Goal: Task Accomplishment & Management: Use online tool/utility

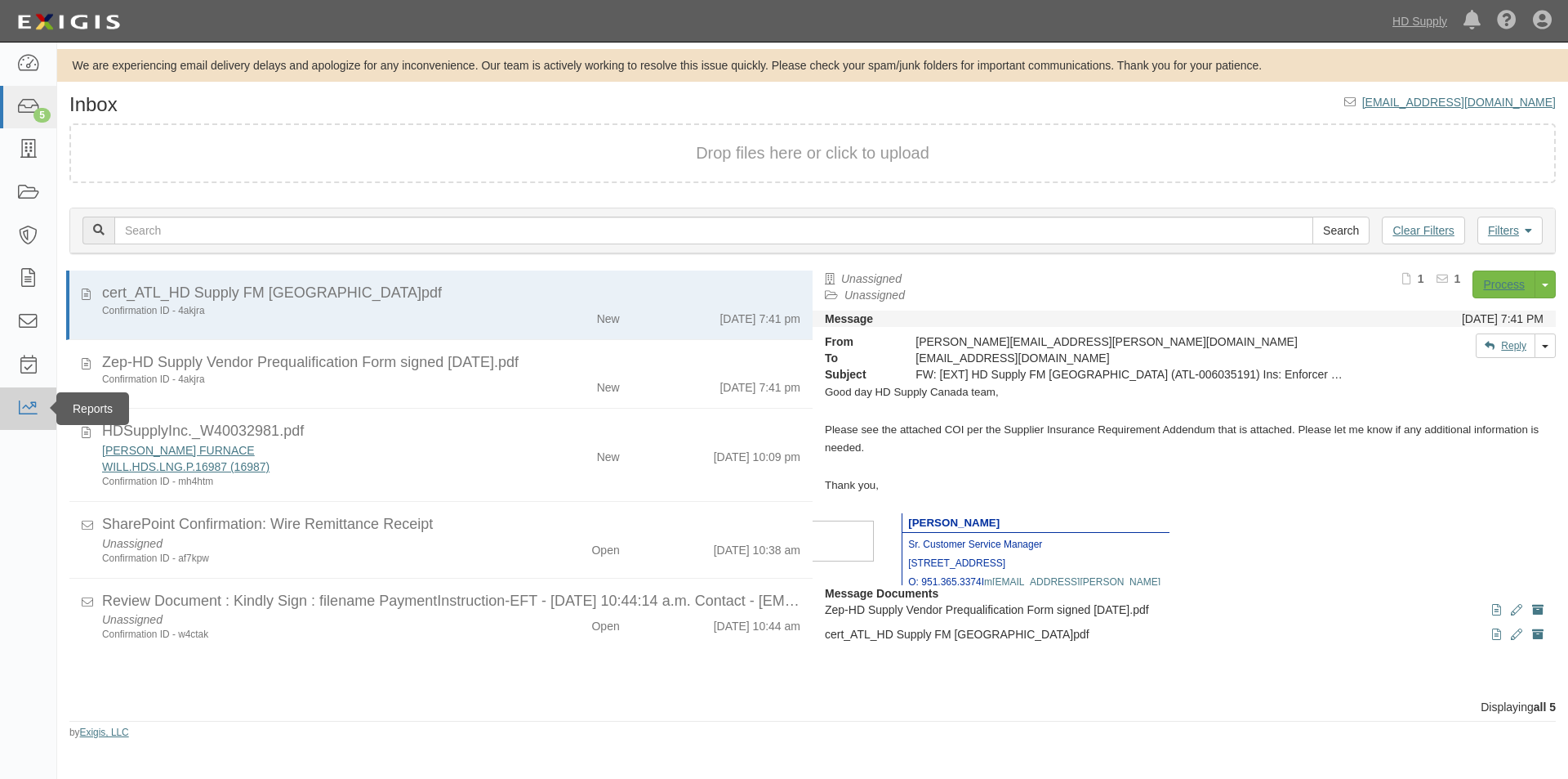
drag, startPoint x: 51, startPoint y: 655, endPoint x: 30, endPoint y: 412, distance: 243.9
click at [50, 648] on div "Dashboard 5 Inbox Parties Agreements Coverages Documents Messages Tasks Reports" at bounding box center [29, 411] width 57 height 736
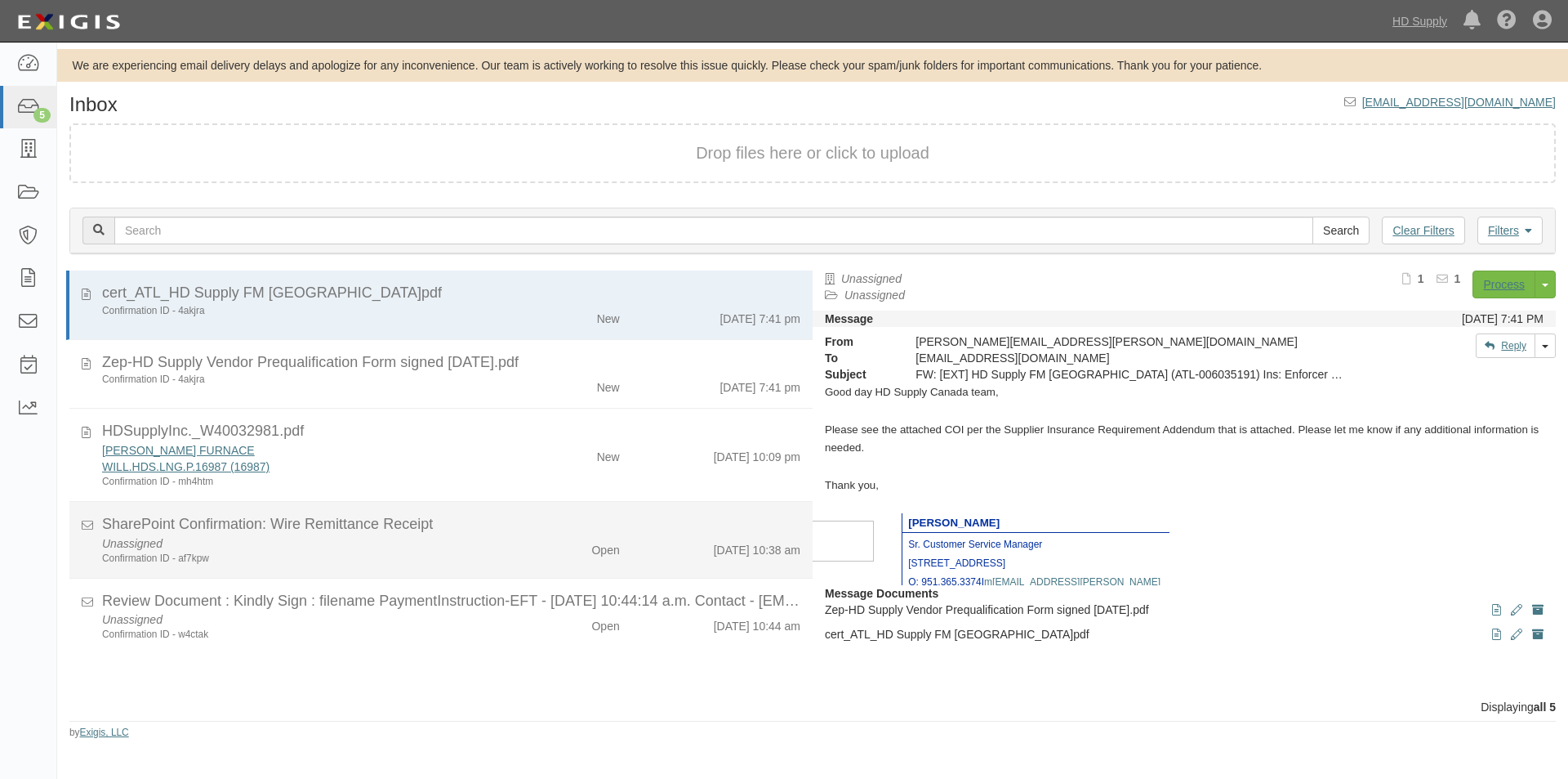
click at [512, 538] on div "Open" at bounding box center [572, 547] width 120 height 23
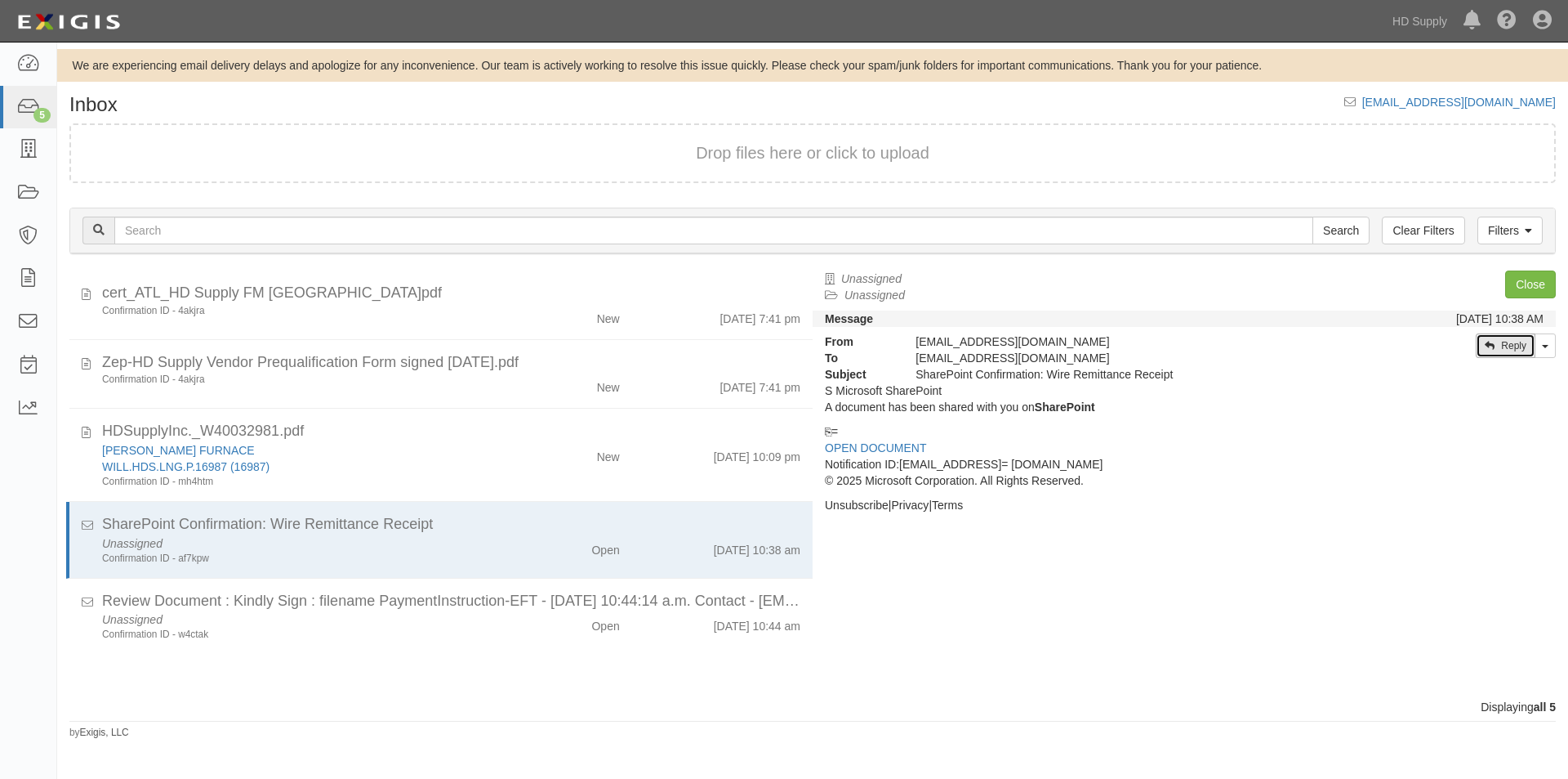
click at [1506, 350] on link "Reply" at bounding box center [1505, 346] width 60 height 24
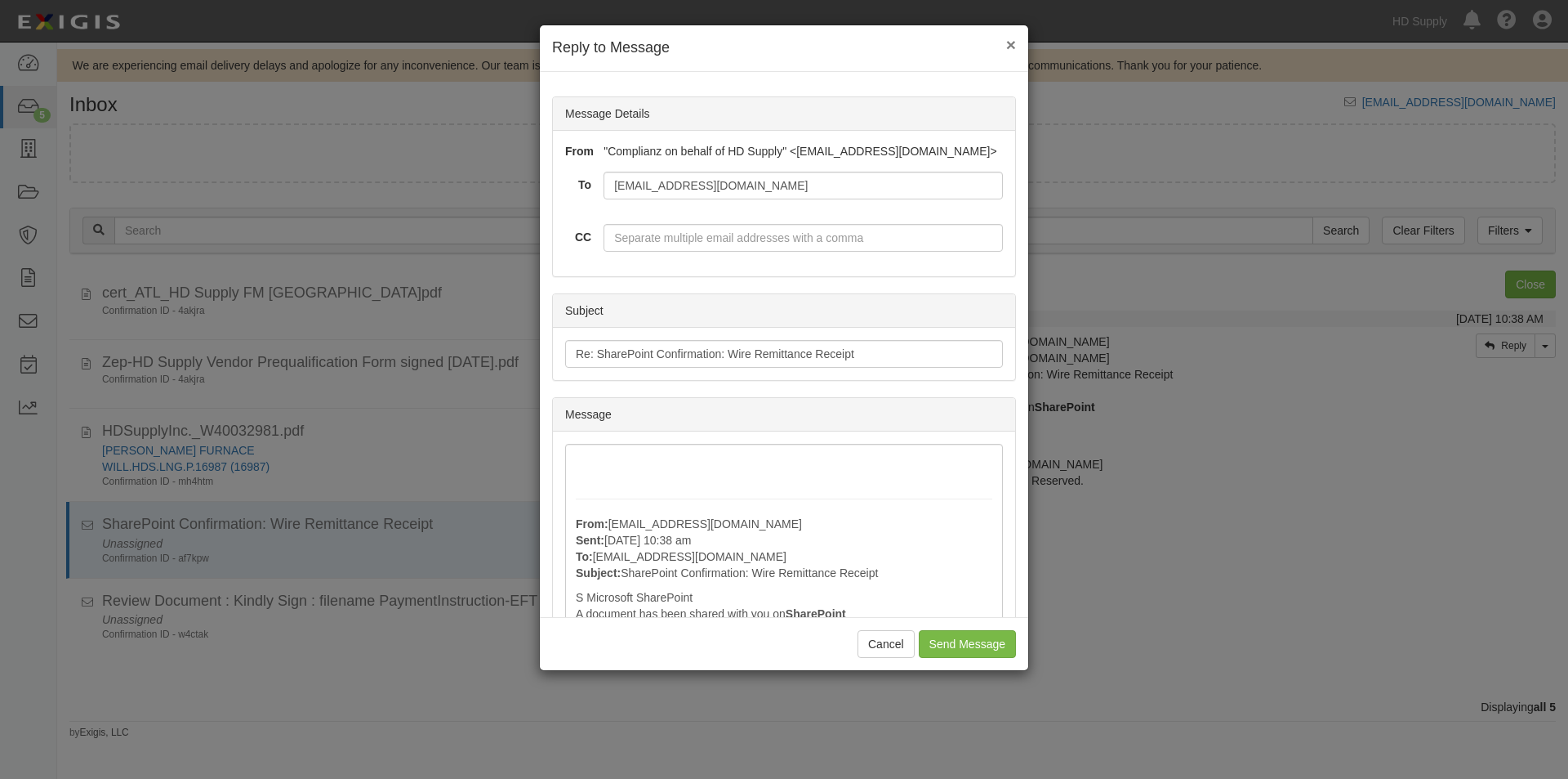
click at [1007, 38] on span "×" at bounding box center [1011, 44] width 10 height 19
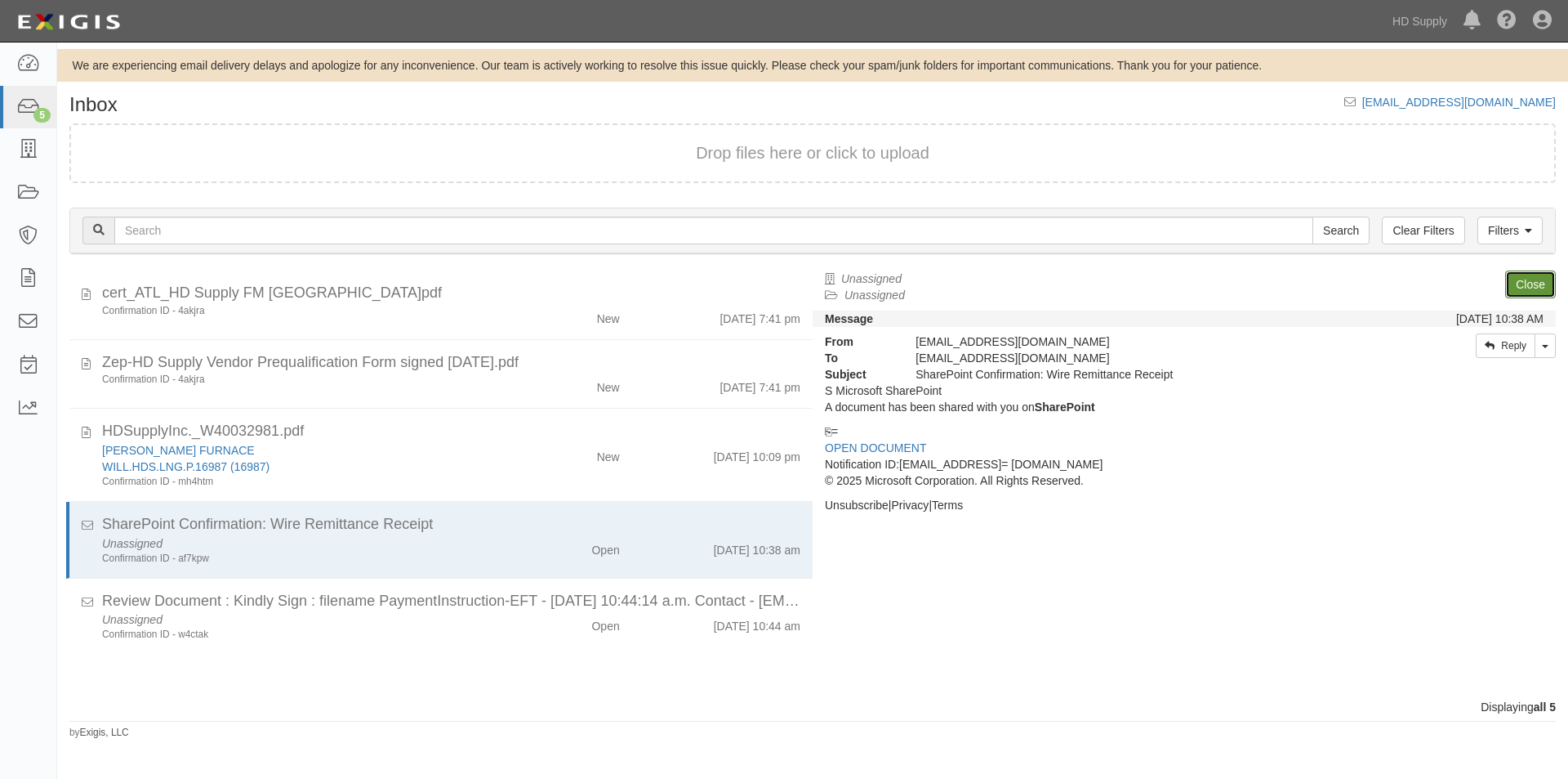
click at [1517, 278] on link "Close" at bounding box center [1531, 285] width 50 height 28
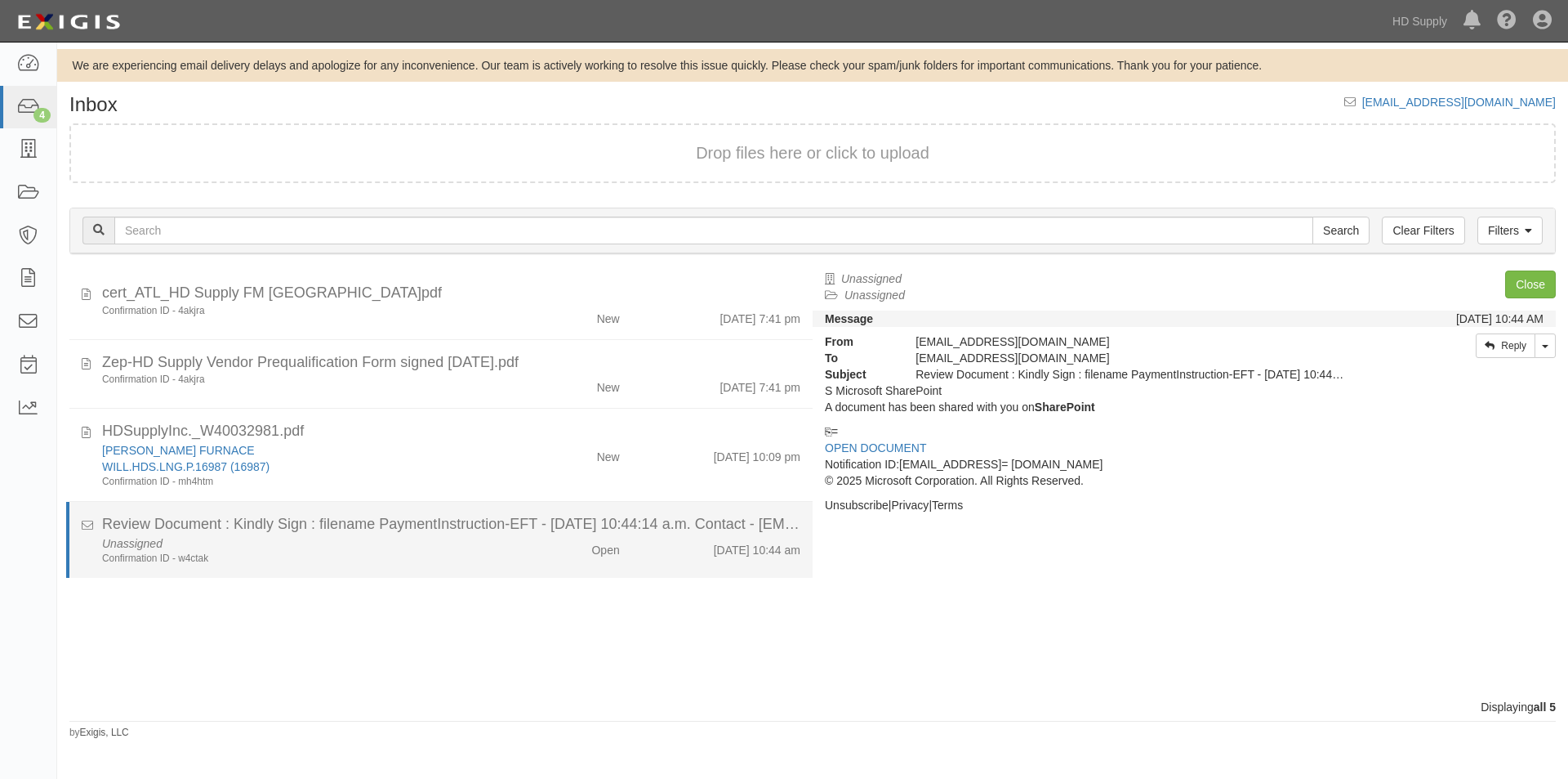
click at [443, 537] on div "Unassigned Confirmation ID - w4ctak" at bounding box center [300, 550] width 421 height 30
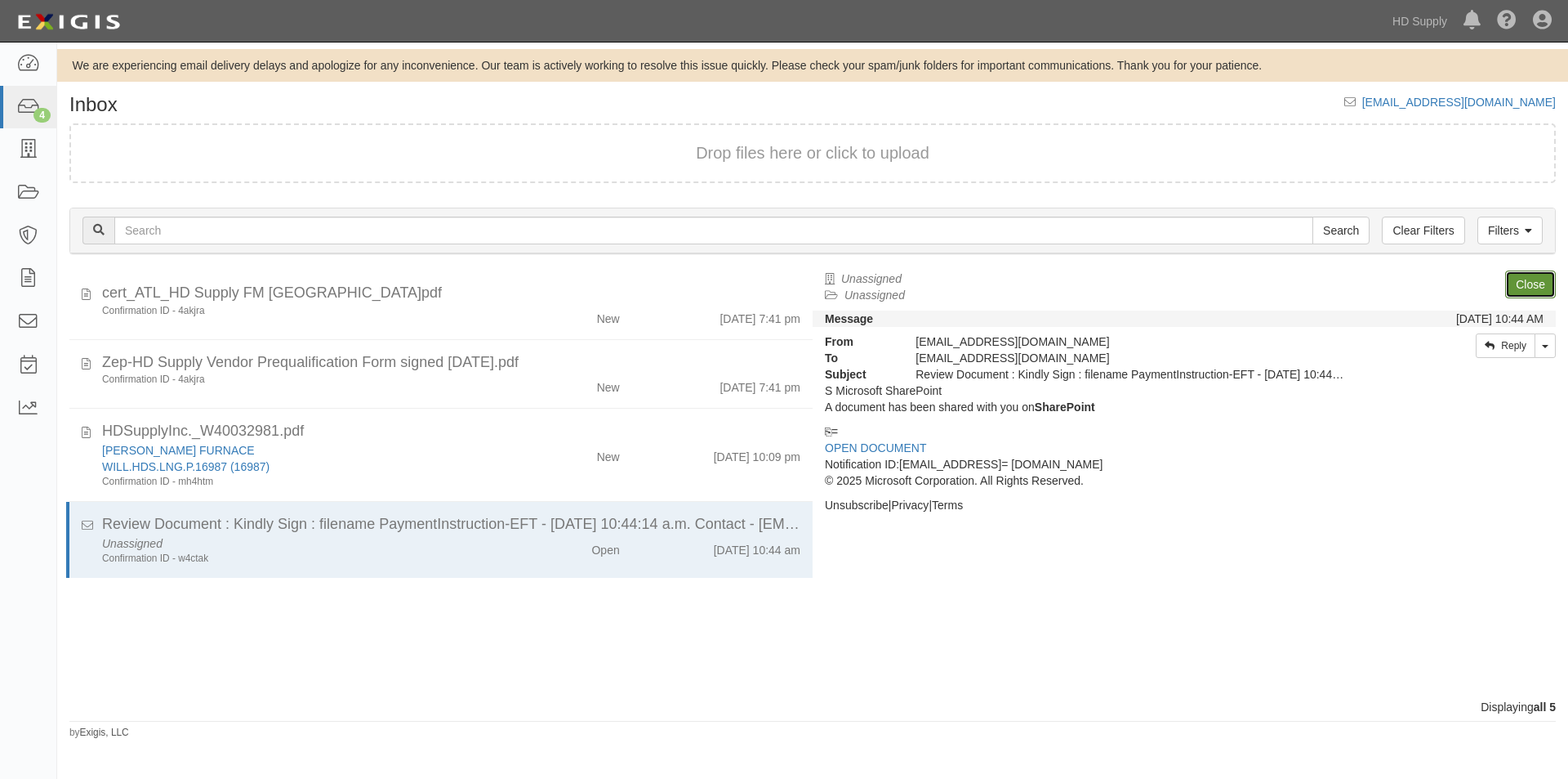
click at [1538, 287] on link "Close" at bounding box center [1531, 285] width 50 height 28
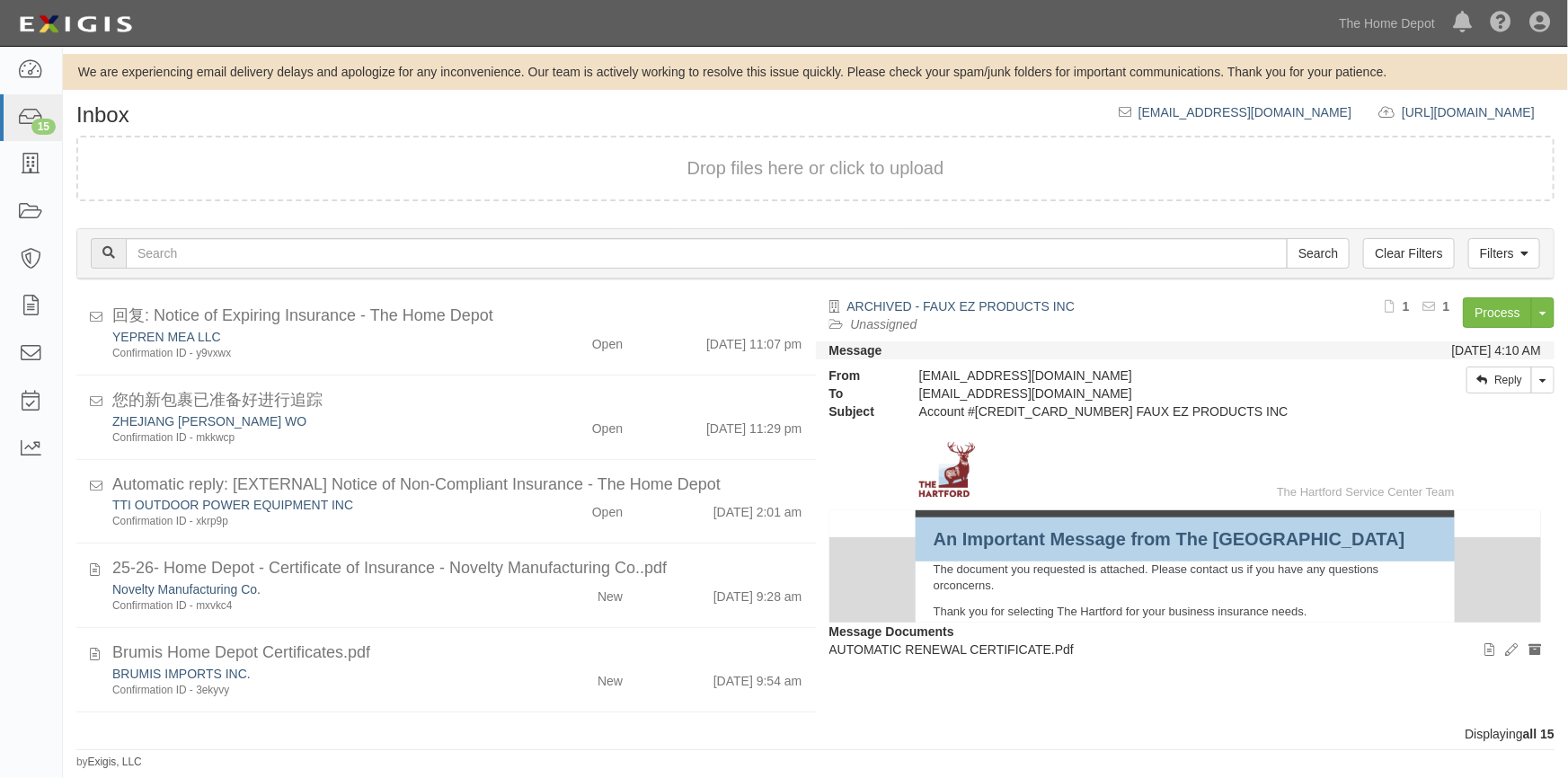
scroll to position [860, 0]
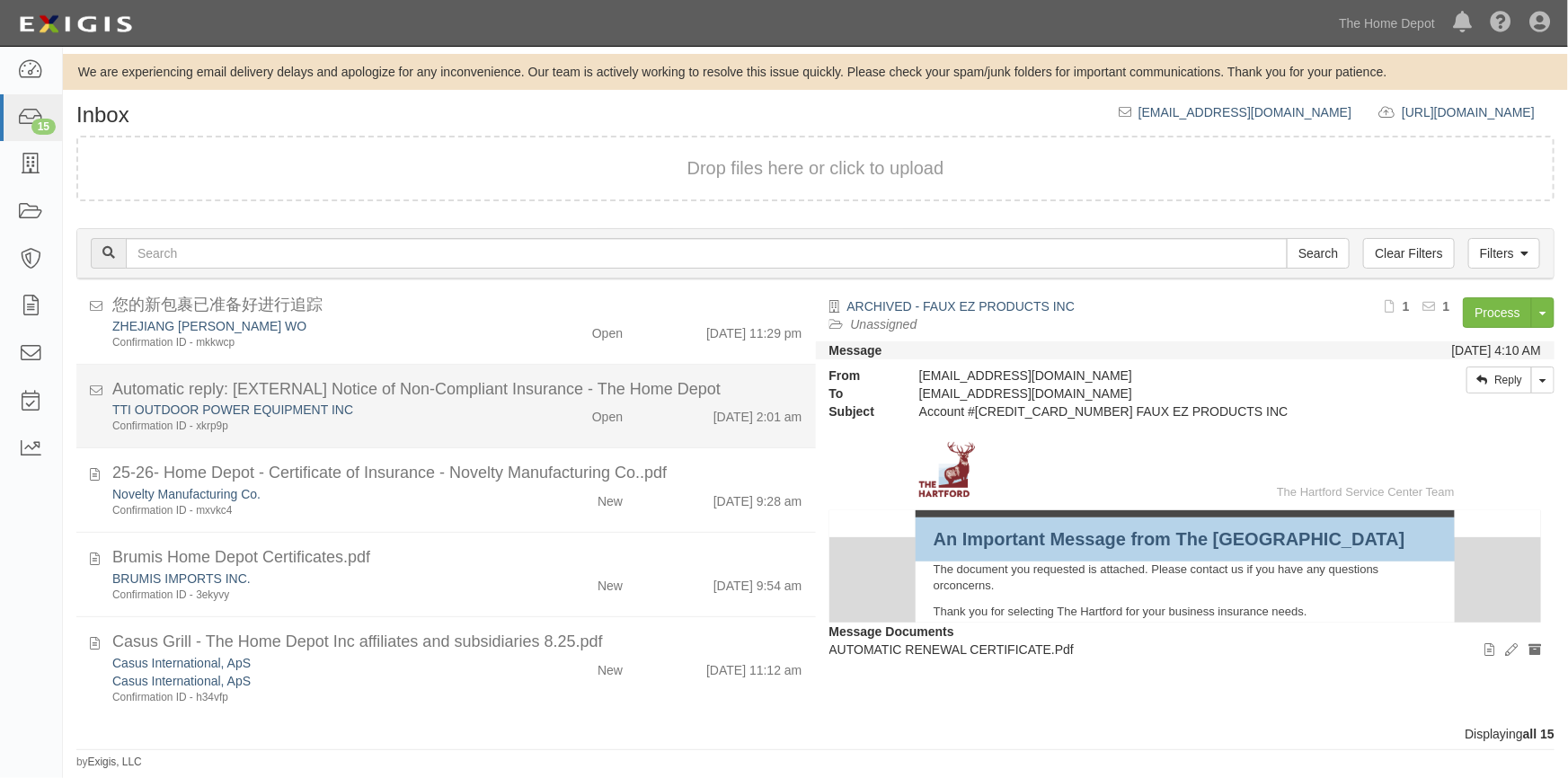
click at [536, 428] on div "TTI OUTDOOR POWER EQUIPMENT INC Confirmation ID - xkrp9p Open [DATE] 2:01 am" at bounding box center [457, 417] width 717 height 33
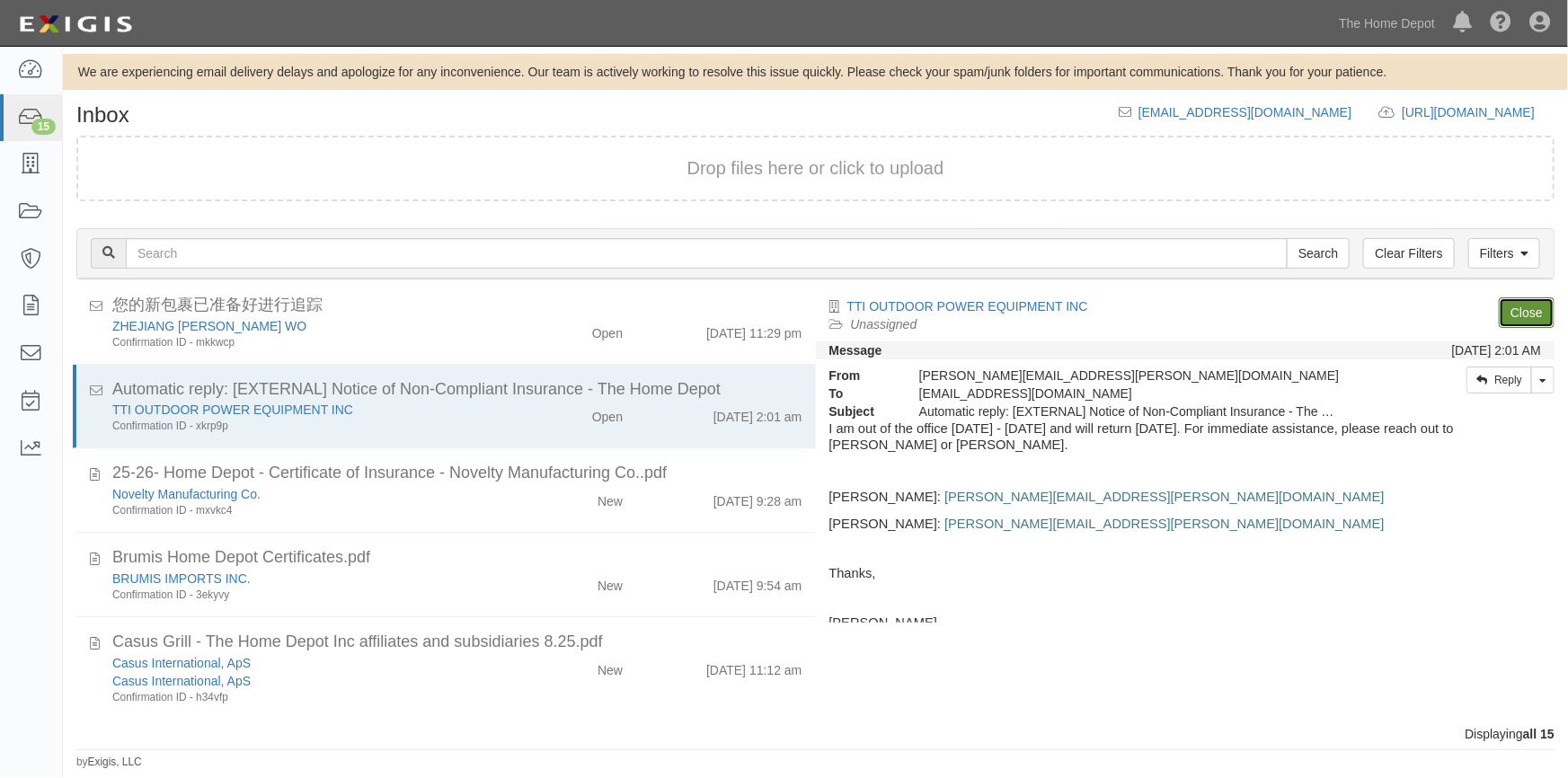
click at [1521, 313] on link "Close" at bounding box center [1527, 313] width 56 height 31
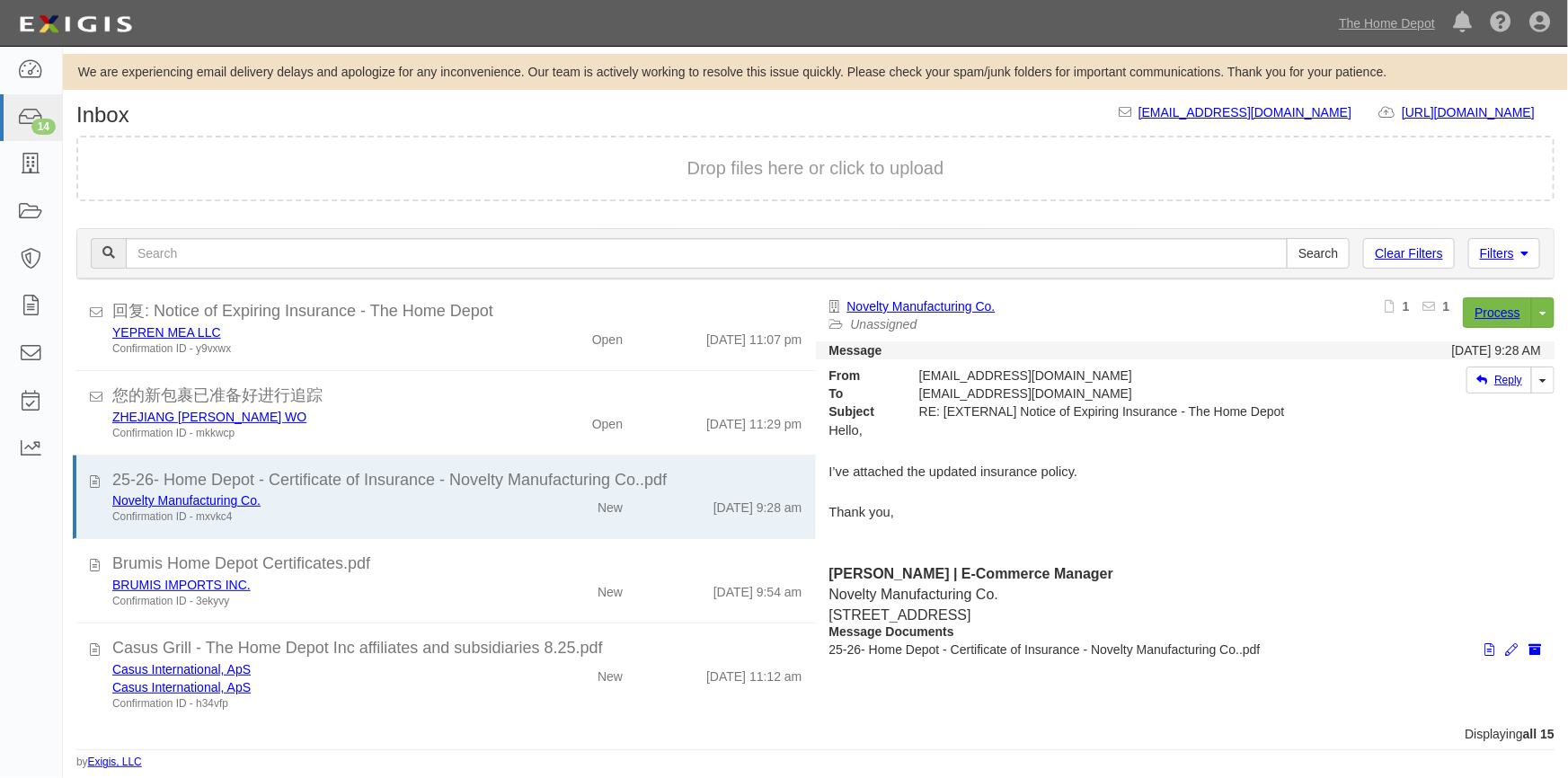
scroll to position [768, 0]
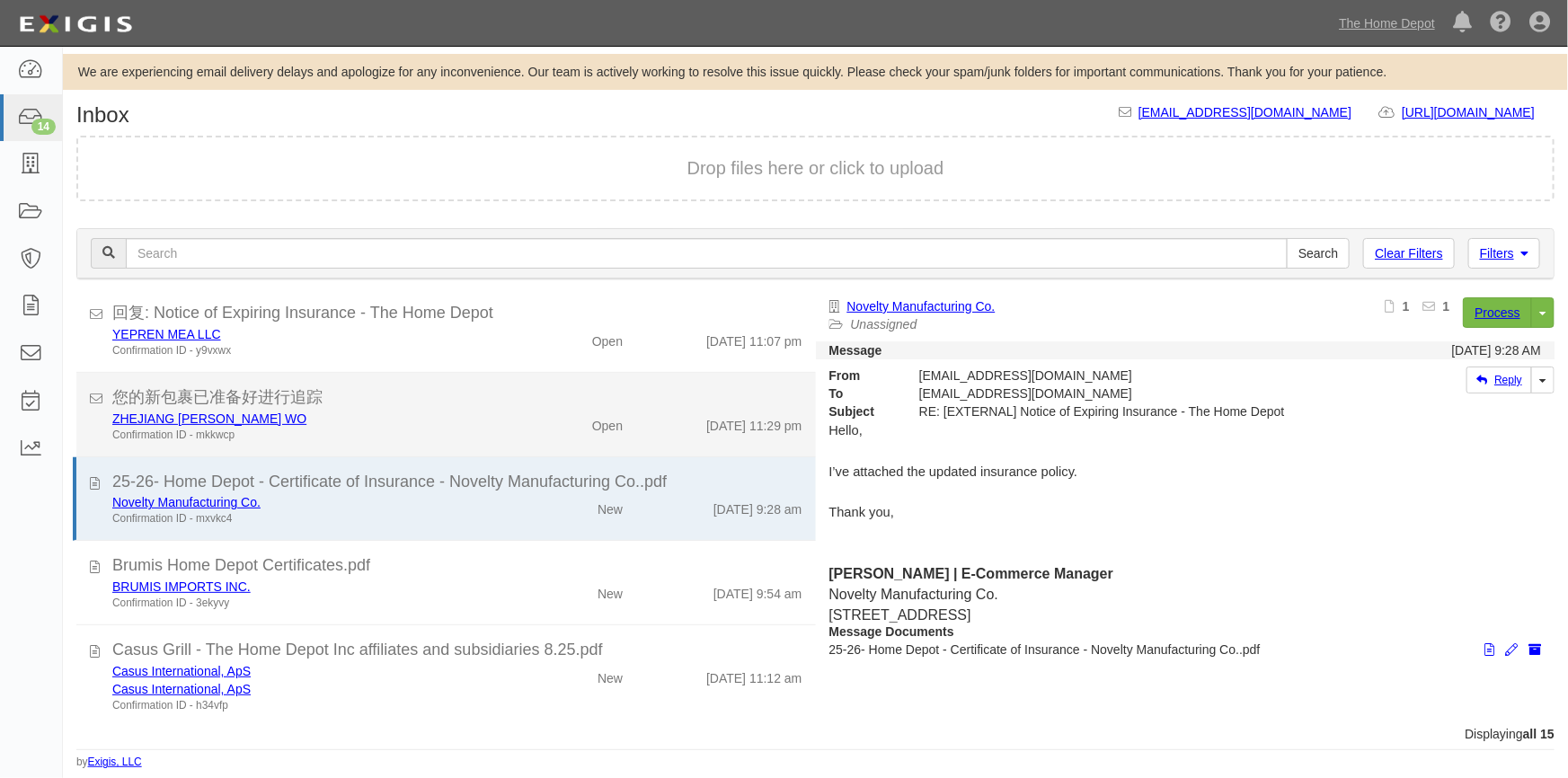
click at [439, 404] on div "您的新包裹已准备好进行追踪" at bounding box center [457, 398] width 690 height 23
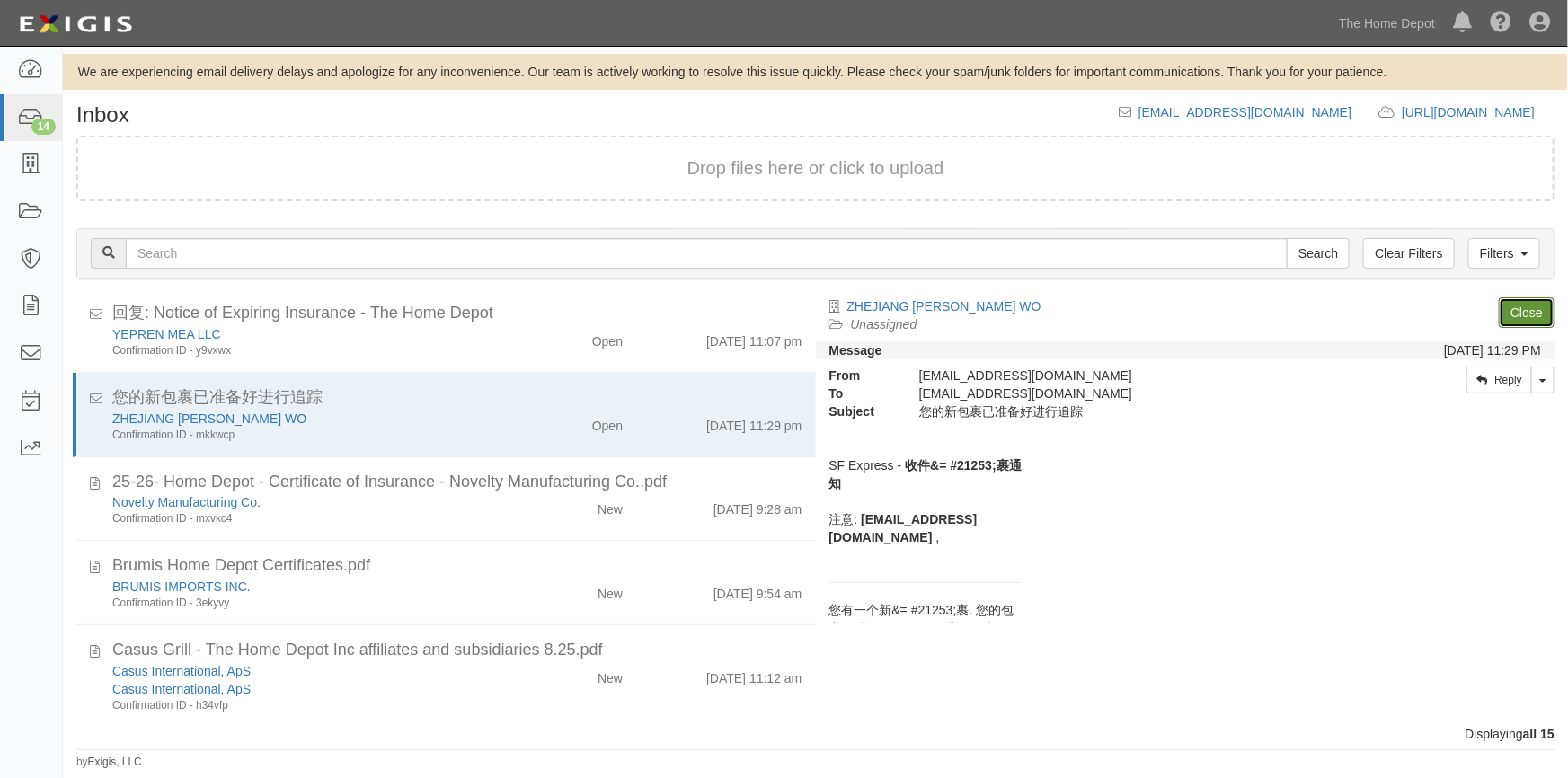
click at [1518, 312] on link "Close" at bounding box center [1527, 313] width 56 height 31
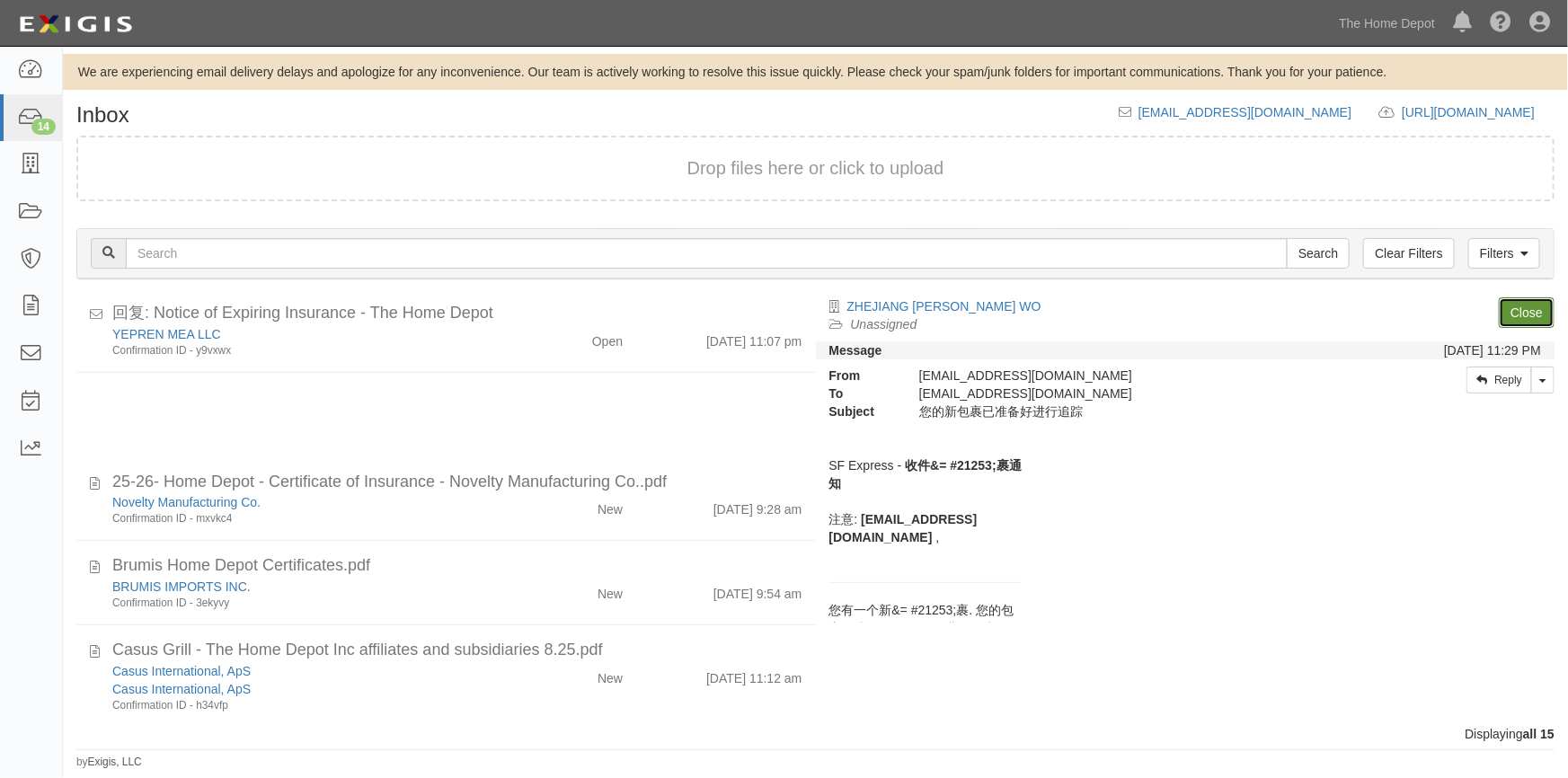
scroll to position [693, 0]
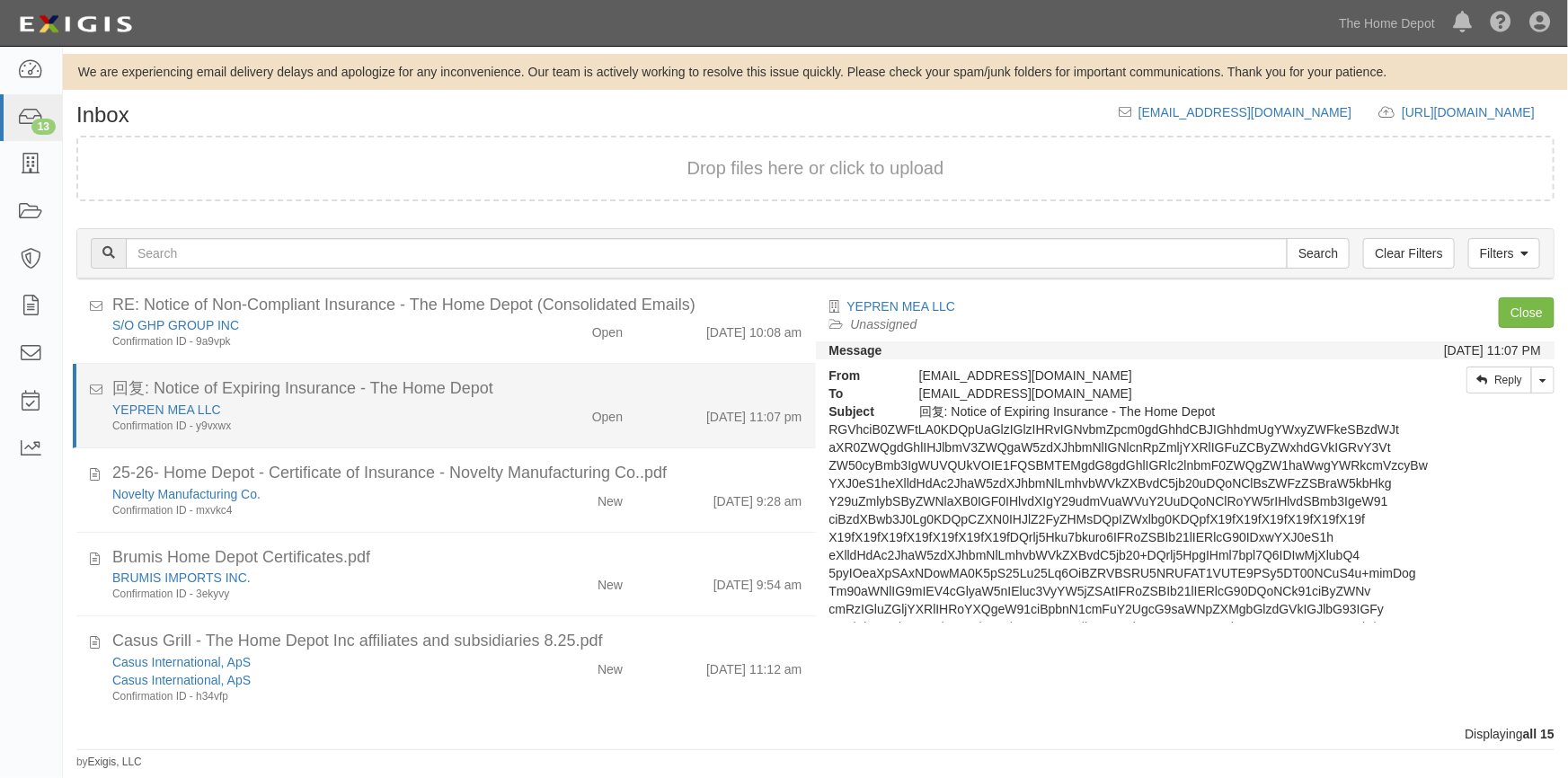
click at [507, 411] on div "YEPREN MEA LLC Confirmation ID - y9vxwx" at bounding box center [307, 417] width 418 height 33
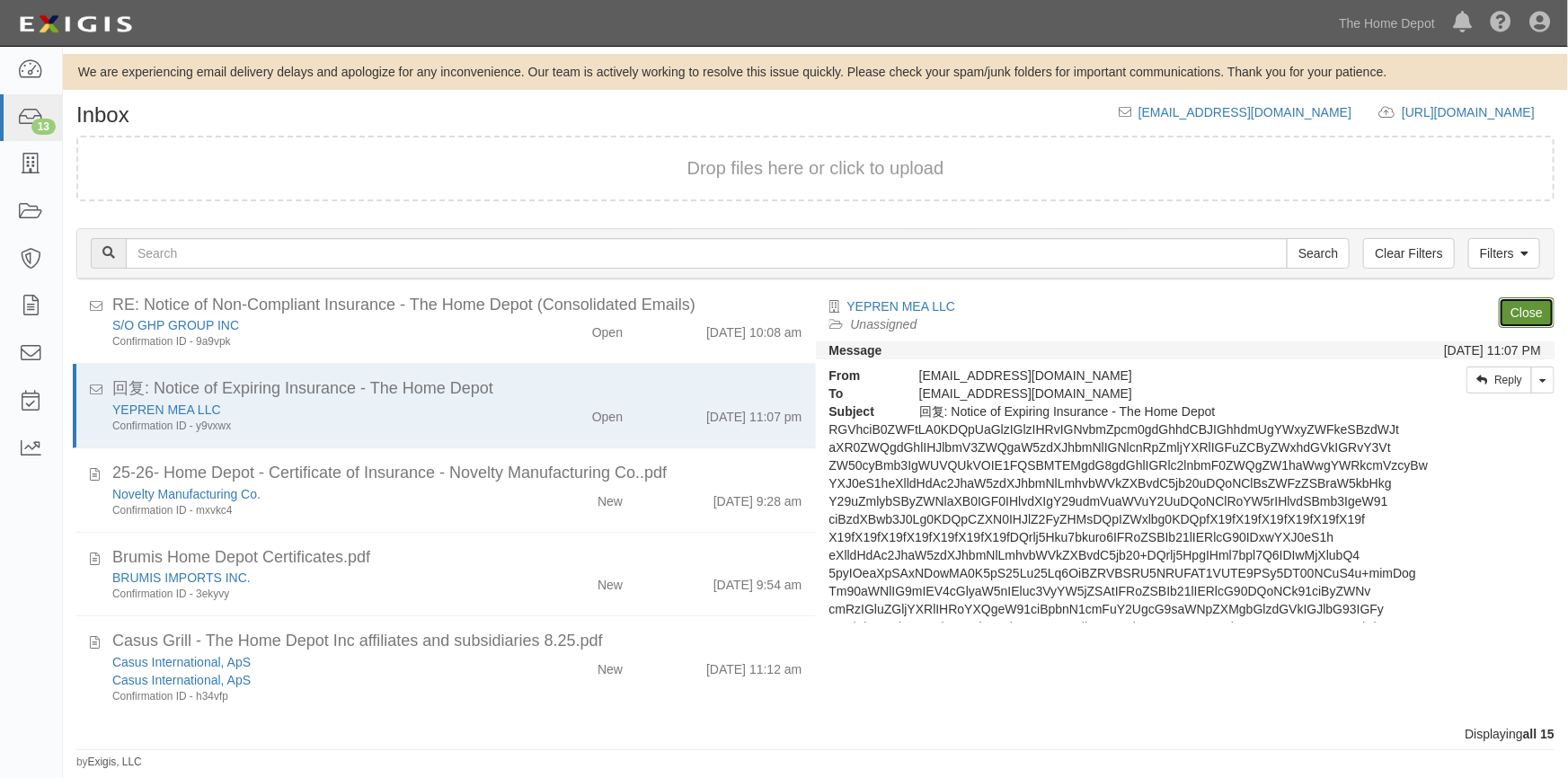
click at [1530, 306] on link "Close" at bounding box center [1527, 313] width 56 height 31
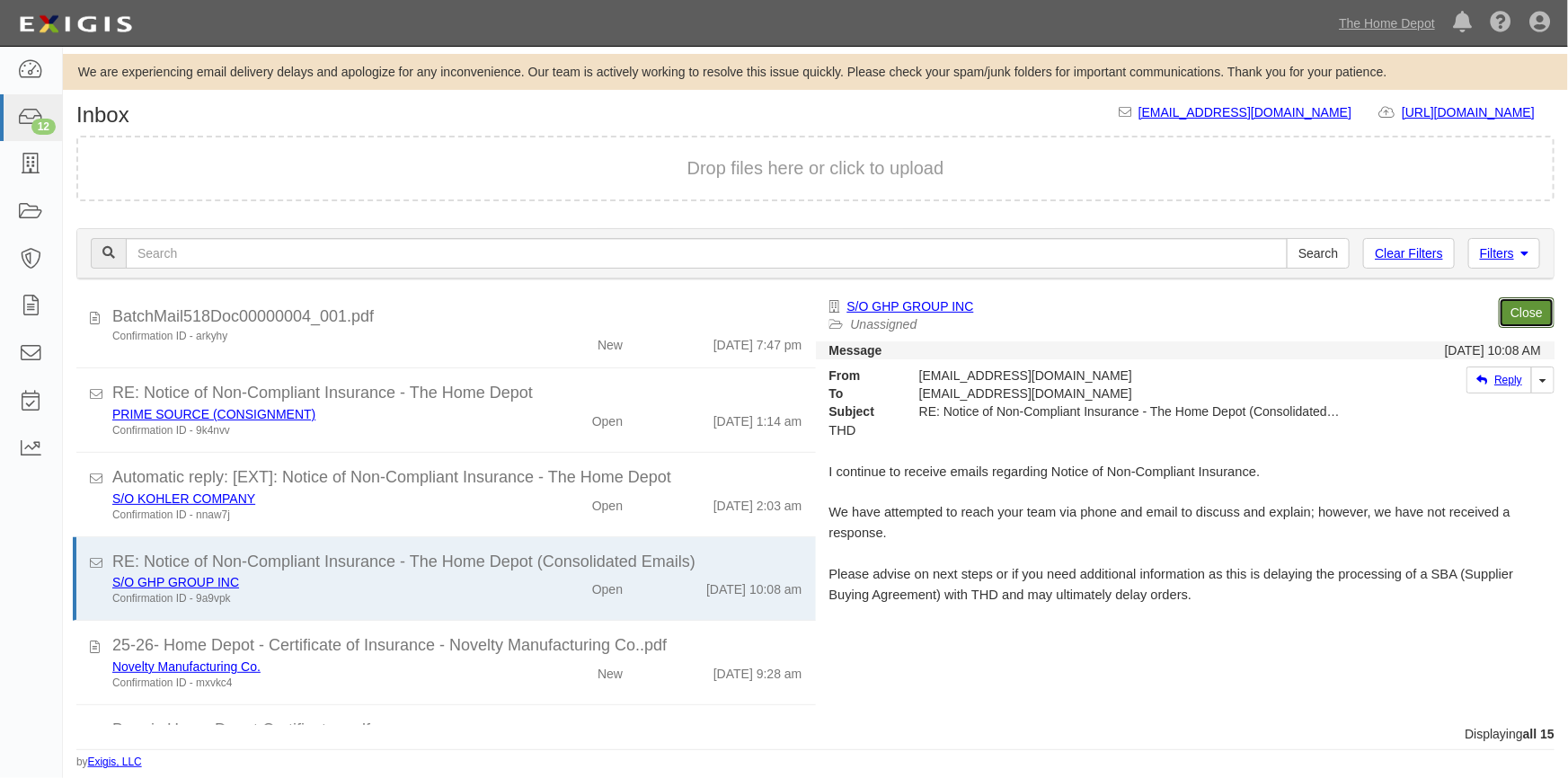
scroll to position [398, 0]
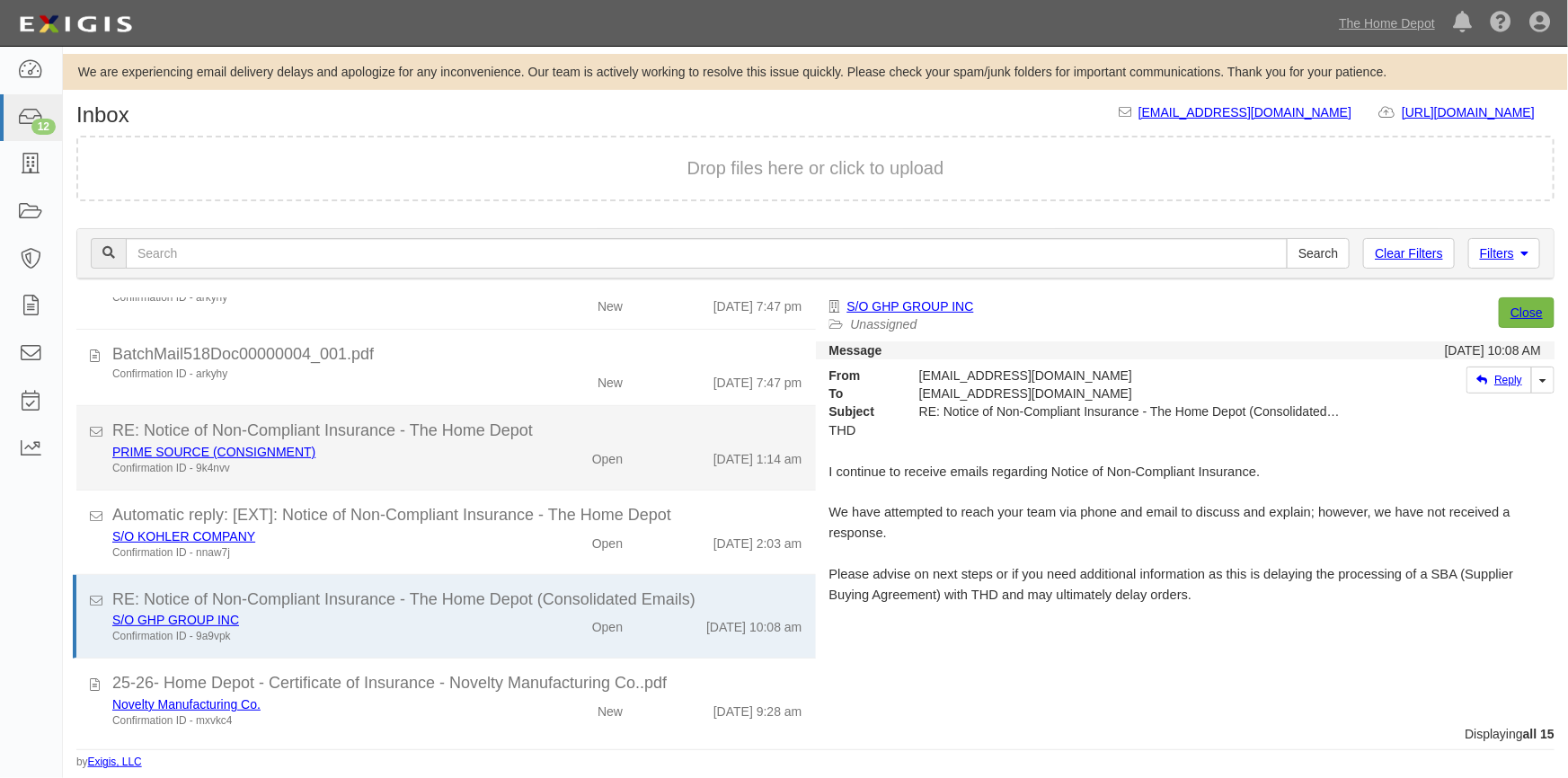
click at [0, 0] on div "PRIME SOURCE (CONSIGNMENT)" at bounding box center [0, 0] width 0 height 0
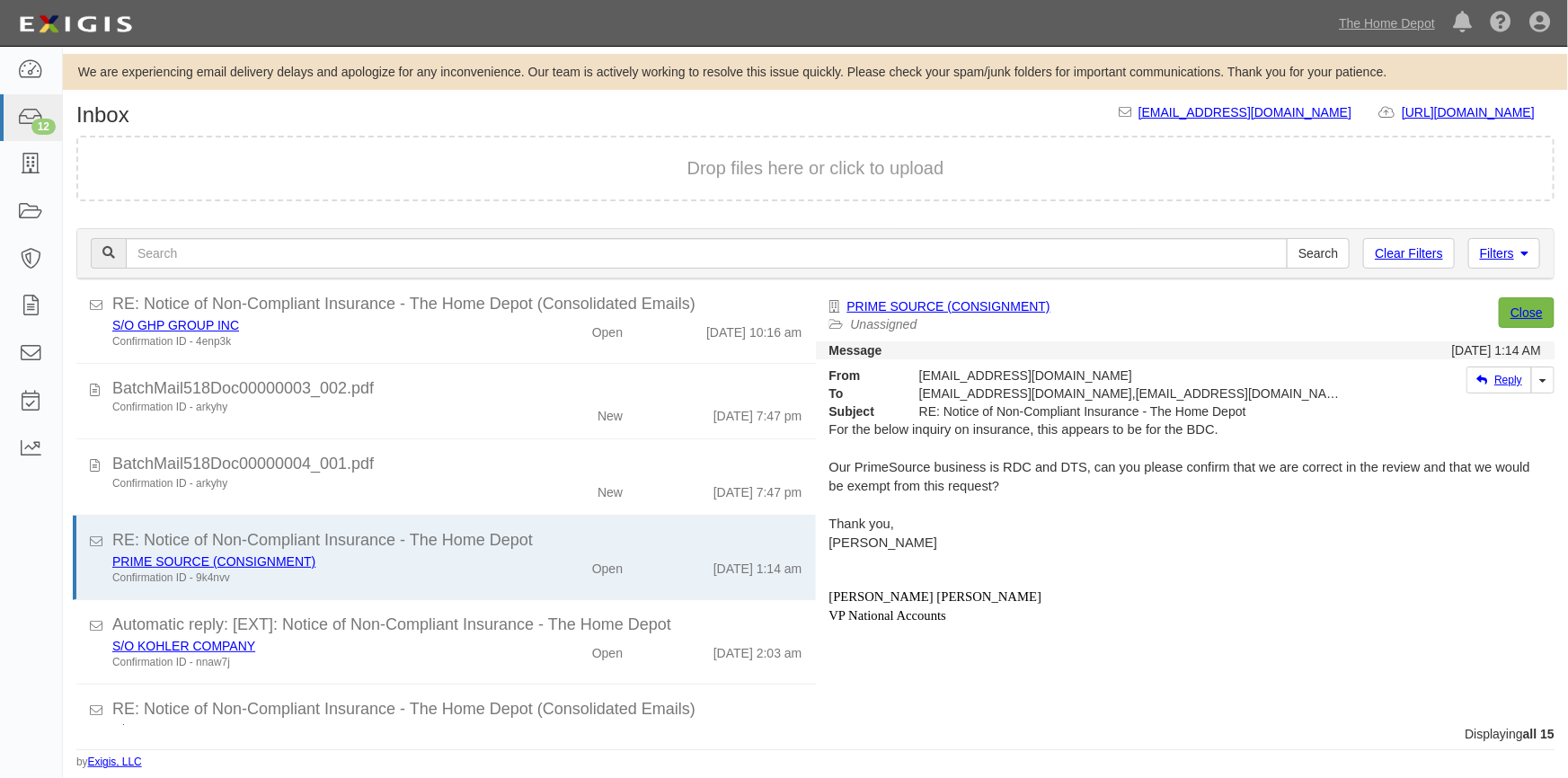
scroll to position [599, 0]
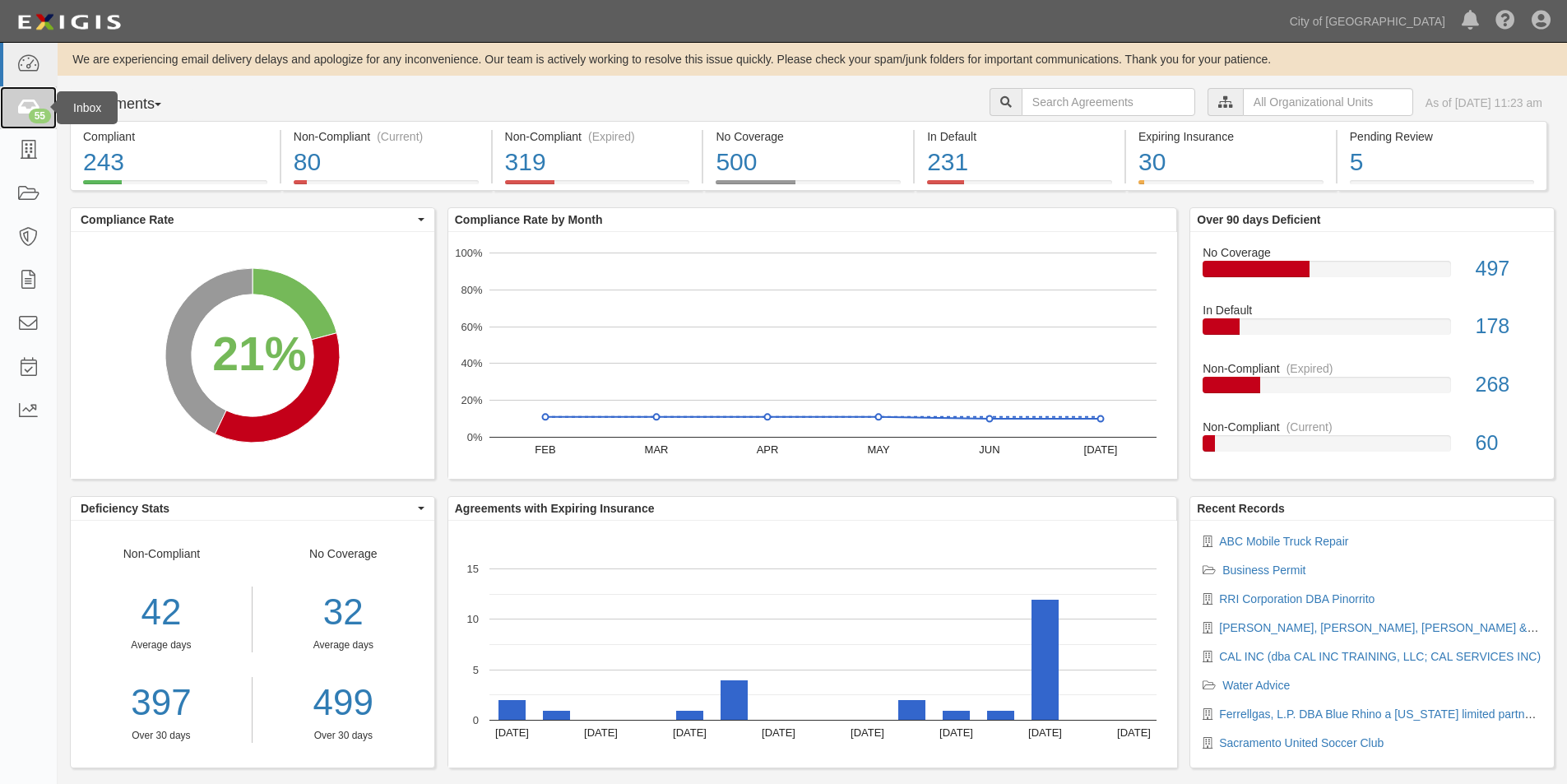
click at [16, 100] on link "55" at bounding box center [28, 109] width 57 height 44
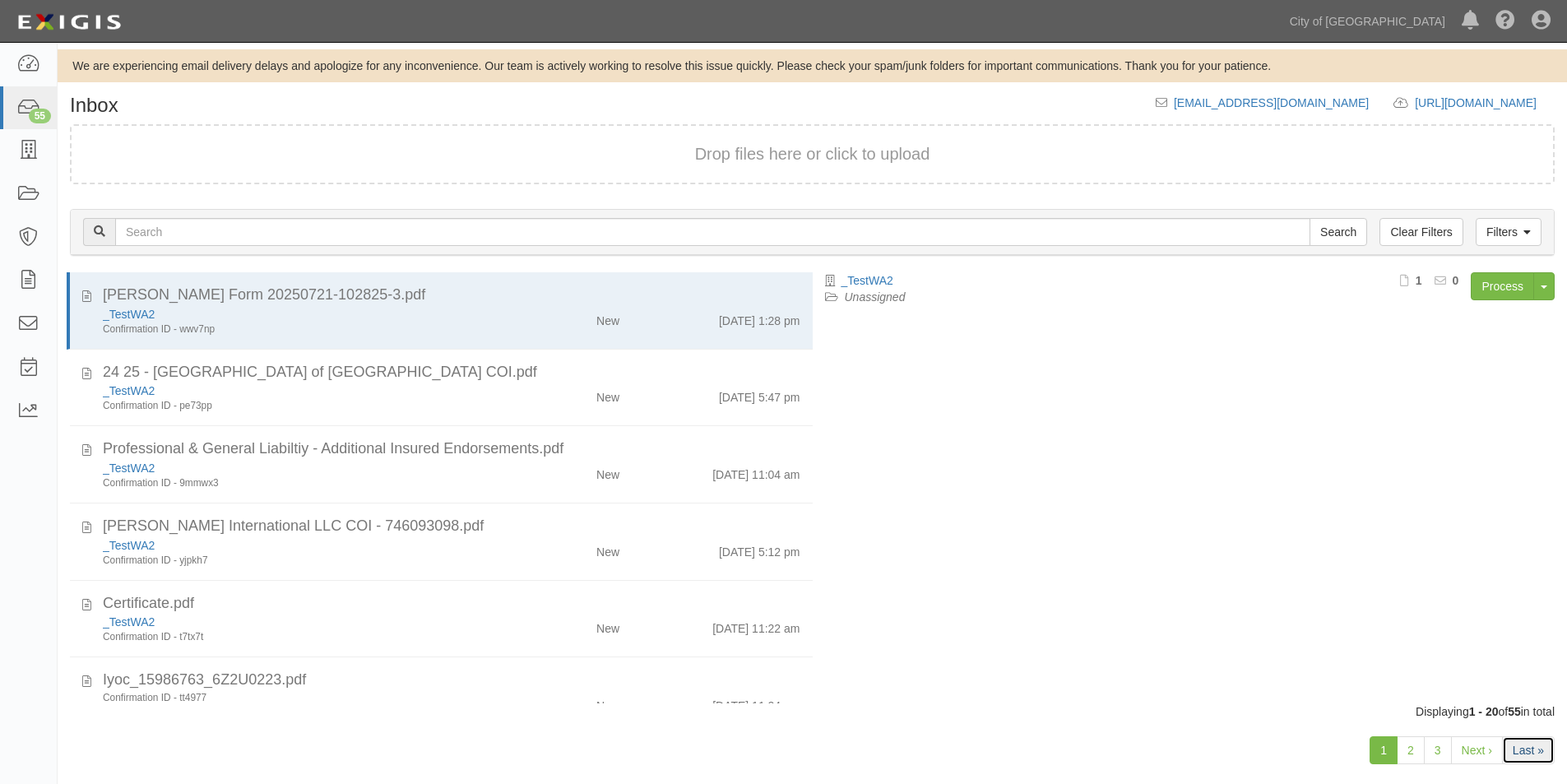
click at [1528, 749] on link "Last »" at bounding box center [1528, 750] width 53 height 28
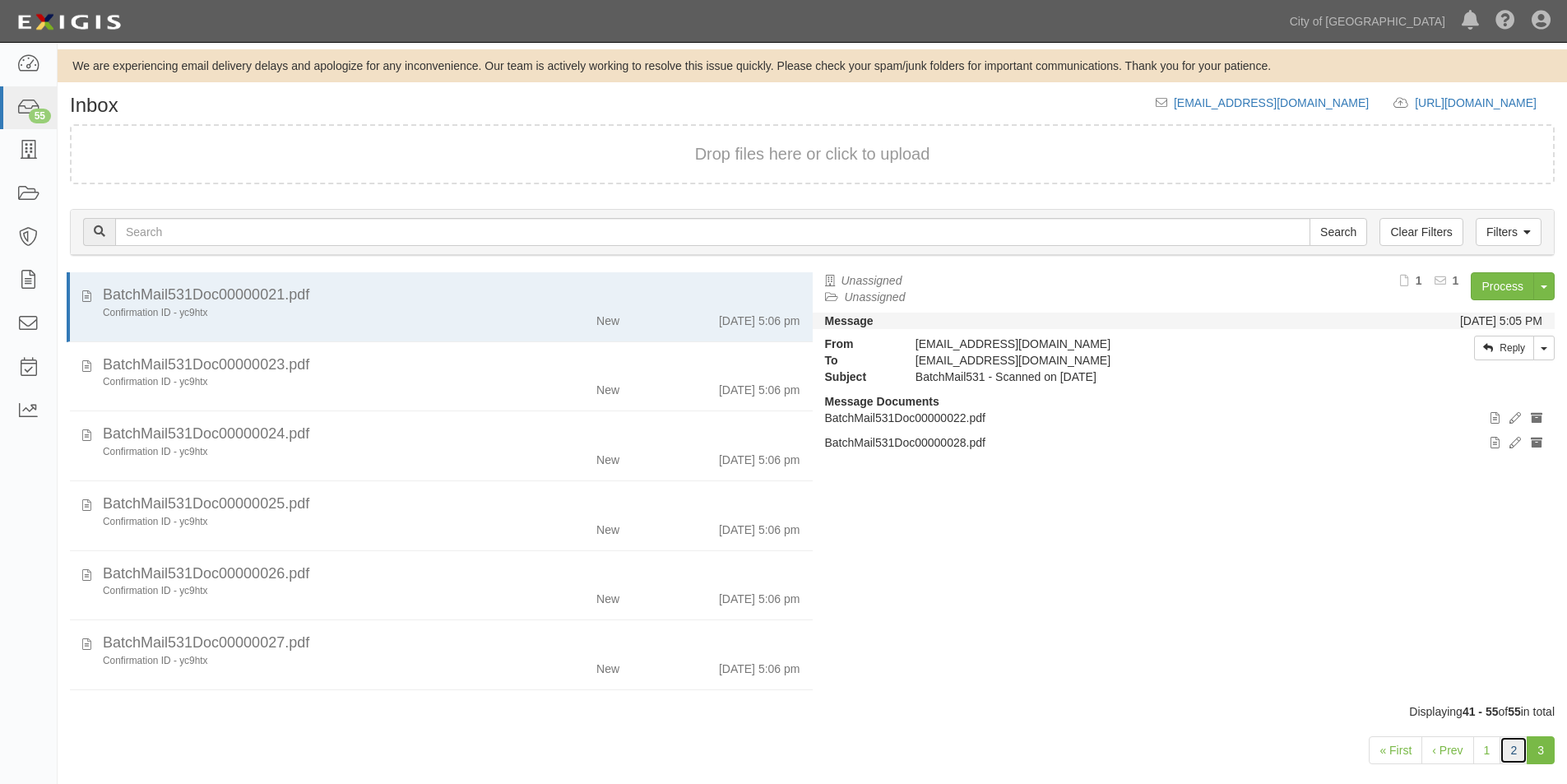
click at [1518, 756] on link "2" at bounding box center [1514, 750] width 28 height 28
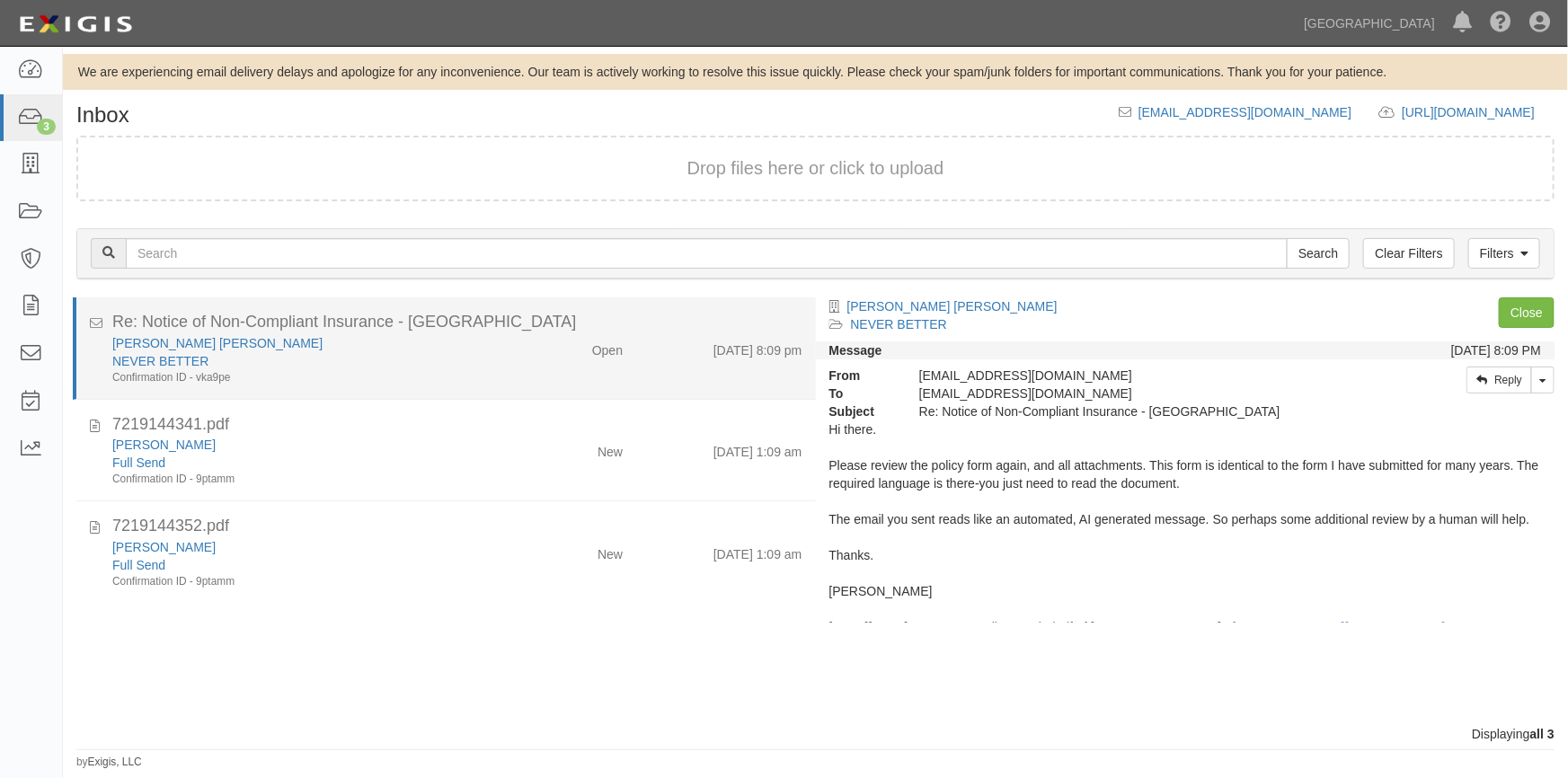
click at [494, 374] on div "Confirmation ID - vka9pe" at bounding box center [307, 378] width 391 height 15
click at [197, 343] on link "Thomas James Welsh" at bounding box center [217, 343] width 211 height 14
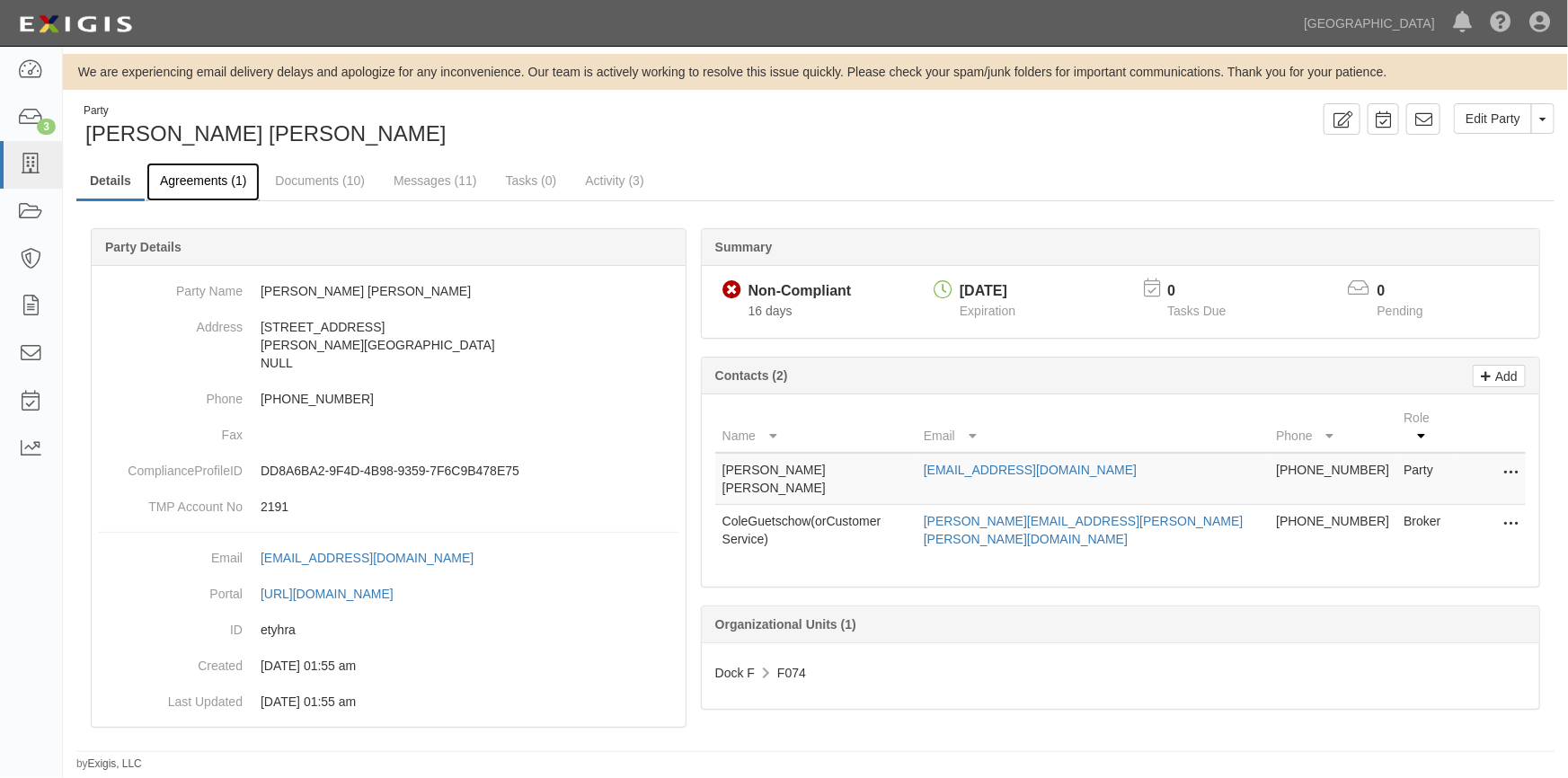
click at [221, 178] on link "Agreements (1)" at bounding box center [203, 182] width 113 height 38
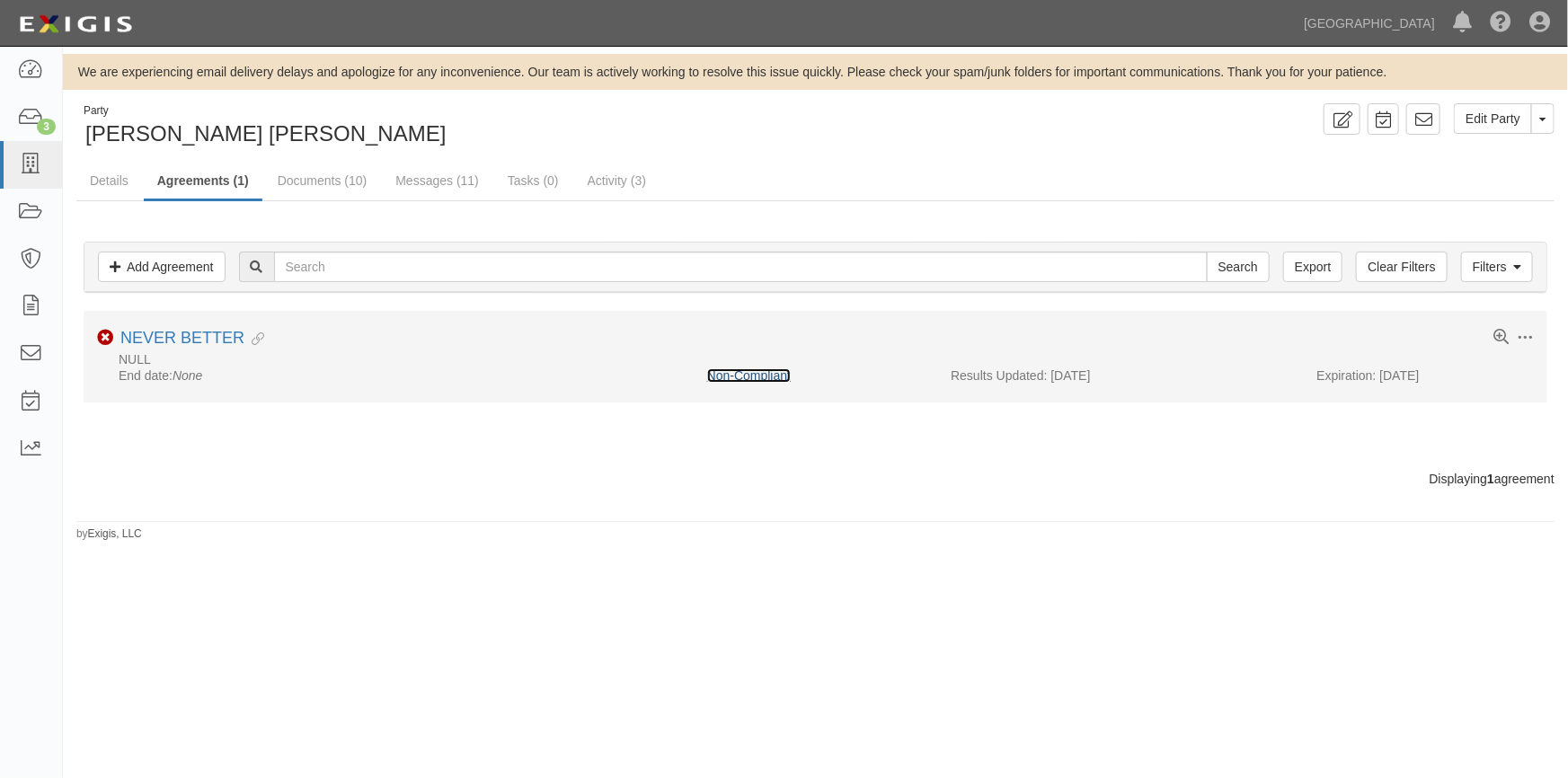
click at [781, 375] on link "Non-Compliant" at bounding box center [749, 375] width 83 height 14
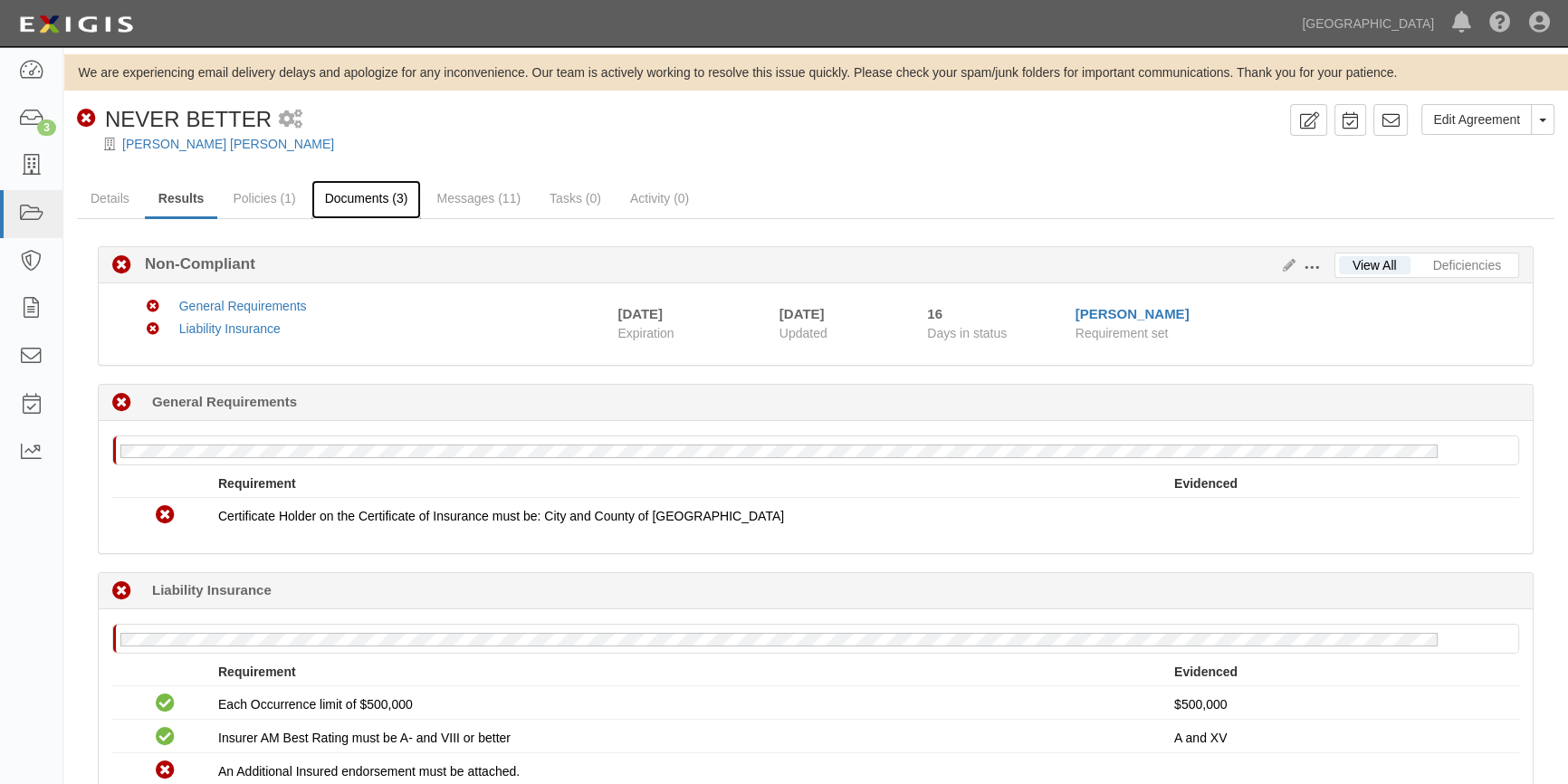
click at [377, 200] on link "Documents (3)" at bounding box center [366, 200] width 111 height 39
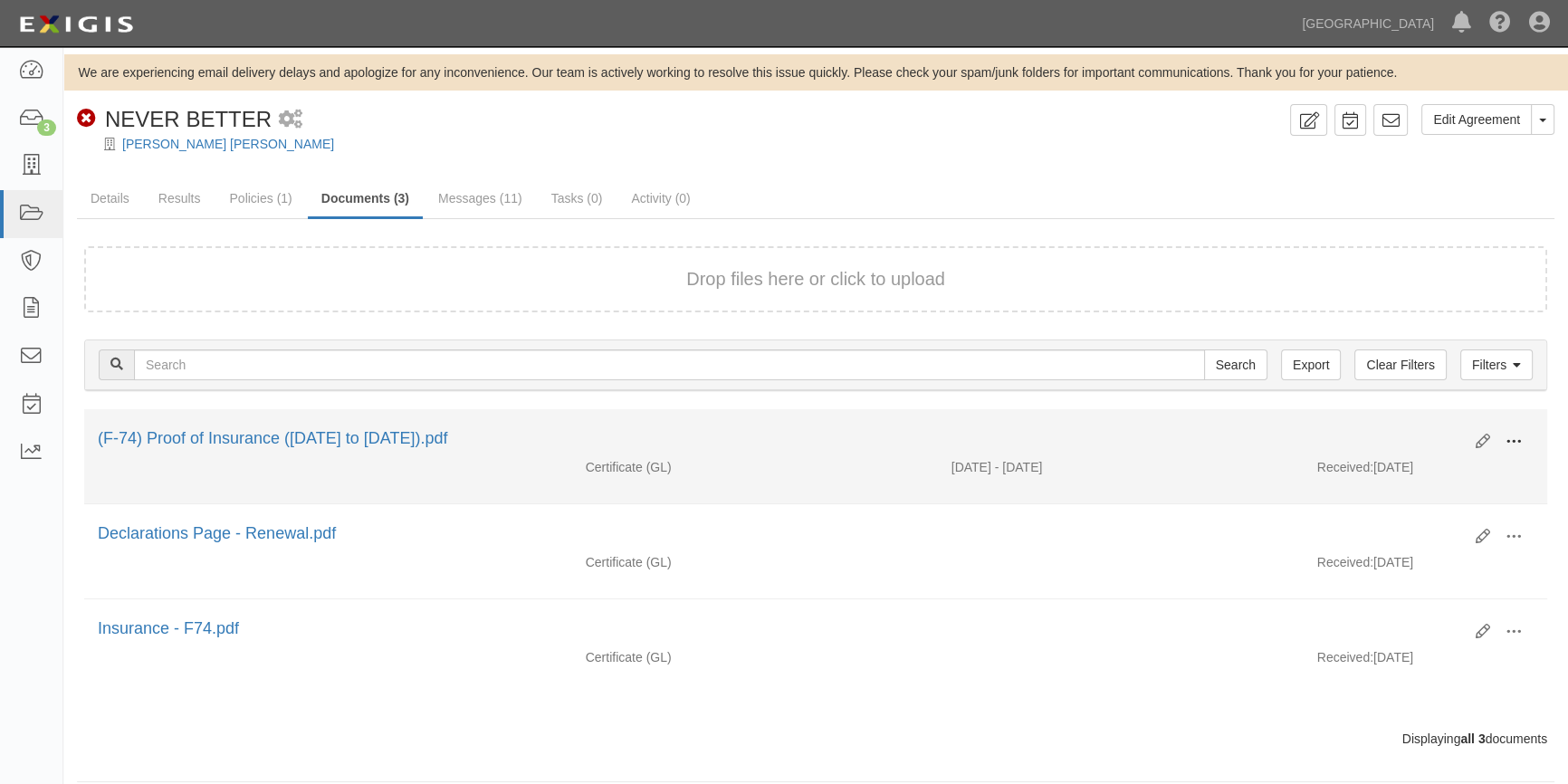
click at [1513, 437] on span at bounding box center [1513, 442] width 16 height 16
click at [1406, 466] on link "View" at bounding box center [1425, 468] width 143 height 33
click at [1486, 438] on icon at bounding box center [1482, 442] width 14 height 14
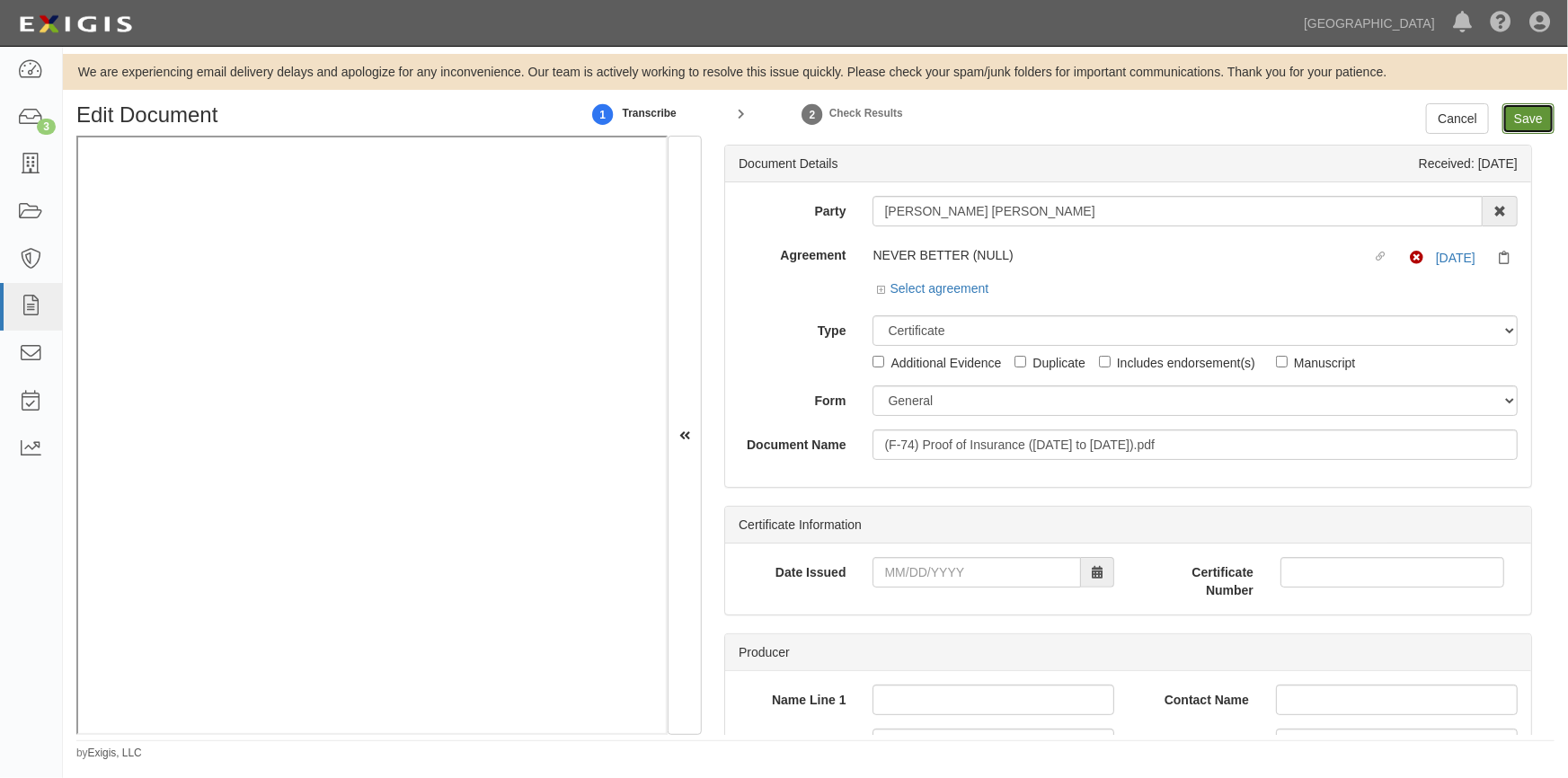
click at [1528, 117] on input "Save" at bounding box center [1529, 119] width 52 height 31
type input "500000"
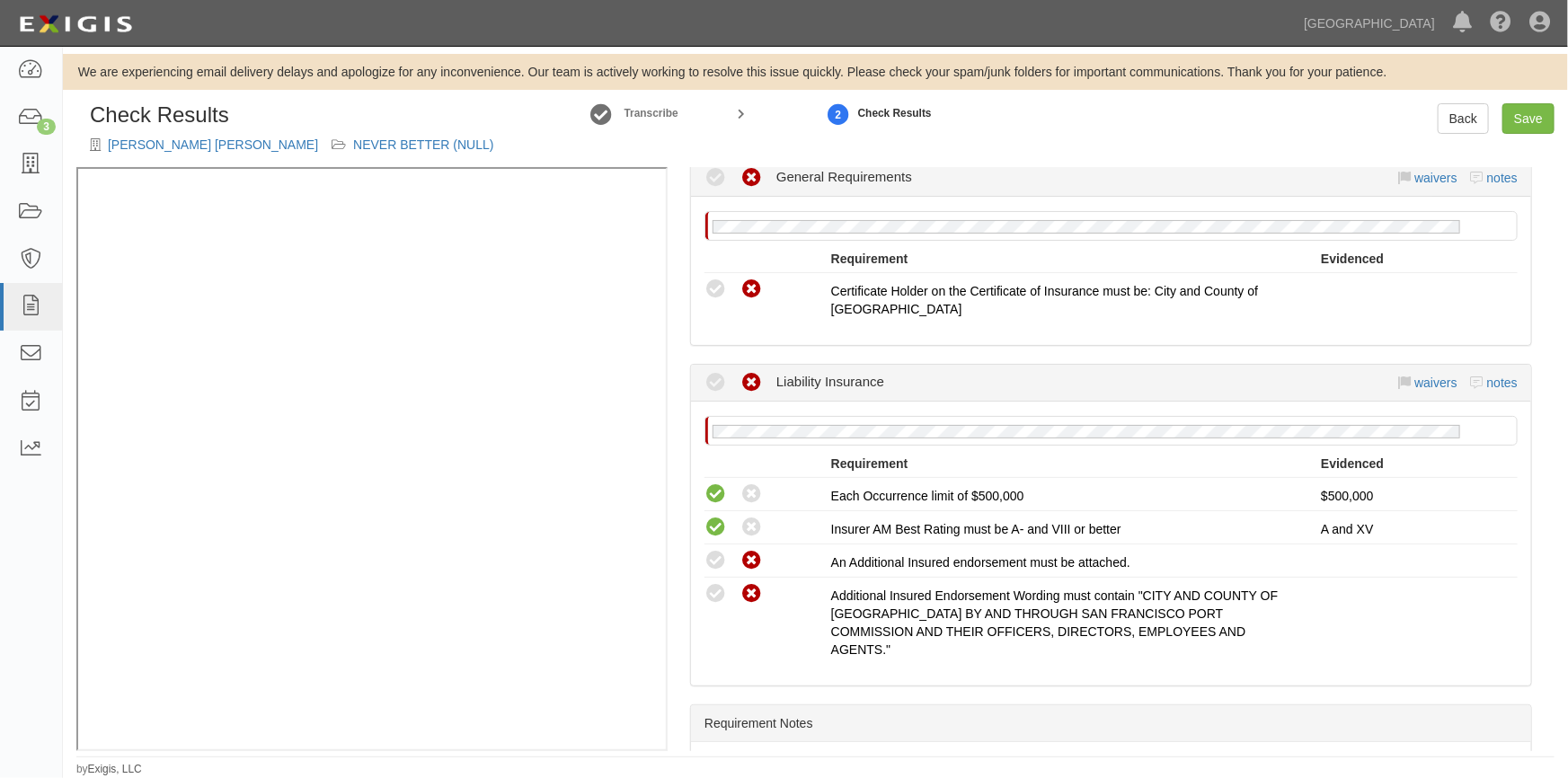
scroll to position [319, 0]
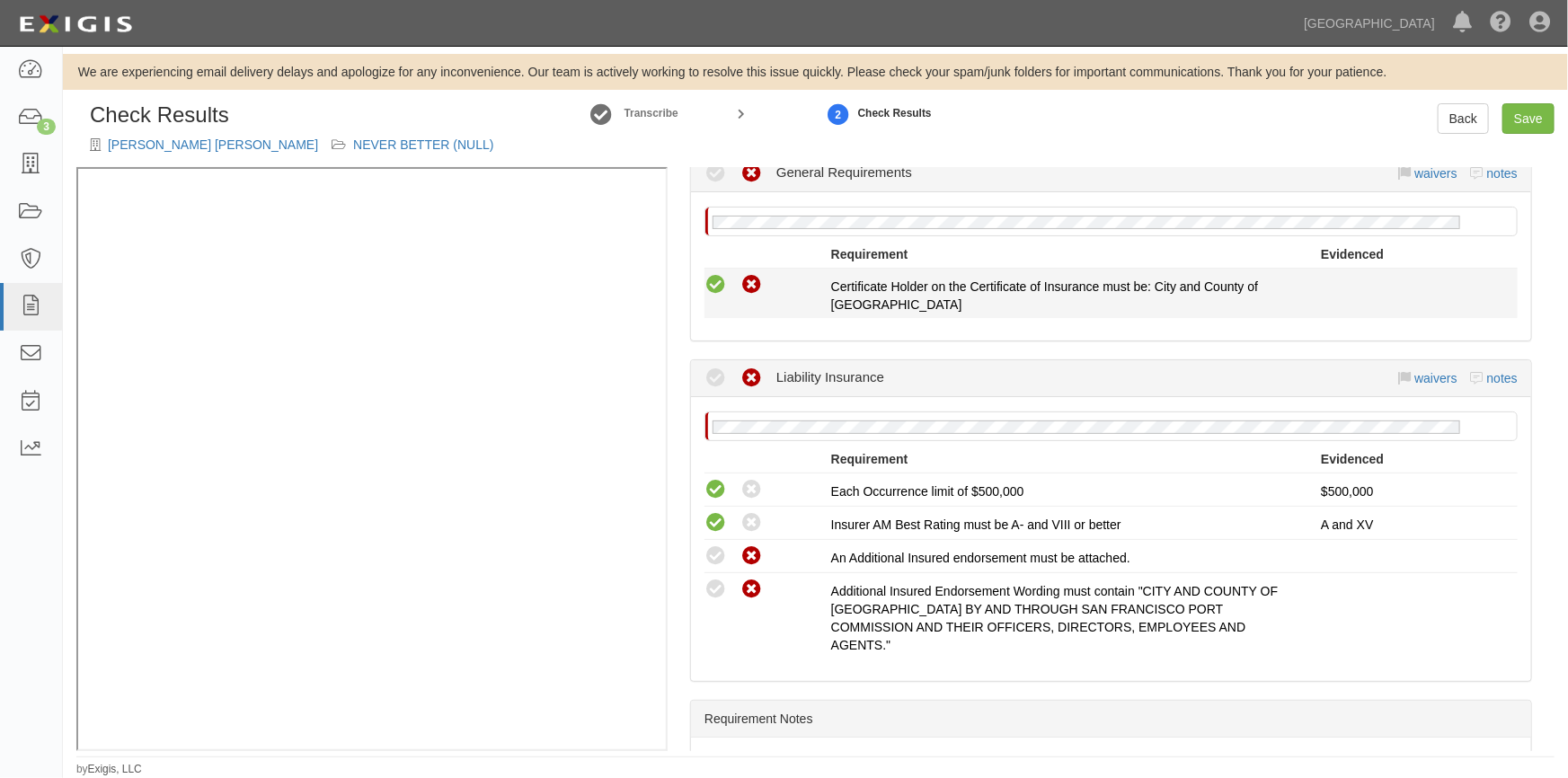
click at [720, 280] on icon at bounding box center [715, 284] width 22 height 22
radio input "true"
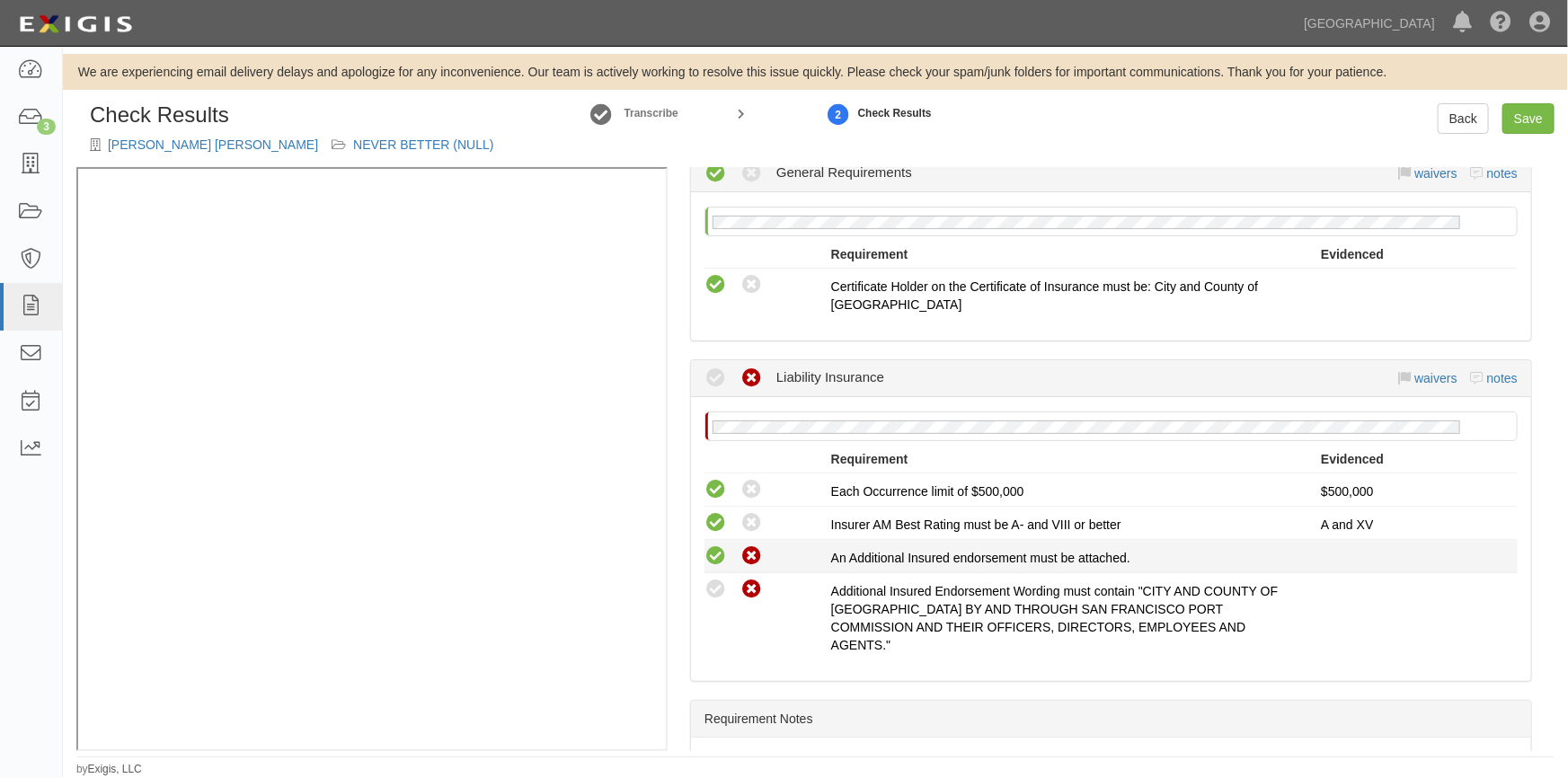
click at [720, 557] on icon at bounding box center [715, 556] width 22 height 22
radio input "true"
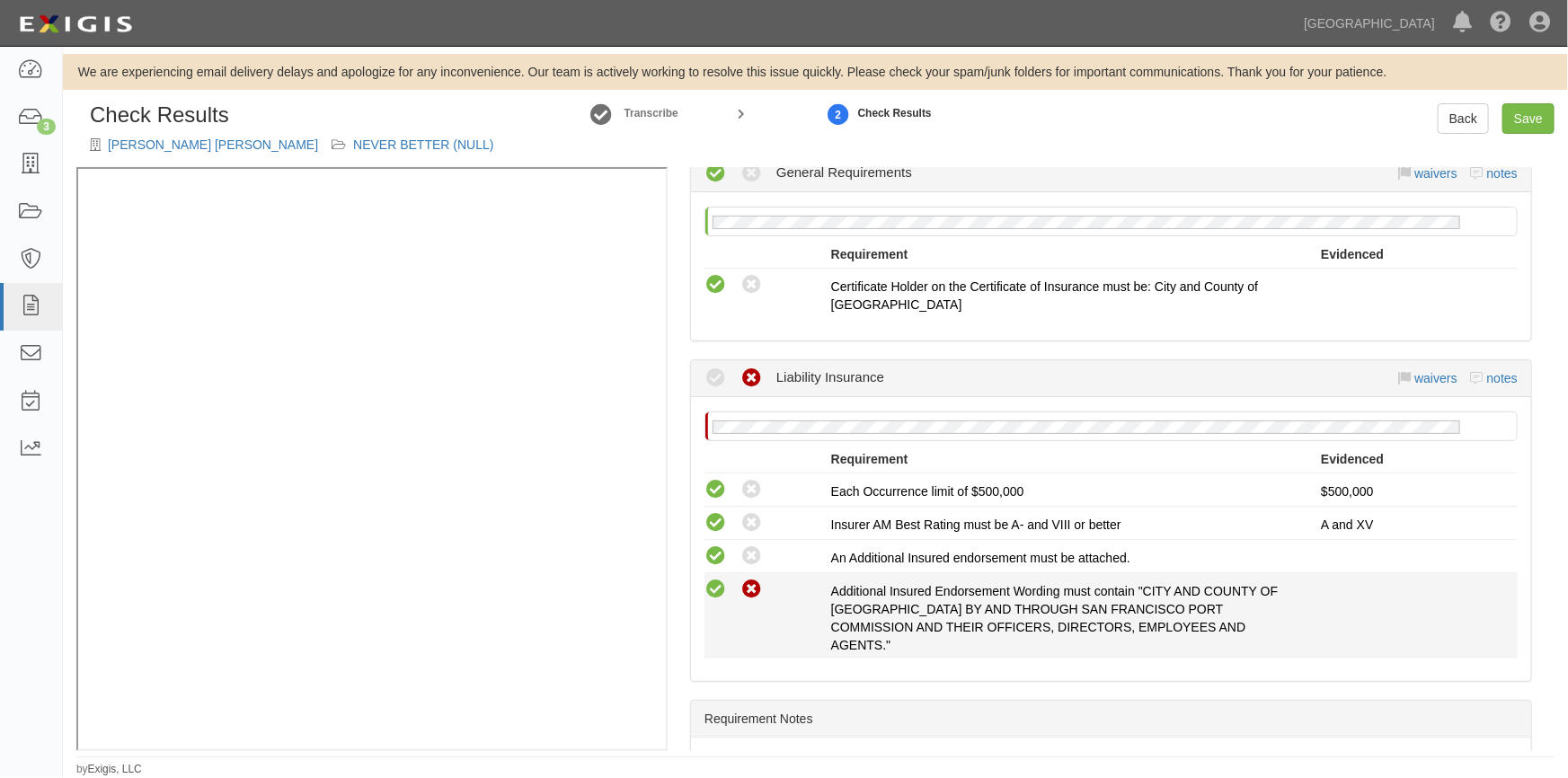
click at [715, 580] on icon at bounding box center [715, 589] width 22 height 22
radio input "true"
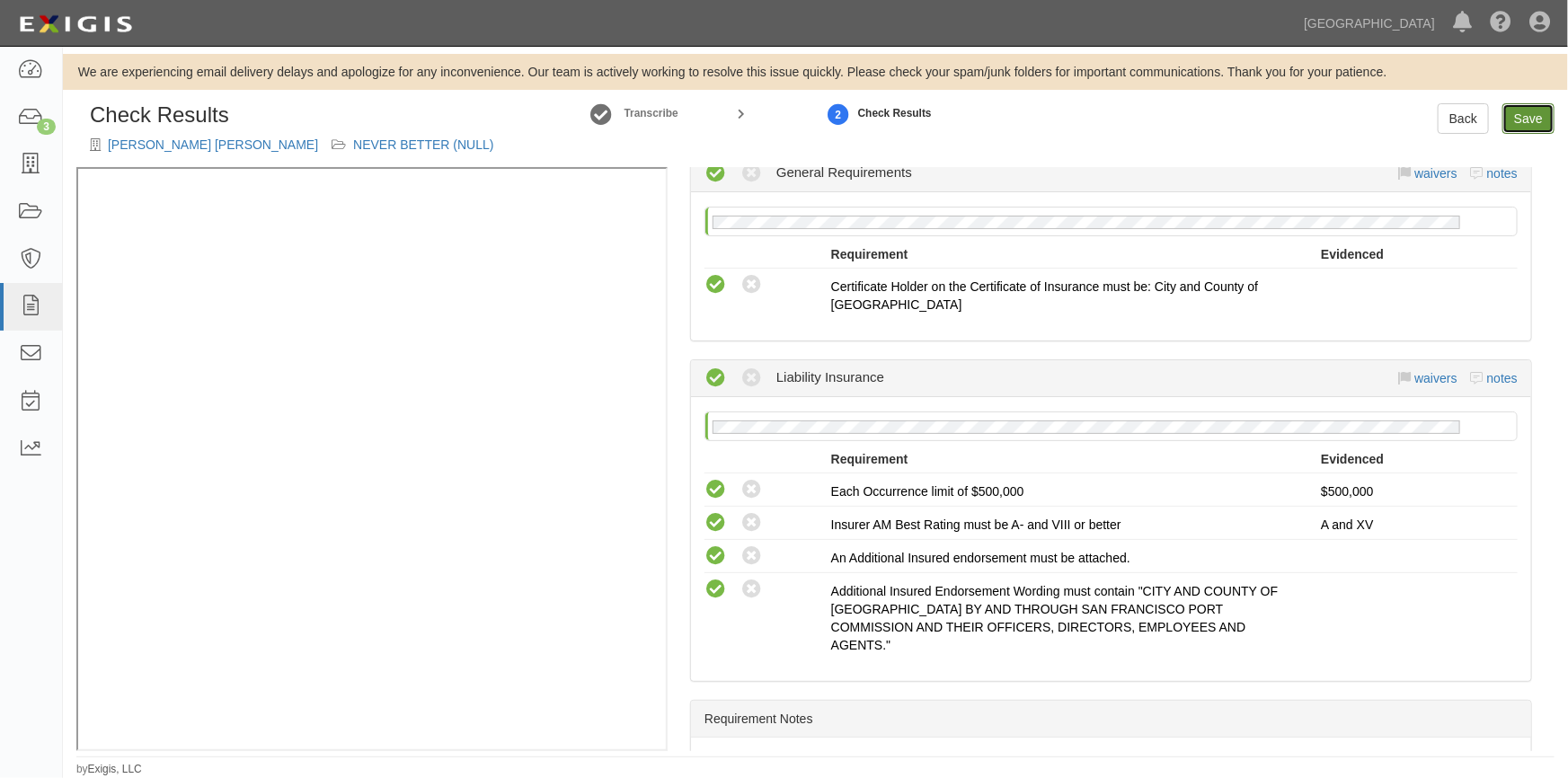
click at [1518, 118] on link "Save" at bounding box center [1529, 119] width 52 height 31
radio input "true"
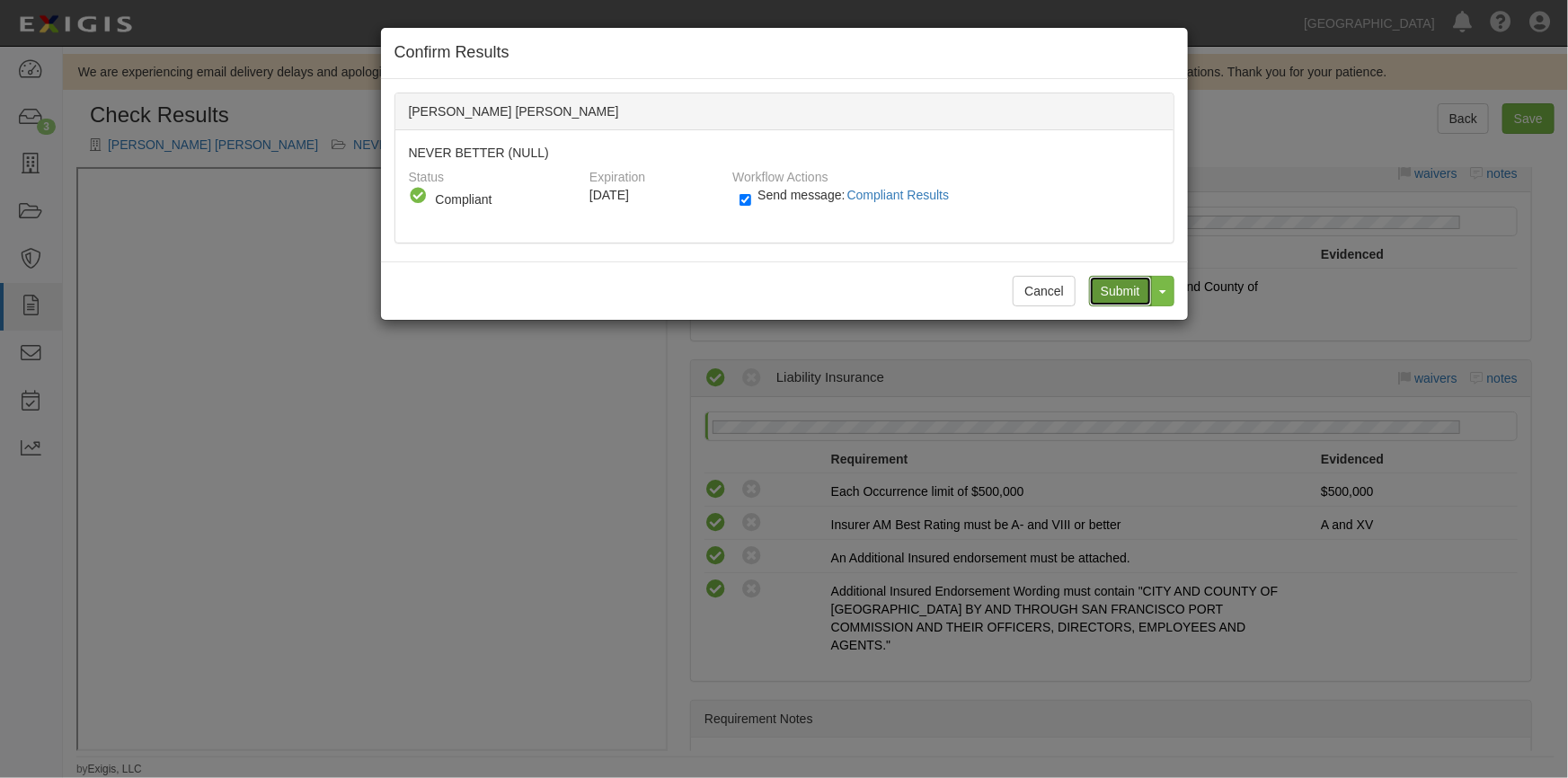
click at [1123, 287] on input "Submit" at bounding box center [1121, 291] width 63 height 31
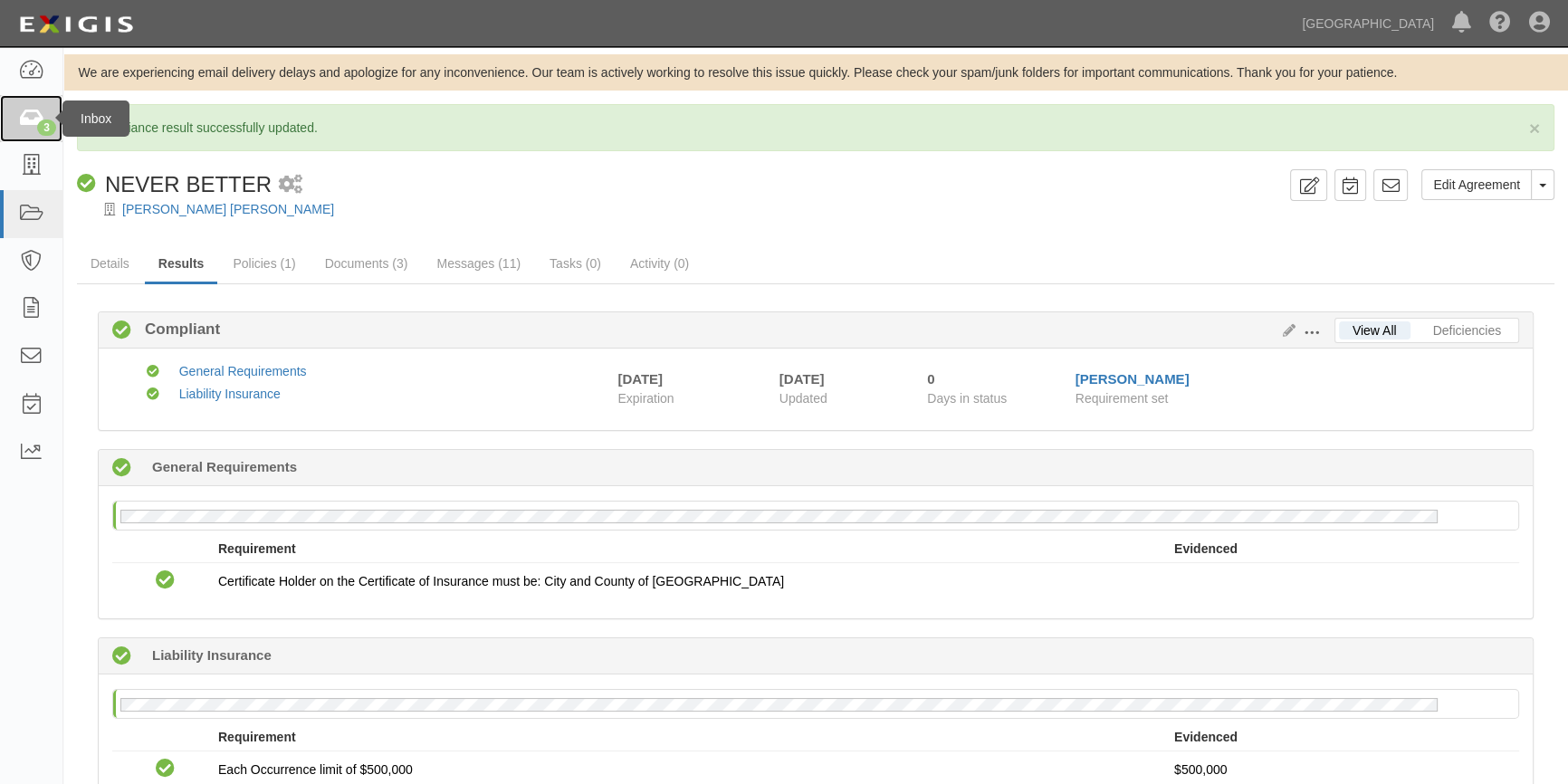
click at [26, 122] on icon at bounding box center [31, 120] width 25 height 21
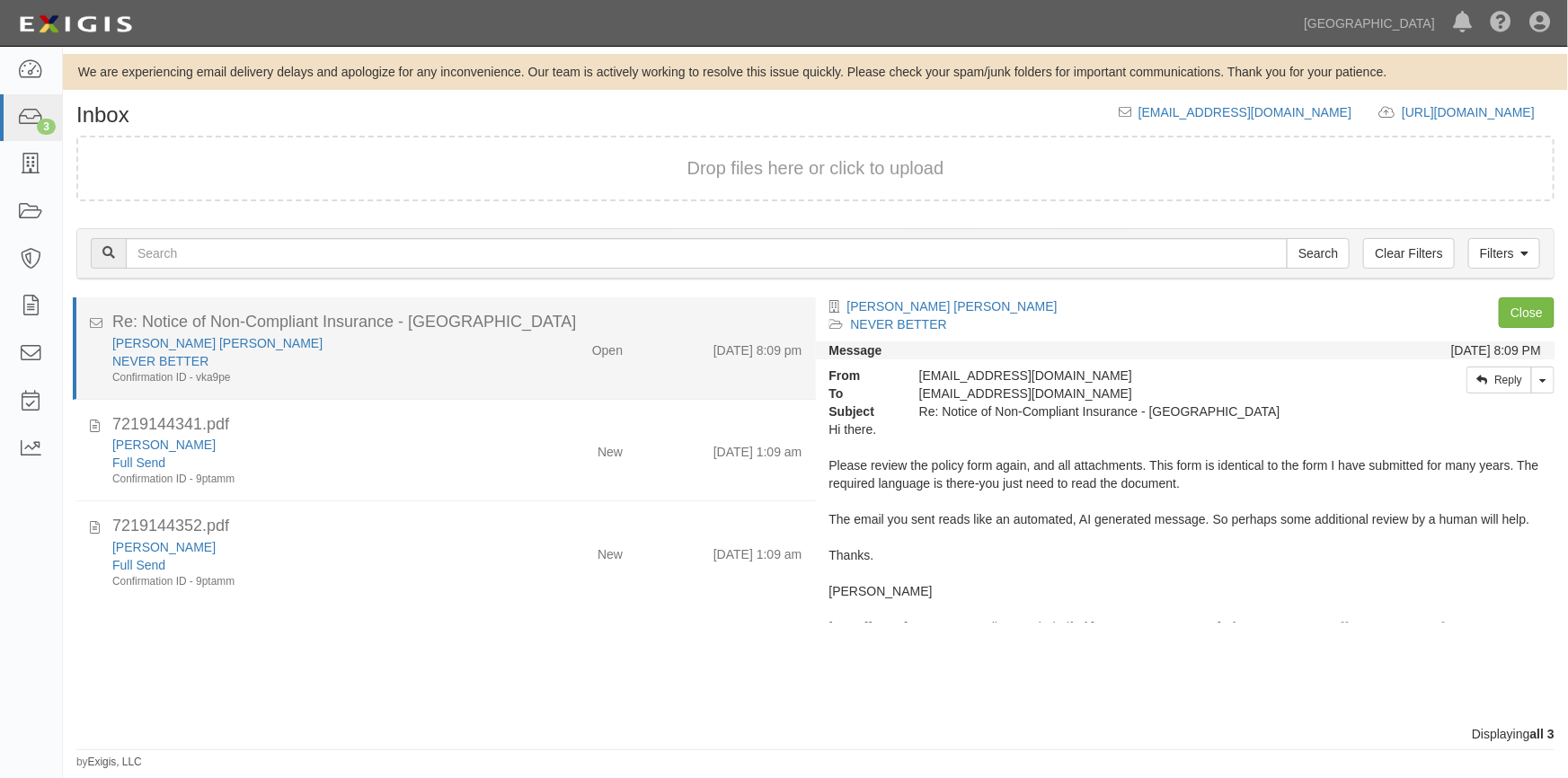
drag, startPoint x: 435, startPoint y: 342, endPoint x: 496, endPoint y: 344, distance: 61.0
click at [436, 342] on div "[PERSON_NAME] [PERSON_NAME]" at bounding box center [307, 343] width 391 height 18
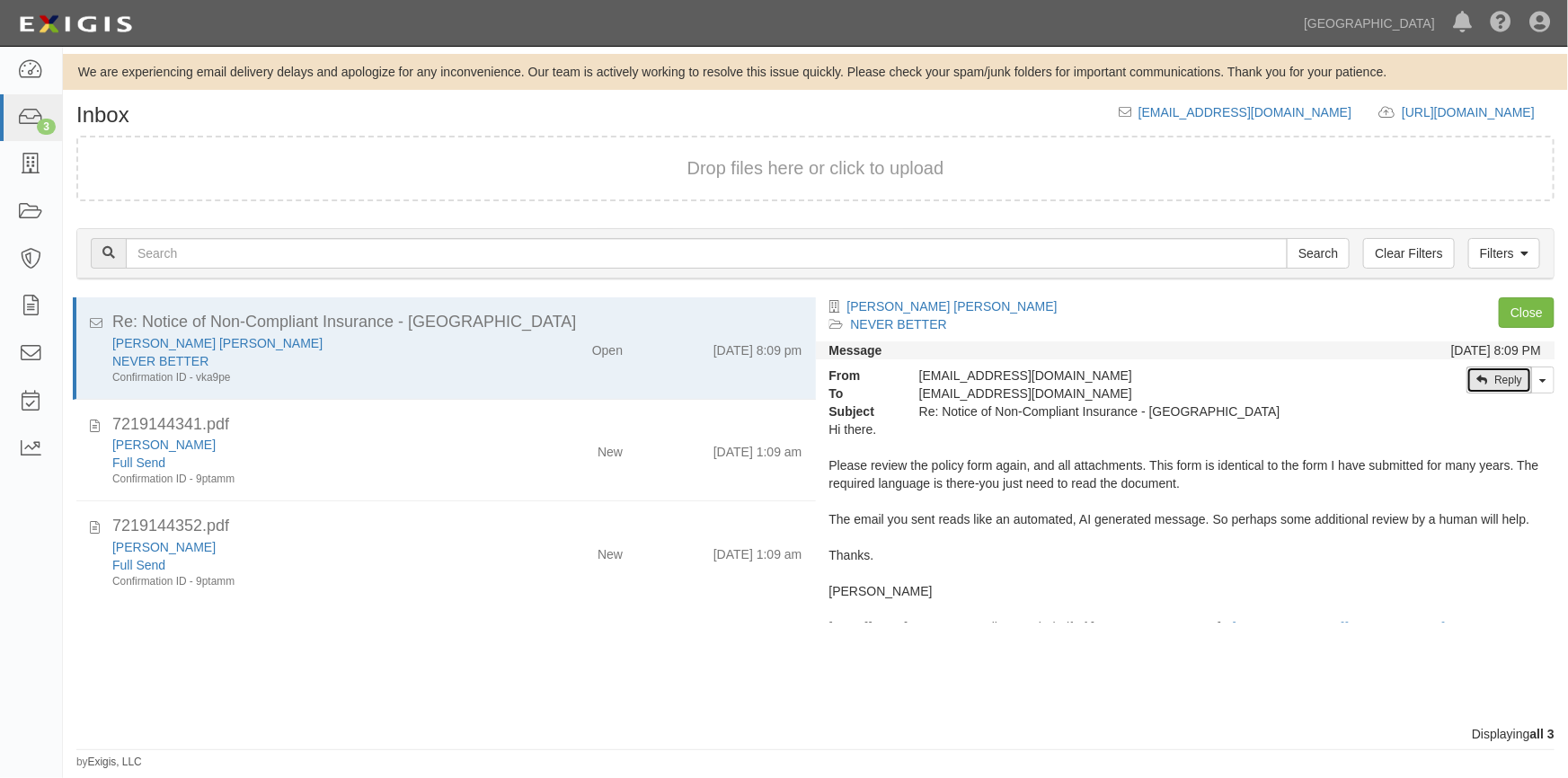
click at [1481, 381] on icon at bounding box center [1481, 379] width 11 height 11
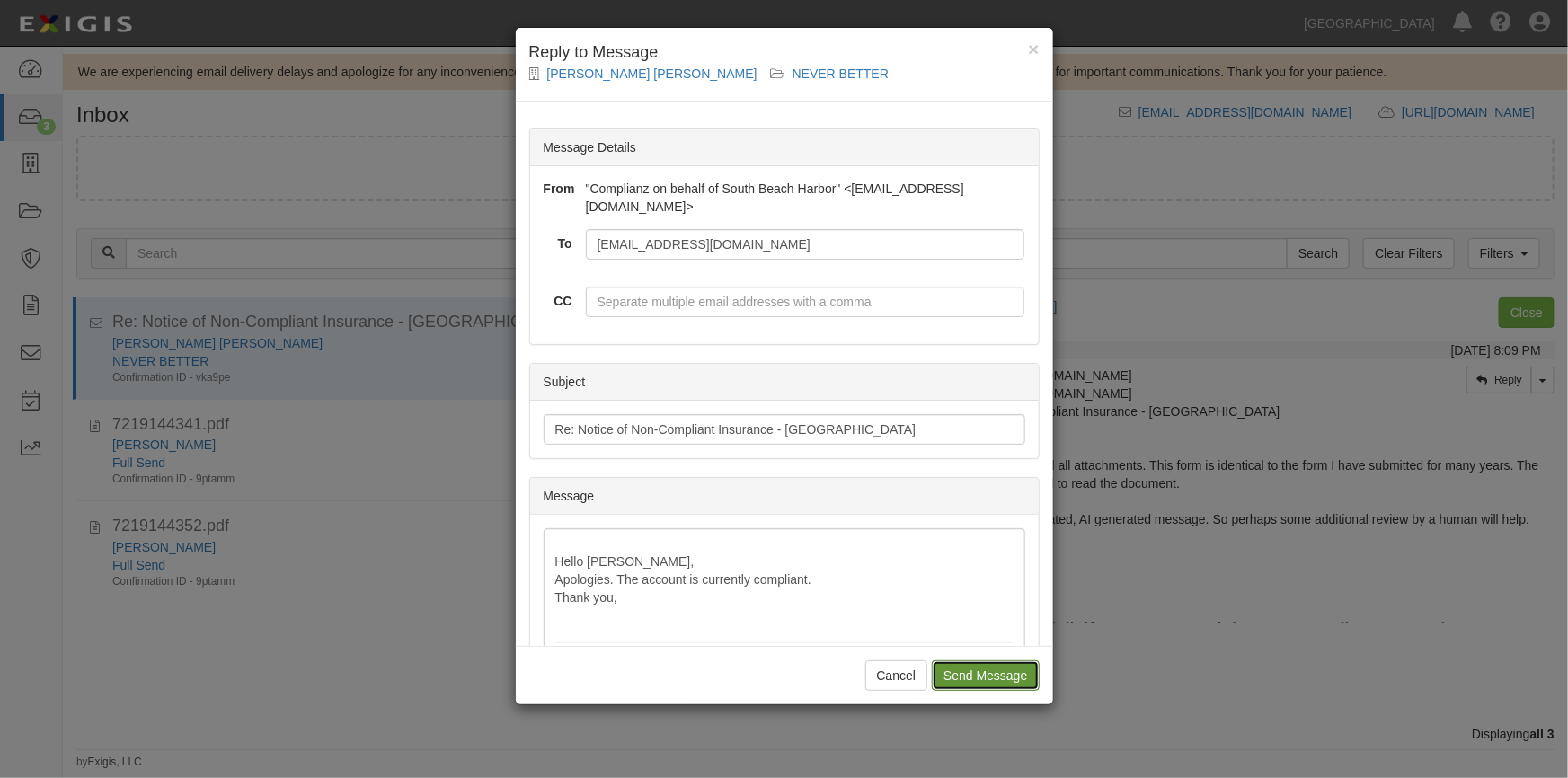
click at [959, 681] on input "Send Message" at bounding box center [985, 676] width 107 height 31
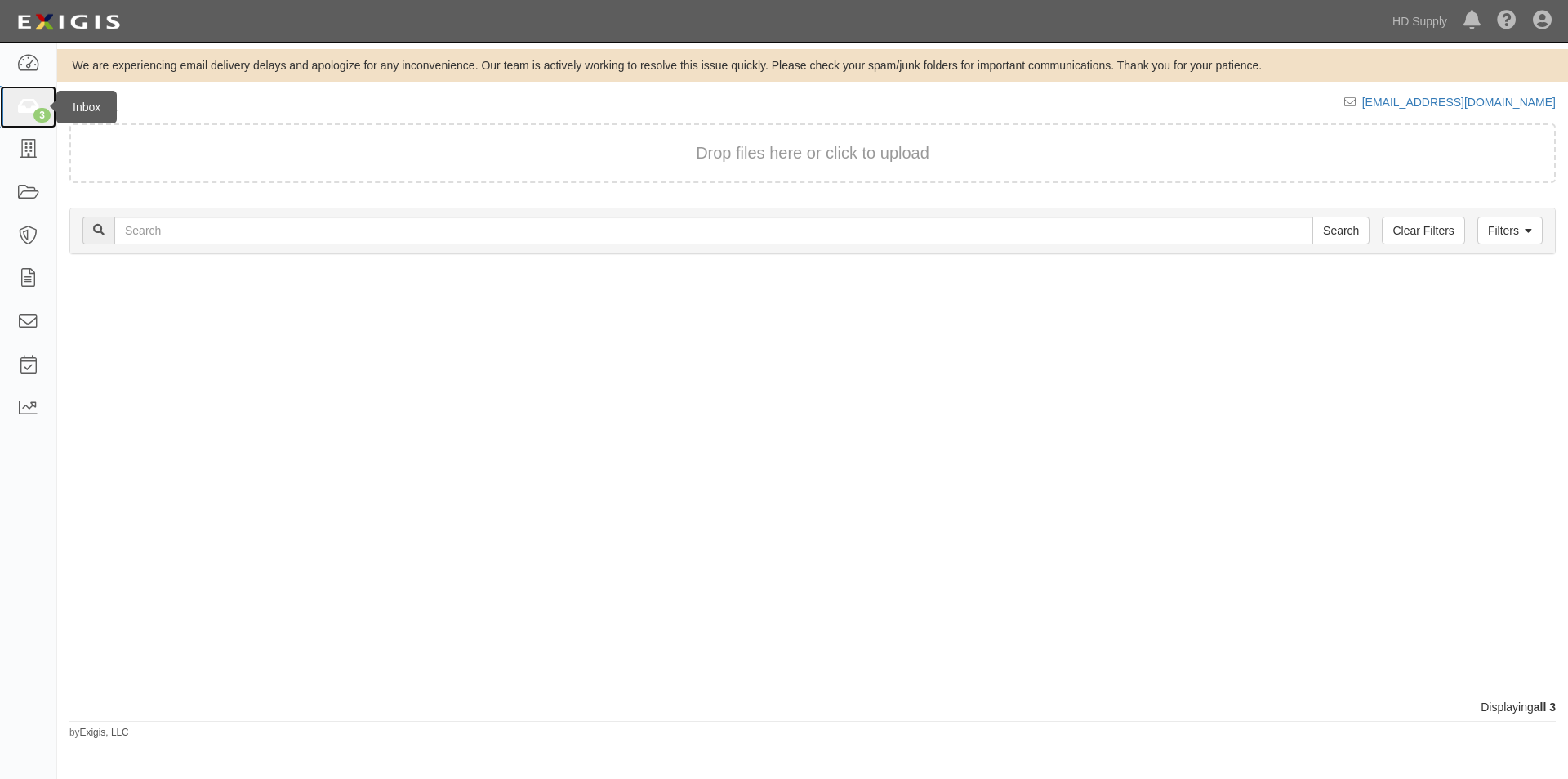
click at [37, 111] on div "3" at bounding box center [42, 115] width 17 height 15
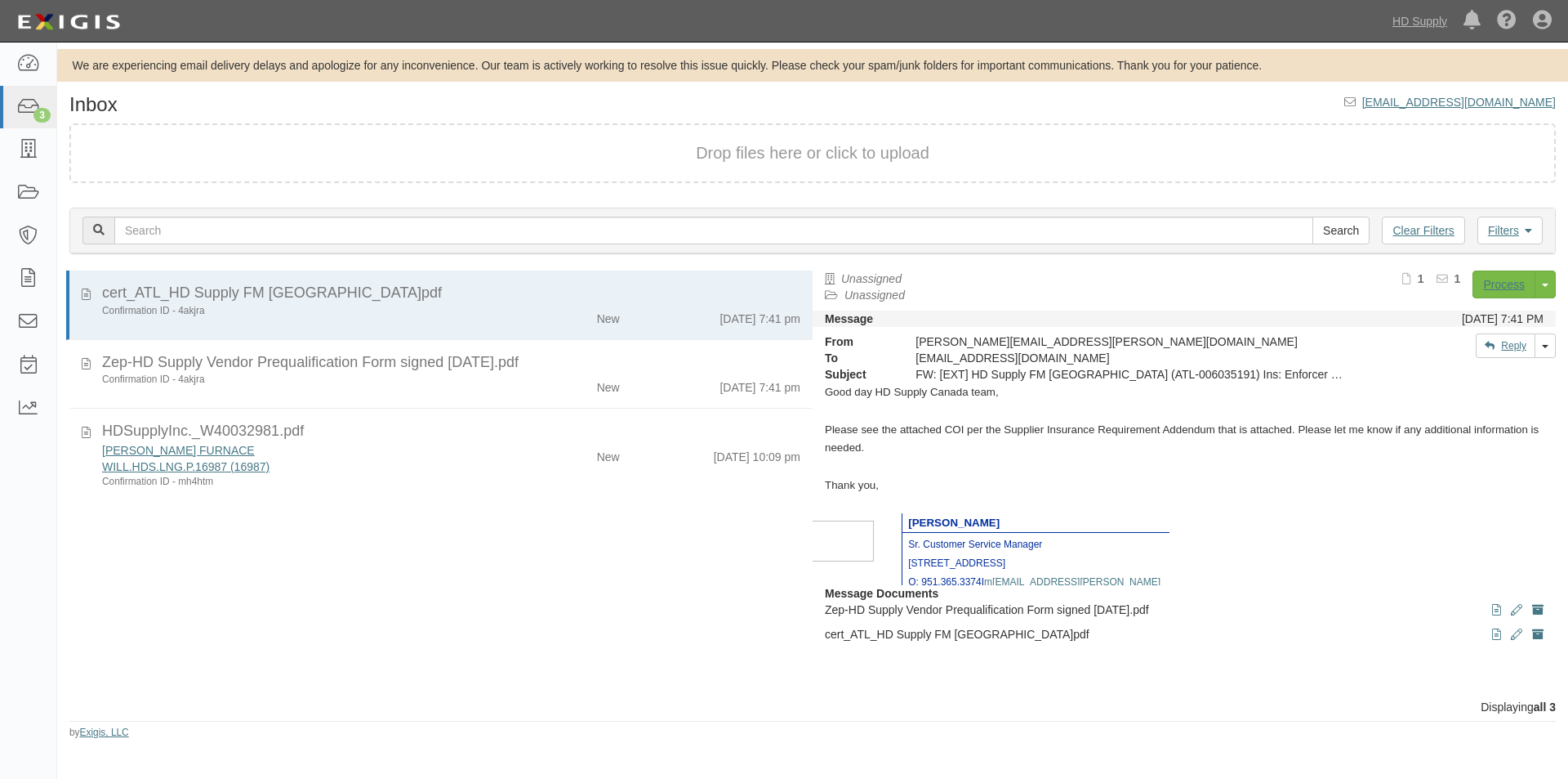
click at [42, 603] on div "Dashboard 3 Inbox Parties Agreements Coverages Documents Messages Tasks Reports" at bounding box center [29, 411] width 57 height 736
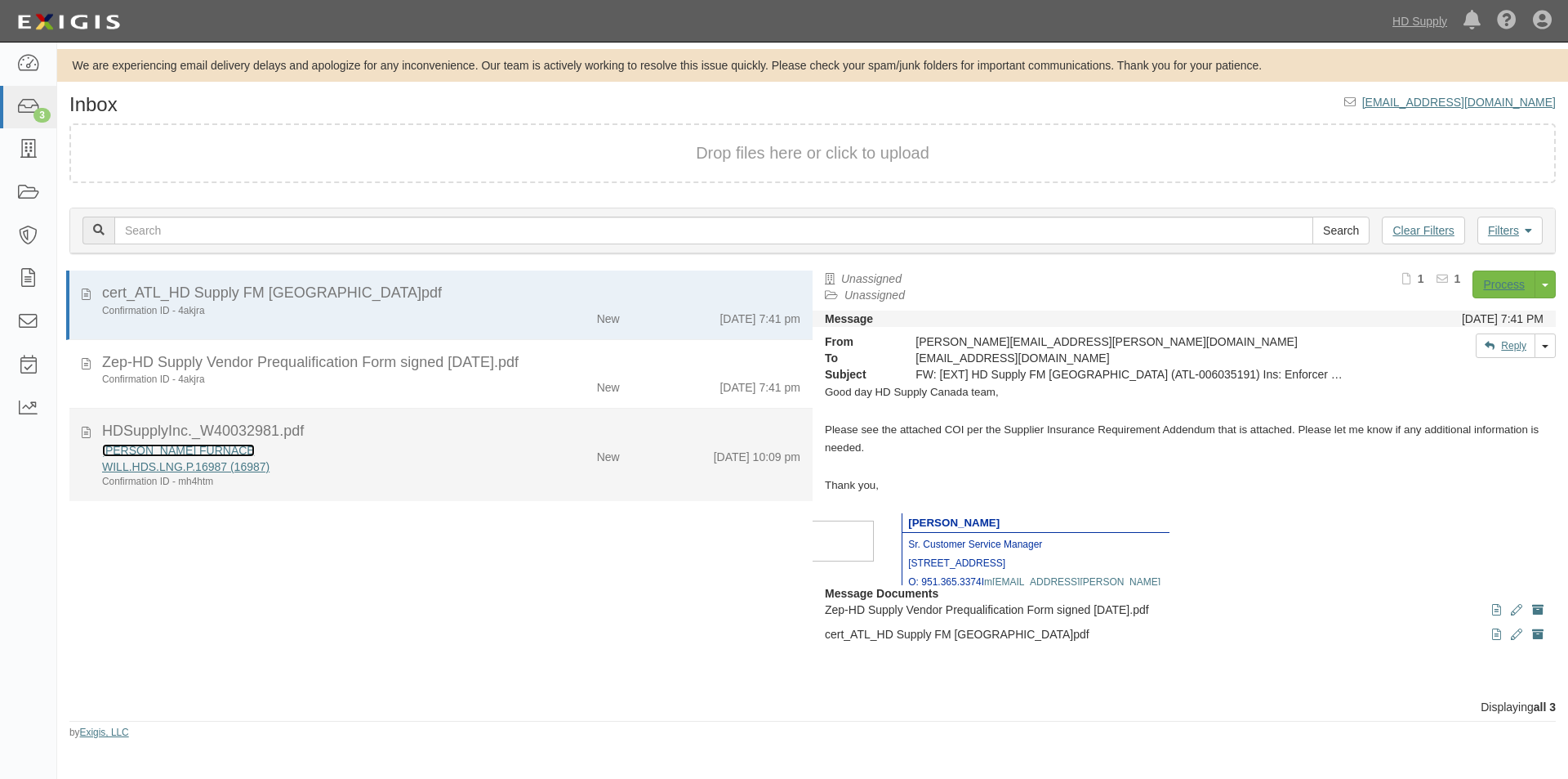
click at [197, 455] on link "[PERSON_NAME] FURNACE" at bounding box center [178, 450] width 153 height 13
click at [400, 475] on div "Confirmation ID - mh4htm" at bounding box center [300, 481] width 397 height 14
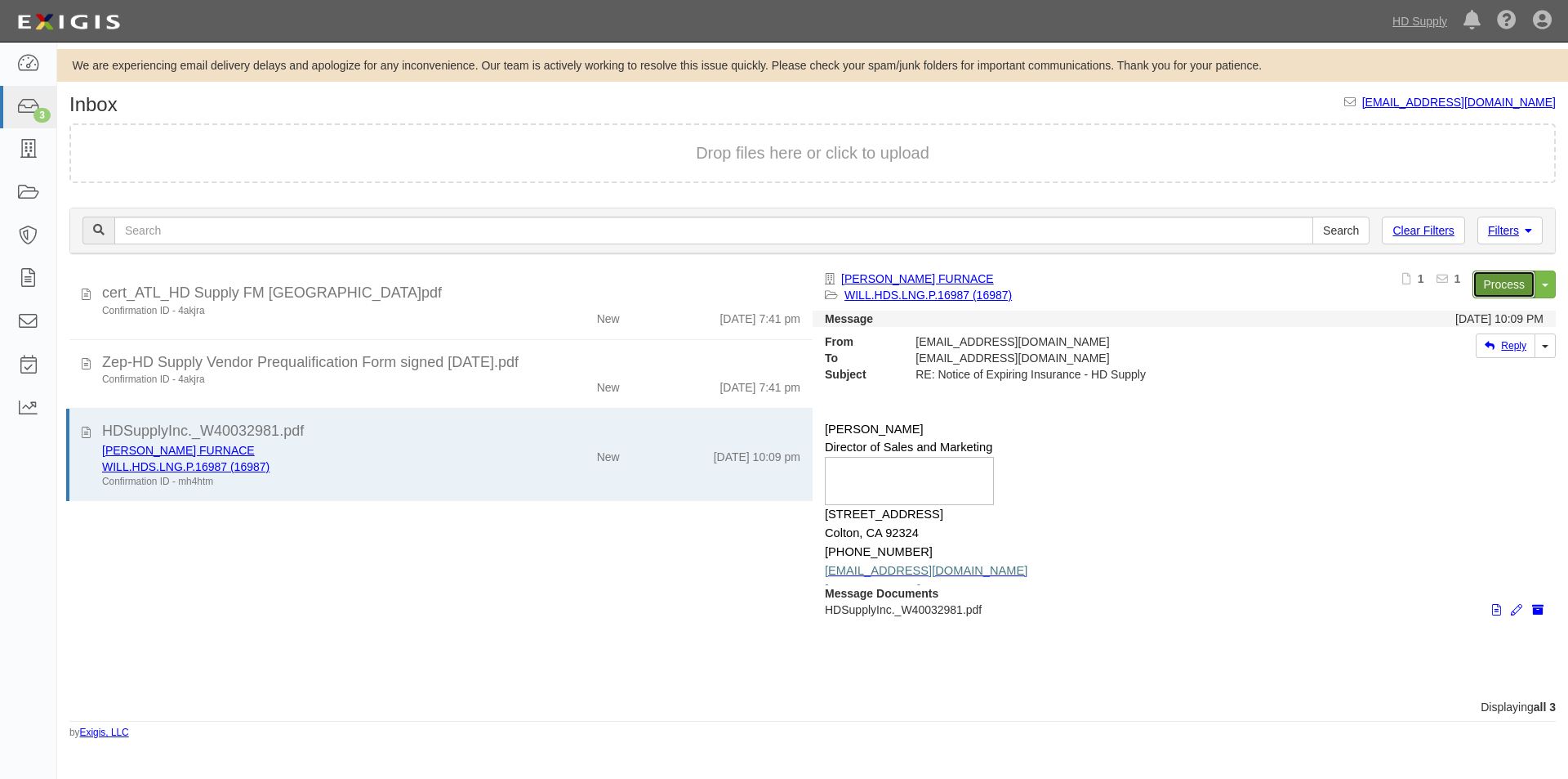
click at [1504, 277] on link "Process" at bounding box center [1504, 285] width 63 height 28
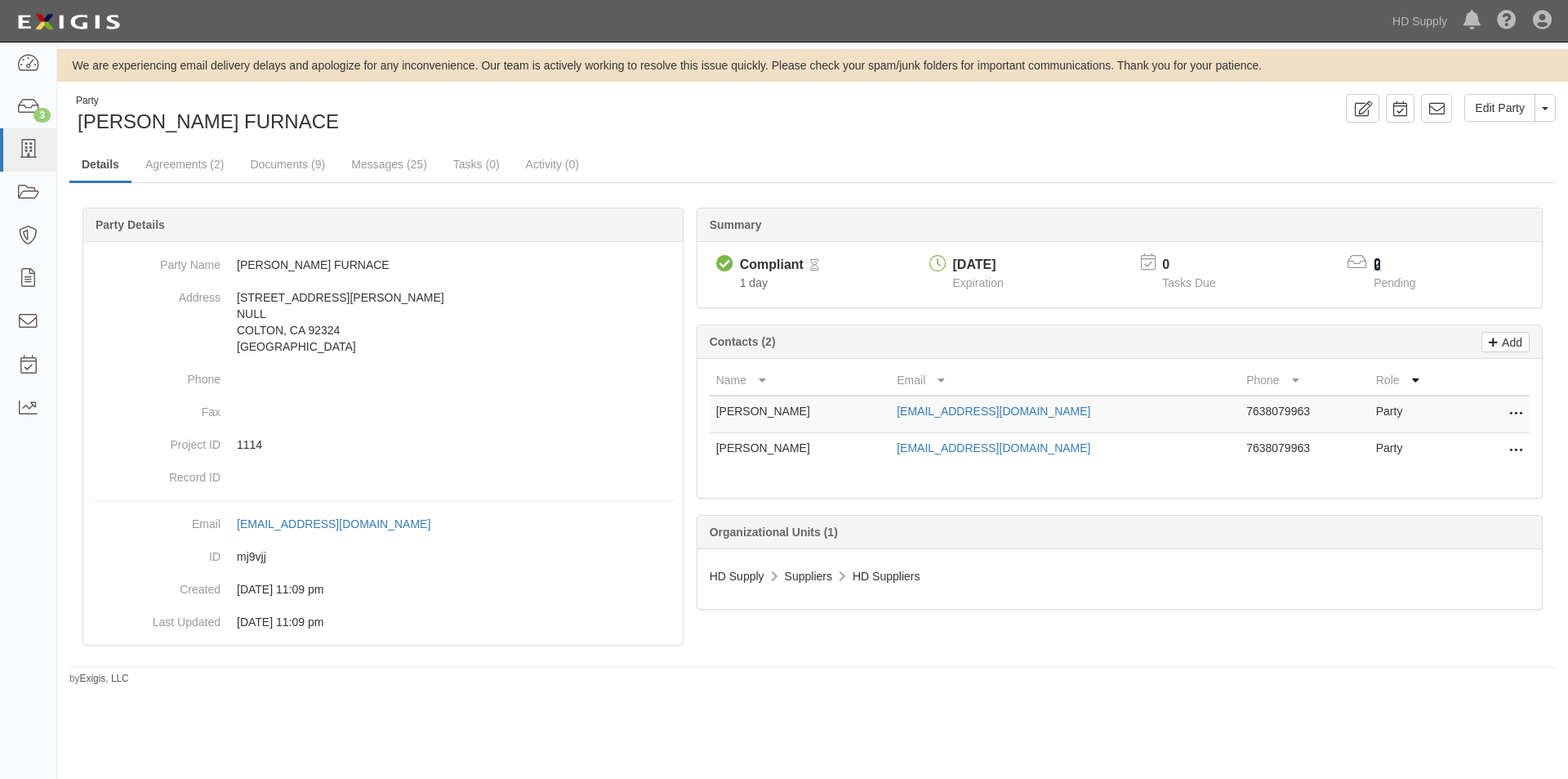
click at [1377, 261] on link "2" at bounding box center [1377, 265] width 7 height 14
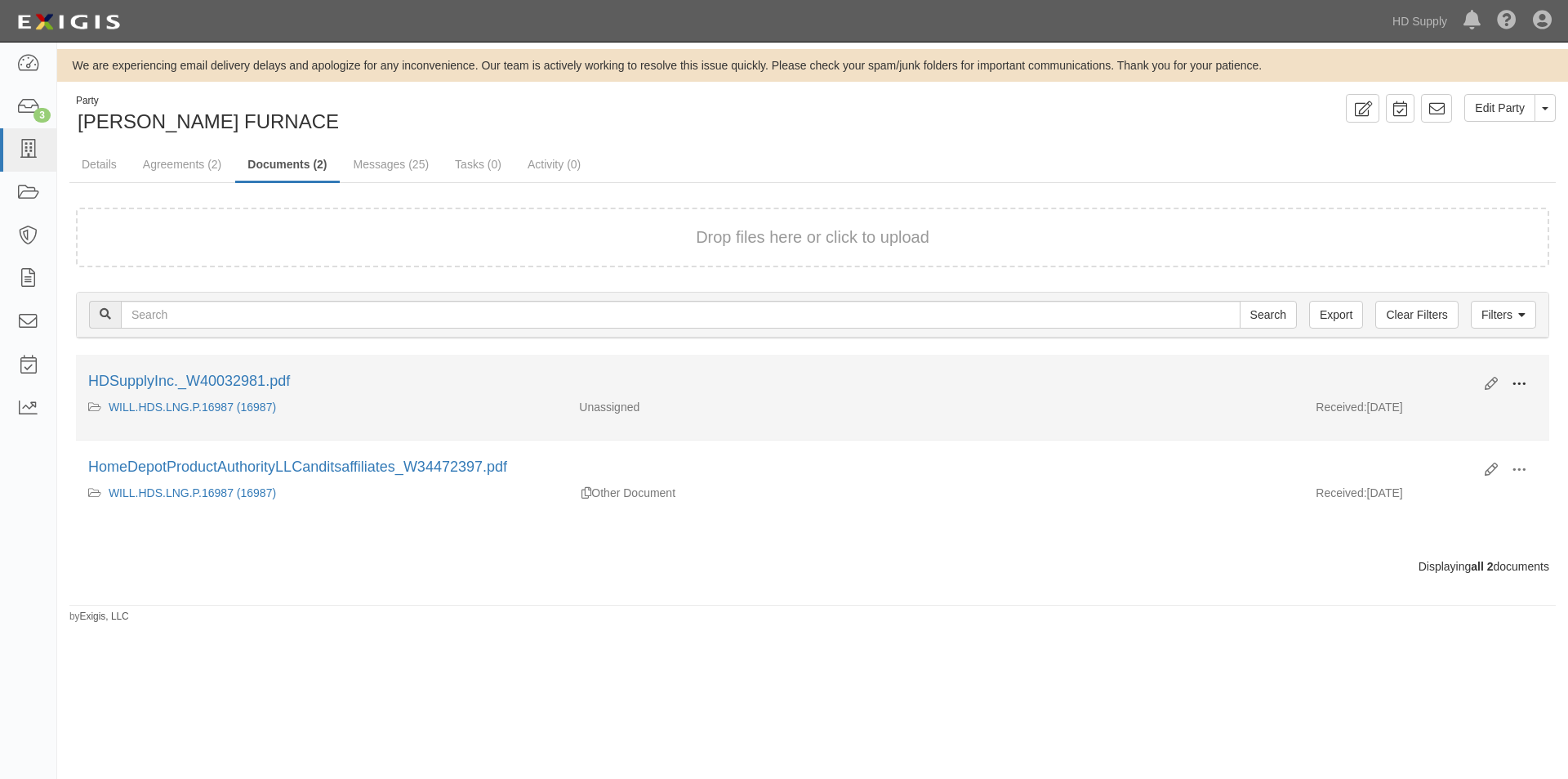
click at [1516, 382] on span at bounding box center [1519, 384] width 15 height 15
click at [1425, 402] on link "View" at bounding box center [1440, 408] width 129 height 30
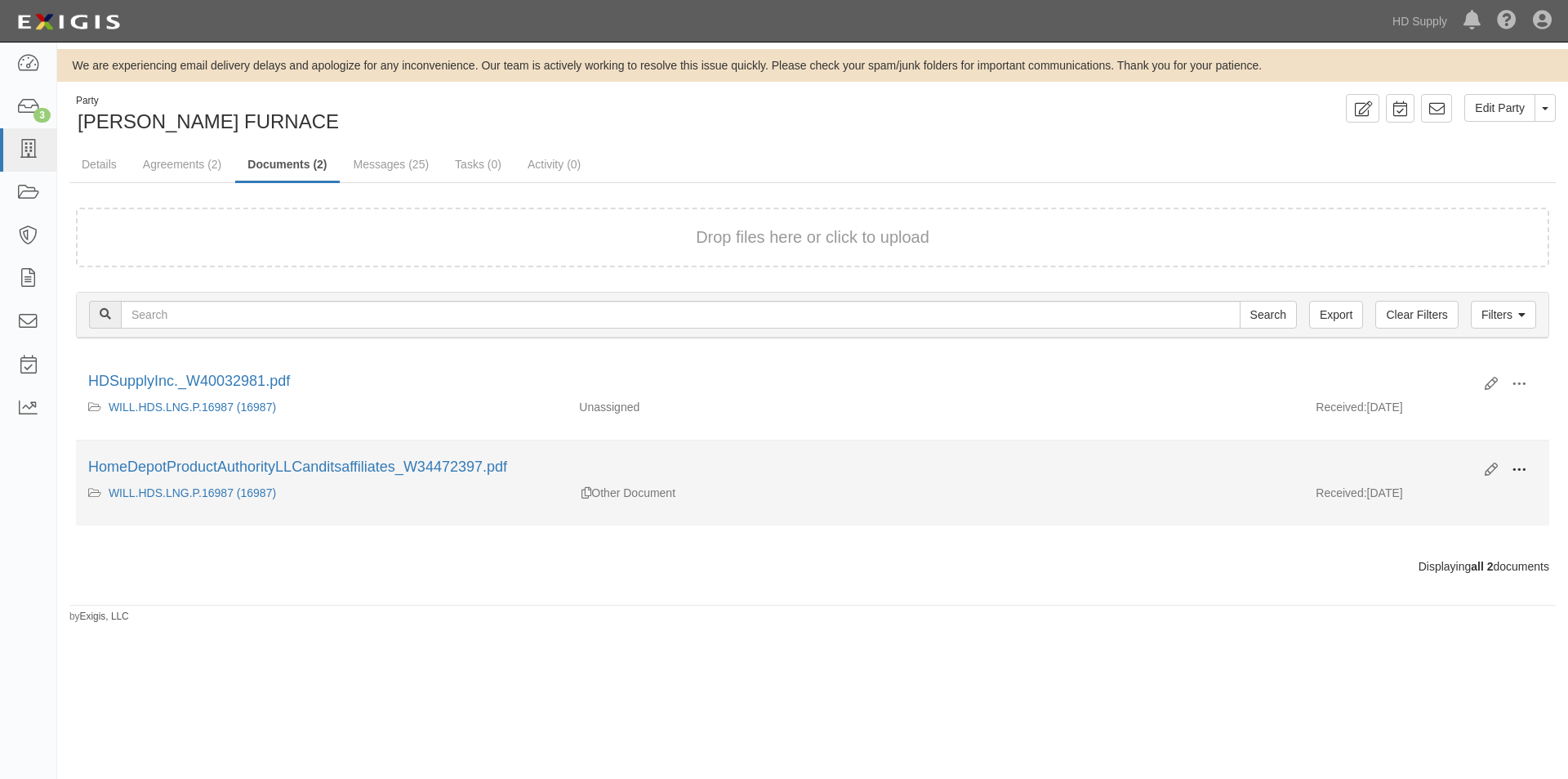
click at [1514, 469] on span at bounding box center [1519, 469] width 15 height 15
click at [1411, 494] on link "View" at bounding box center [1440, 494] width 129 height 30
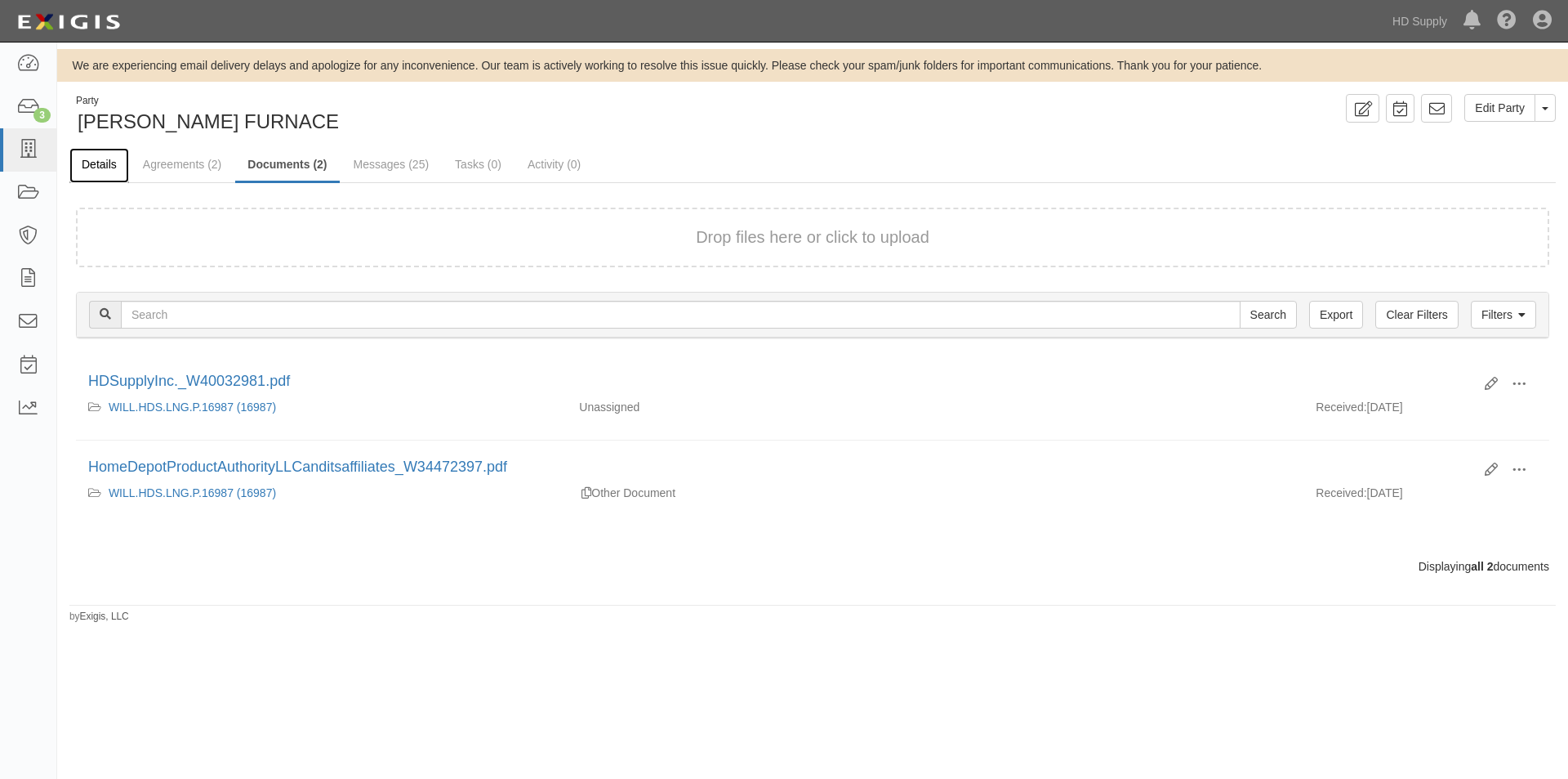
click at [89, 169] on link "Details" at bounding box center [99, 165] width 60 height 35
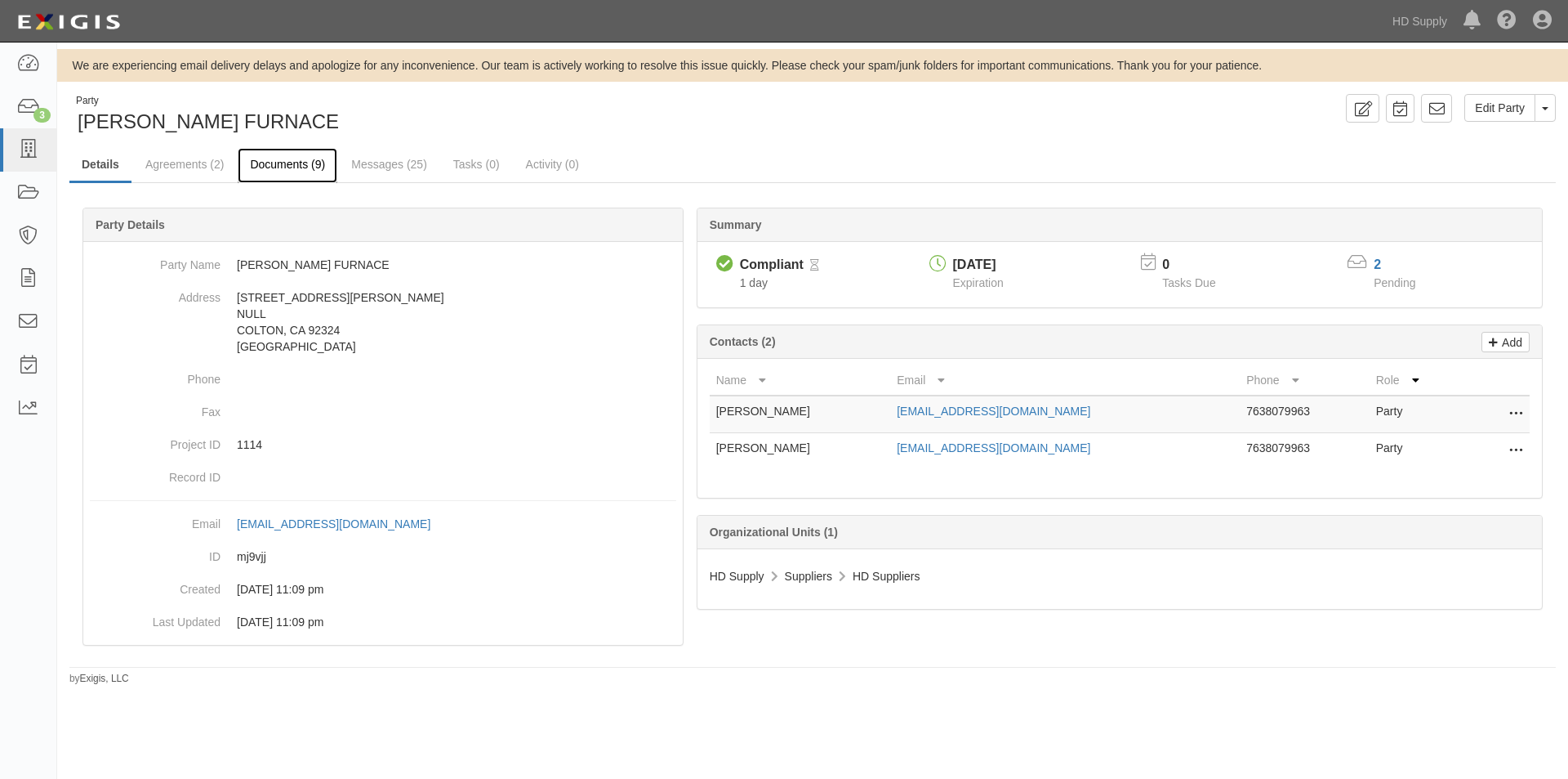
click at [277, 168] on link "Documents (9)" at bounding box center [287, 165] width 100 height 35
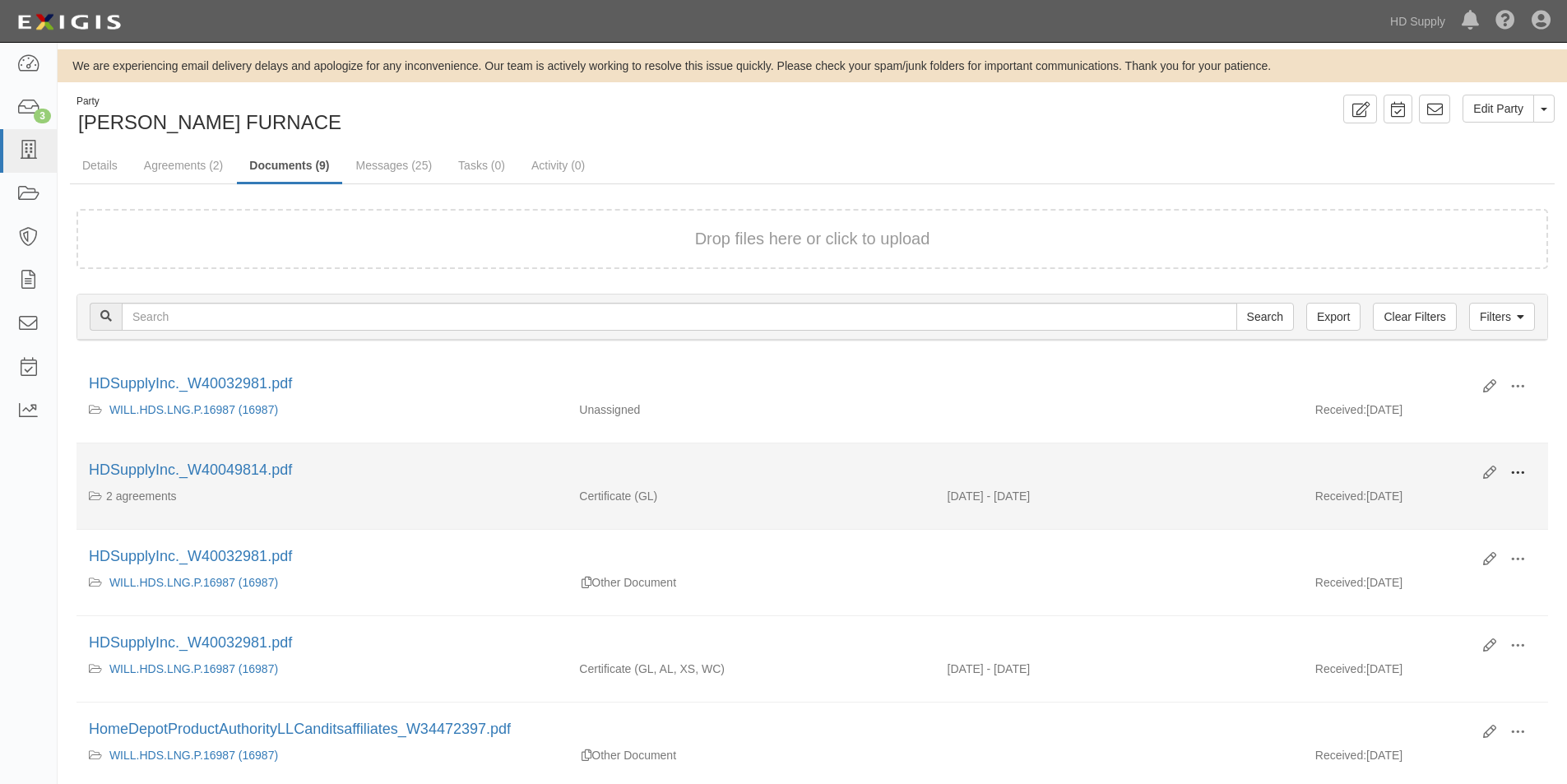
click at [1522, 474] on span at bounding box center [1518, 472] width 15 height 15
click at [1432, 502] on link "View" at bounding box center [1438, 497] width 130 height 30
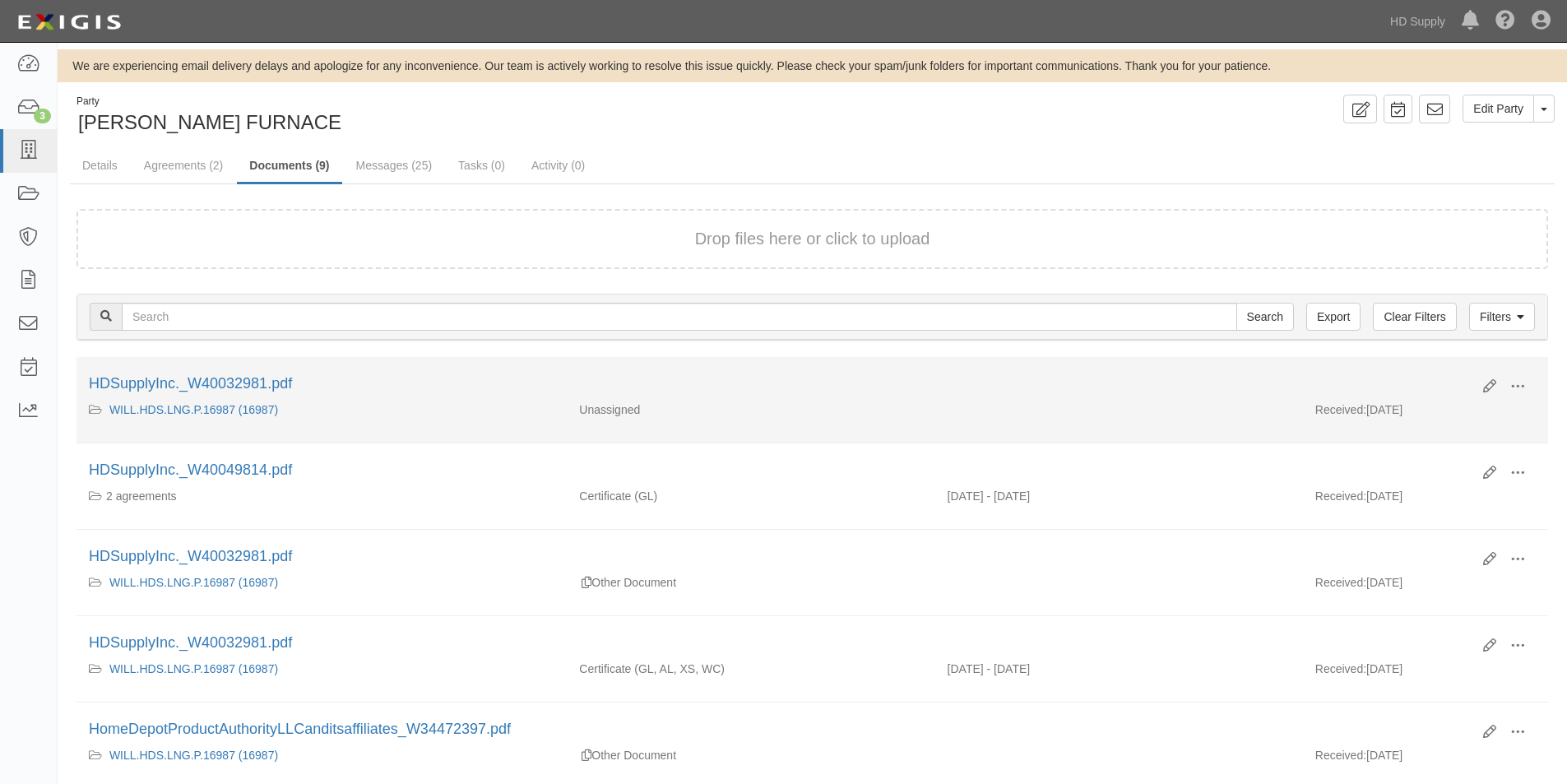
drag, startPoint x: 1512, startPoint y: 391, endPoint x: 1215, endPoint y: 384, distance: 297.1
click at [1215, 384] on div "HDSupplyInc._W40032981.pdf" at bounding box center [779, 384] width 1382 height 21
click at [1521, 388] on span at bounding box center [1518, 386] width 15 height 15
click at [1440, 418] on link "View" at bounding box center [1438, 411] width 130 height 30
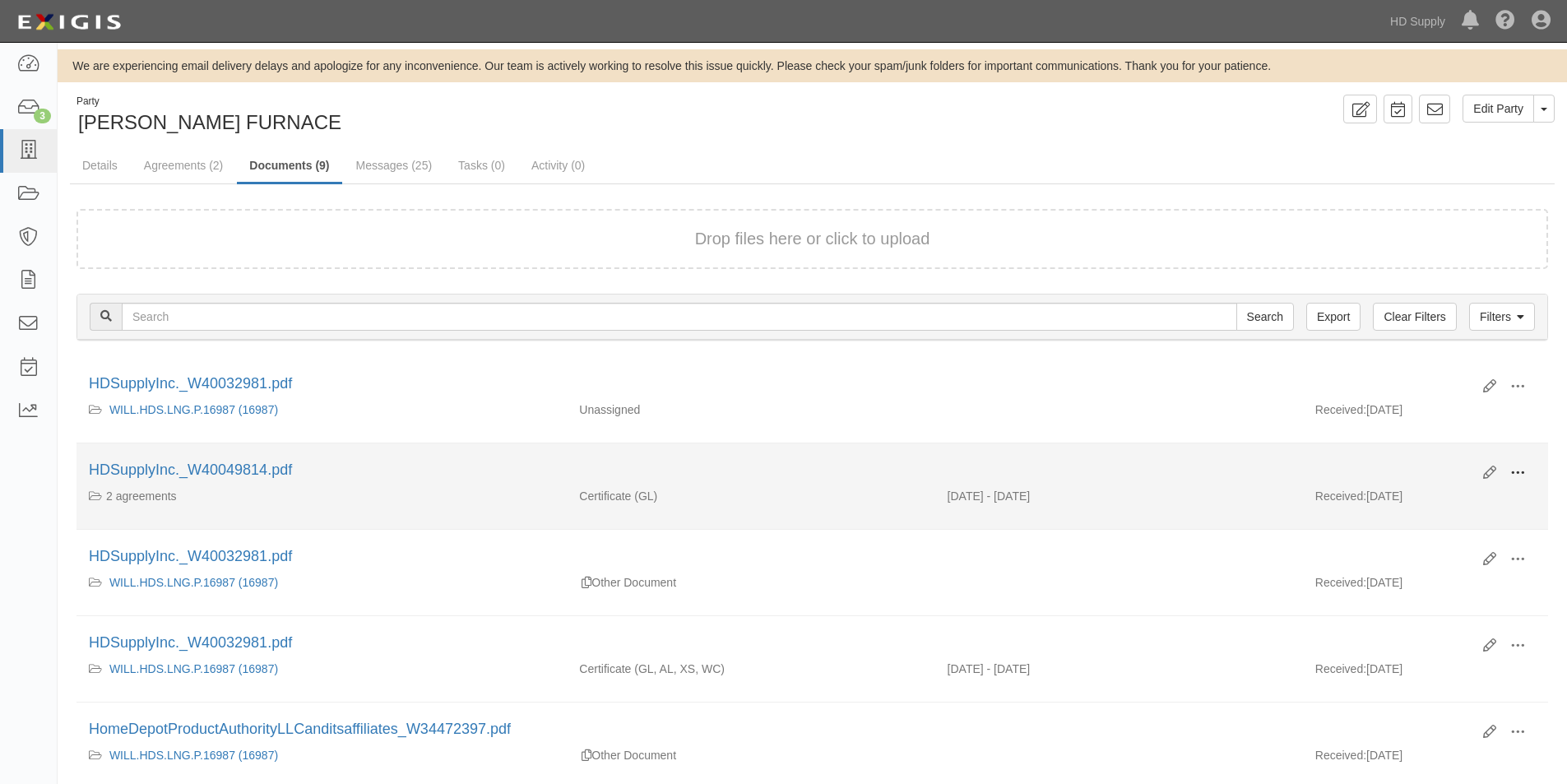
click at [1514, 472] on span at bounding box center [1518, 472] width 15 height 15
click at [1422, 493] on link "View" at bounding box center [1438, 497] width 130 height 30
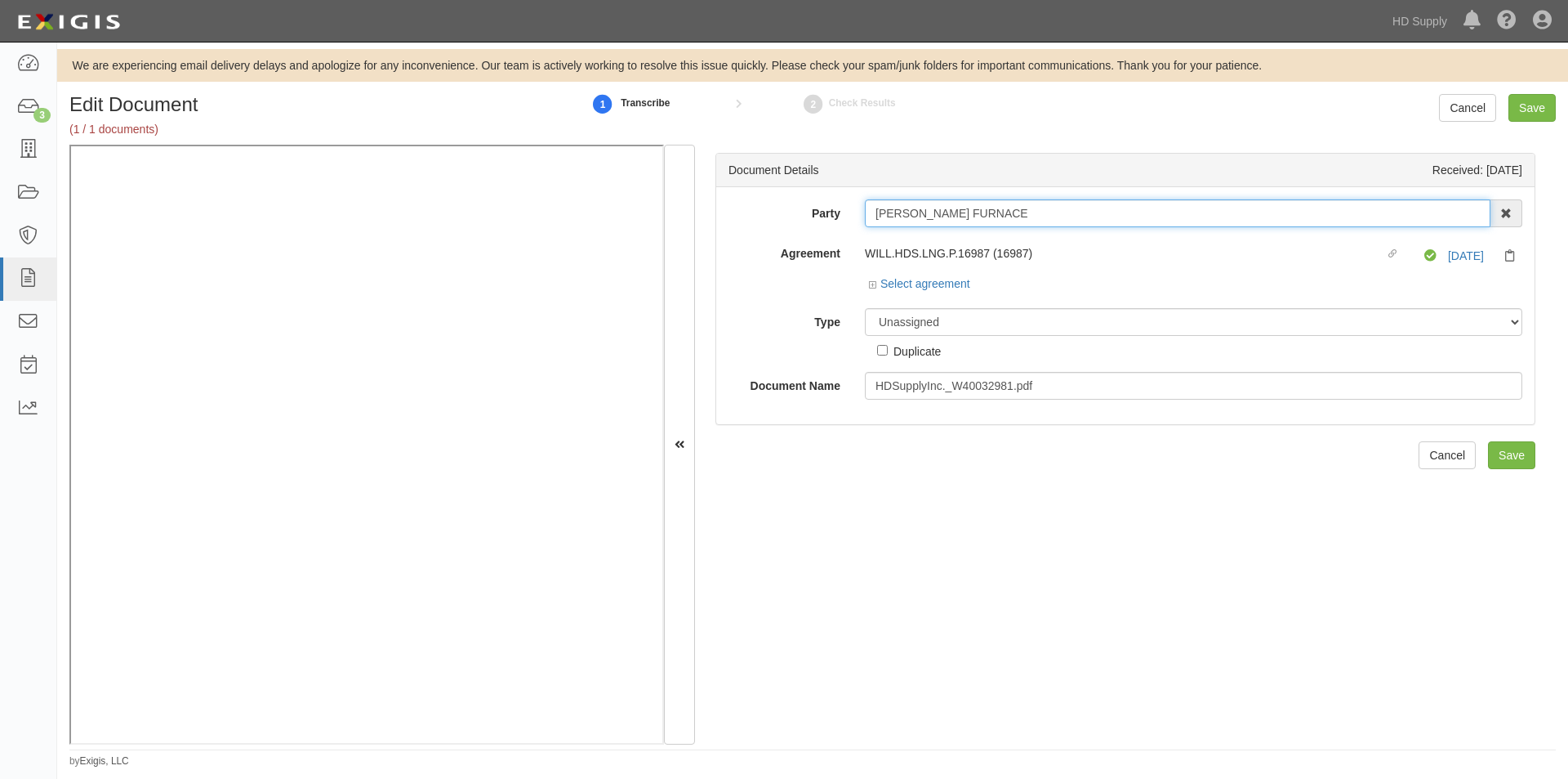
drag, startPoint x: 990, startPoint y: 219, endPoint x: 841, endPoint y: 201, distance: 150.1
click at [841, 201] on div "Party [PERSON_NAME] FURNACE 1888 [PERSON_NAME] 1888 [PERSON_NAME] - IMPORT 2 [P…" at bounding box center [1125, 213] width 819 height 28
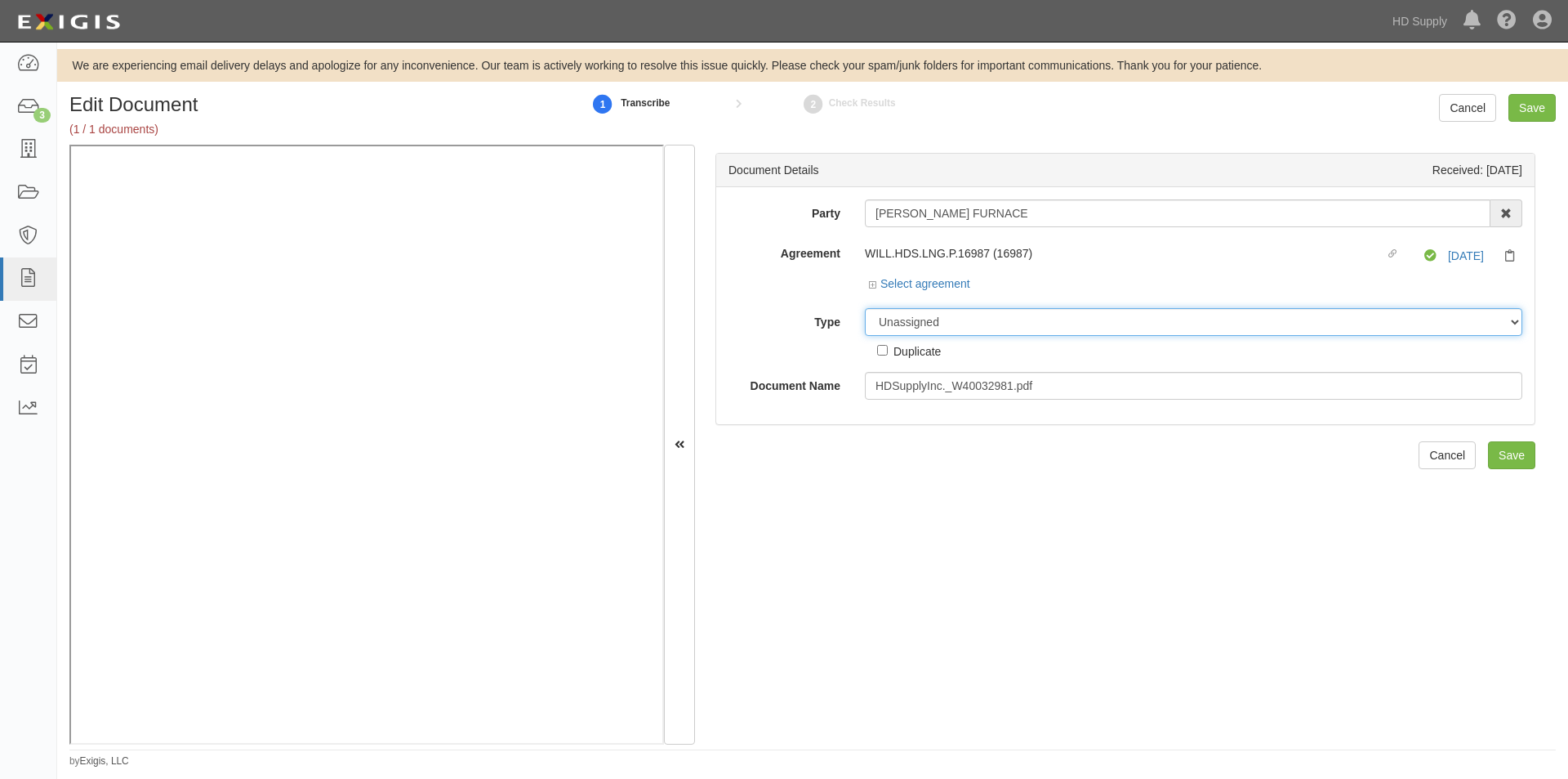
click at [901, 323] on select "Unassigned Binder Cancellation Notice Certificate Contract Endorsement Insuranc…" at bounding box center [1194, 322] width 658 height 28
select select "OtherDetail"
click at [865, 308] on select "Unassigned Binder Cancellation Notice Certificate Contract Endorsement Insuranc…" at bounding box center [1194, 322] width 658 height 28
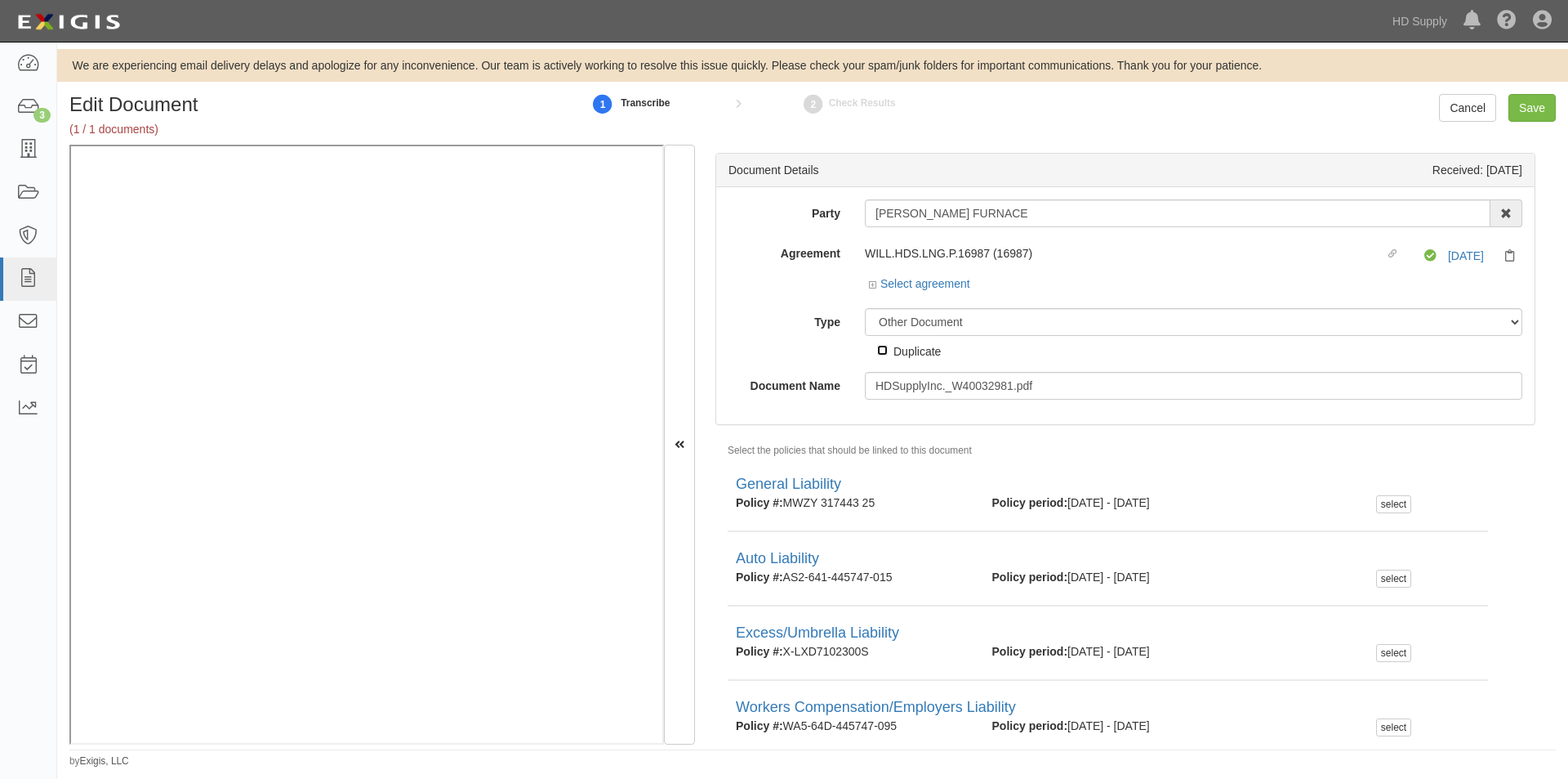
click at [881, 354] on input "Duplicate" at bounding box center [882, 350] width 10 height 10
checkbox input "true"
click at [1538, 101] on input "Save" at bounding box center [1532, 108] width 47 height 28
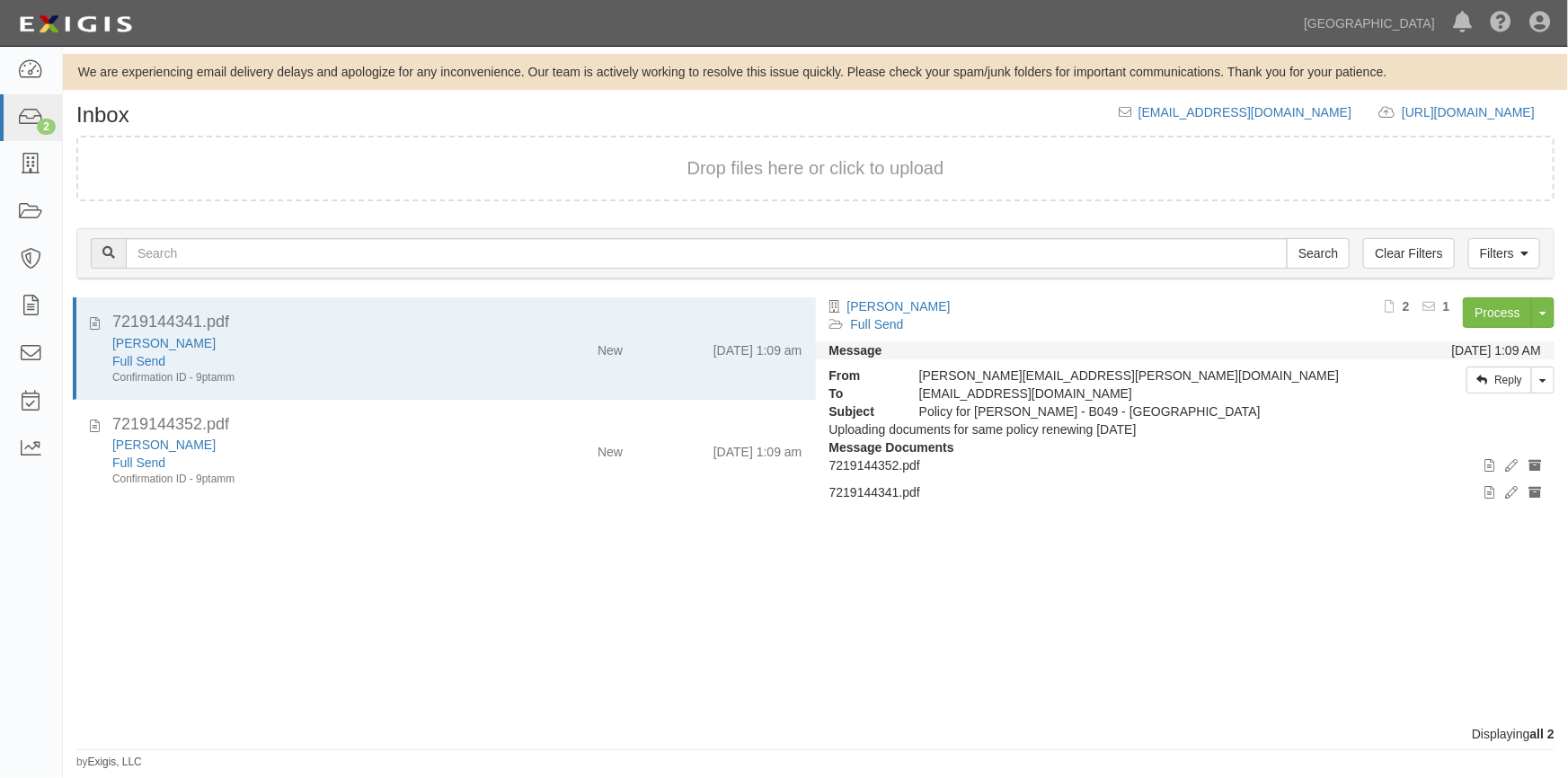
click at [66, 592] on div "7219144341.pdf [PERSON_NAME] Full Send Confirmation ID - 9ptamm New [DATE] 1:09…" at bounding box center [439, 511] width 753 height 428
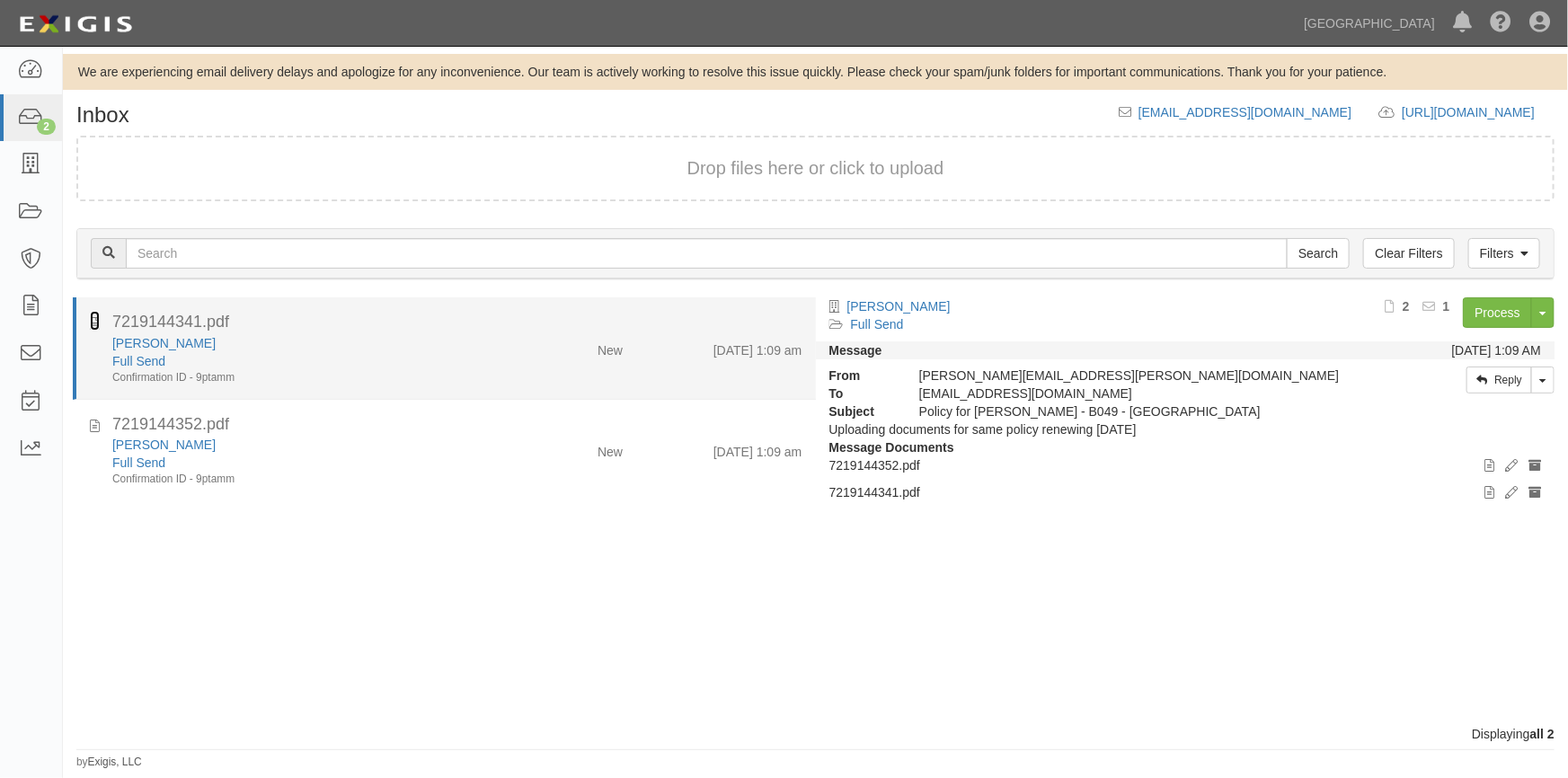
click at [96, 323] on icon at bounding box center [95, 321] width 10 height 20
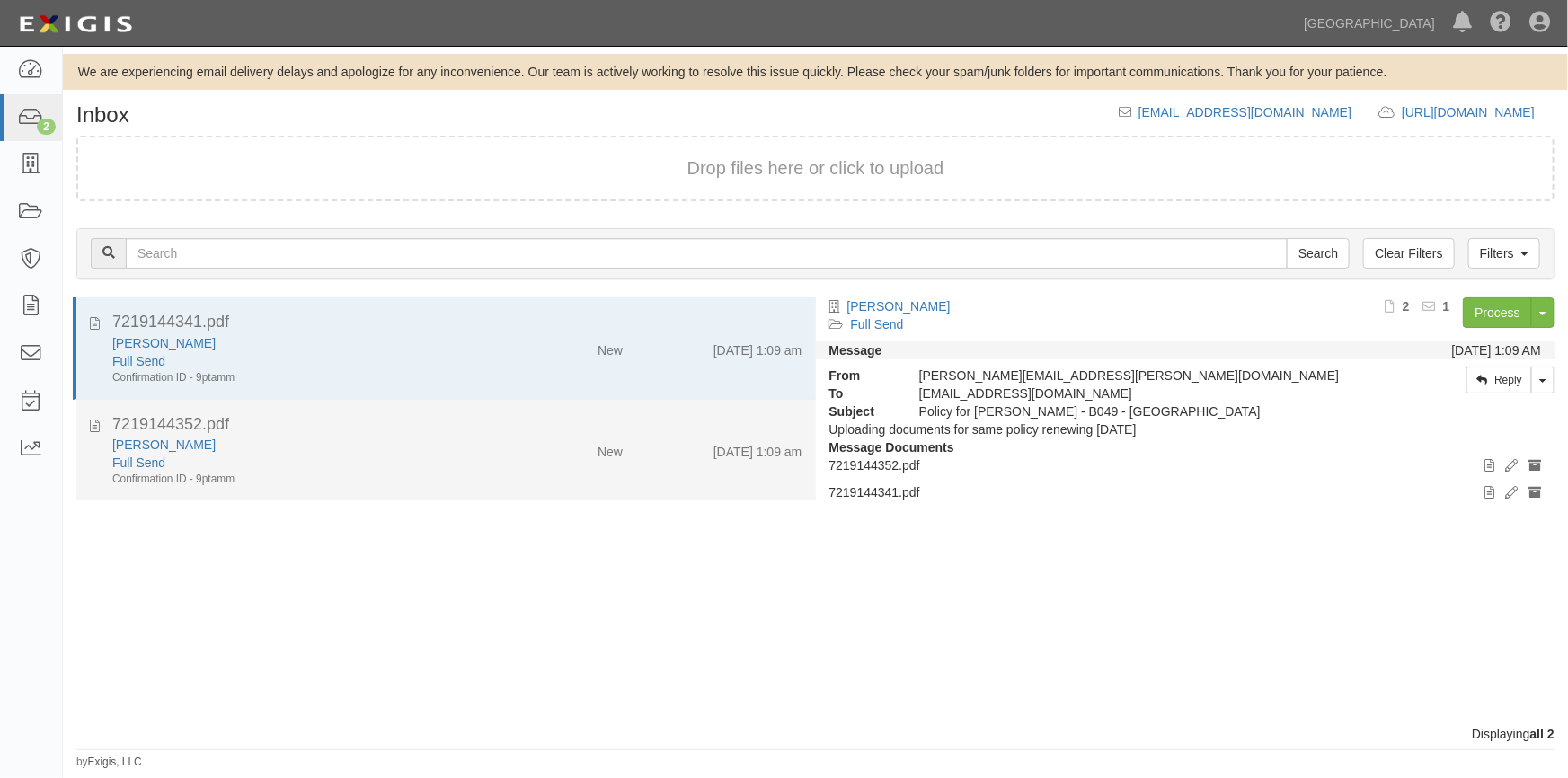
click at [89, 423] on div "7219144352.pdf Adrien Seguy Full Send Confirmation ID - 9ptamm New 8/19/25 1:09…" at bounding box center [446, 451] width 740 height 75
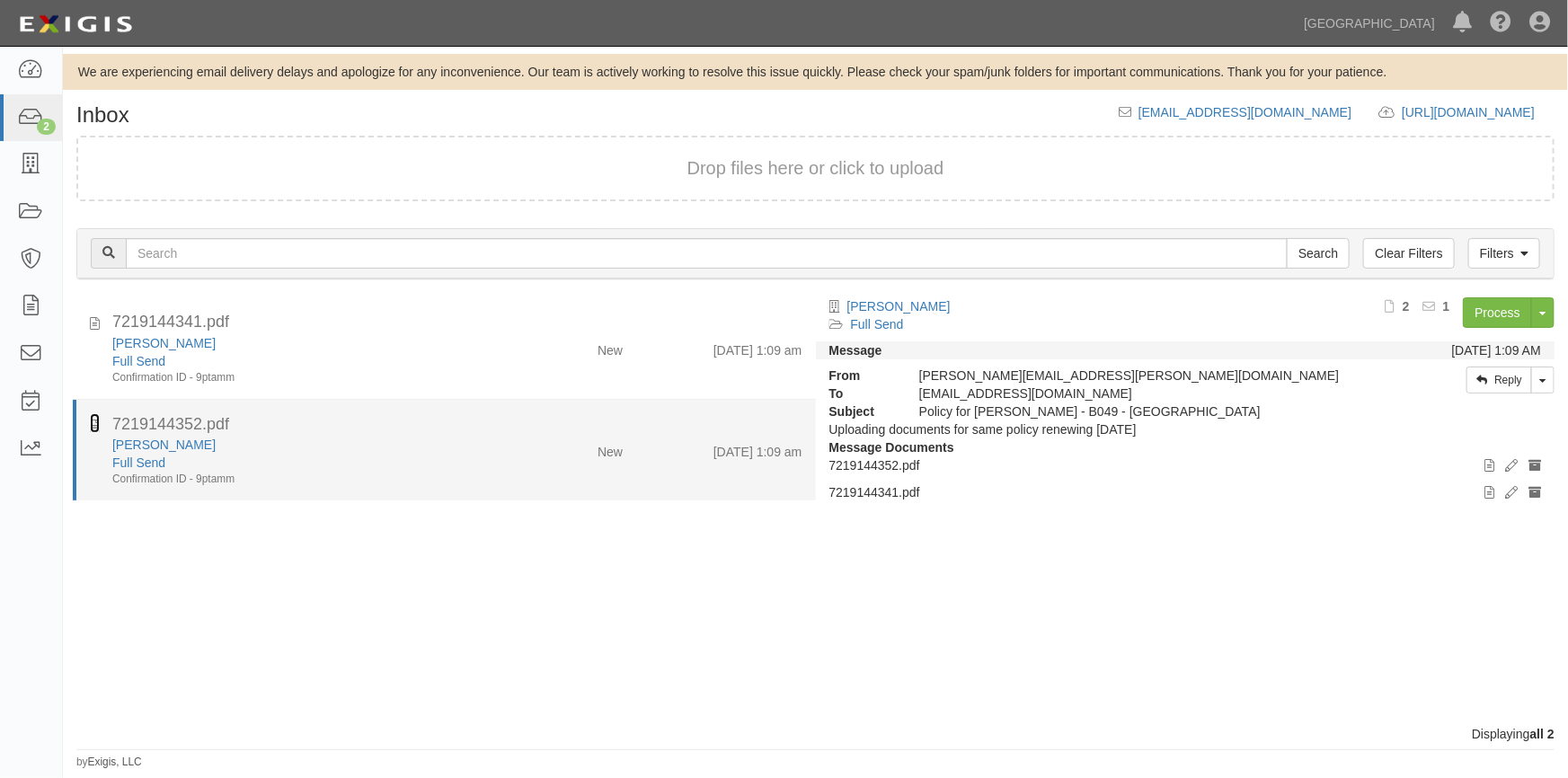
click at [91, 425] on icon at bounding box center [95, 423] width 10 height 20
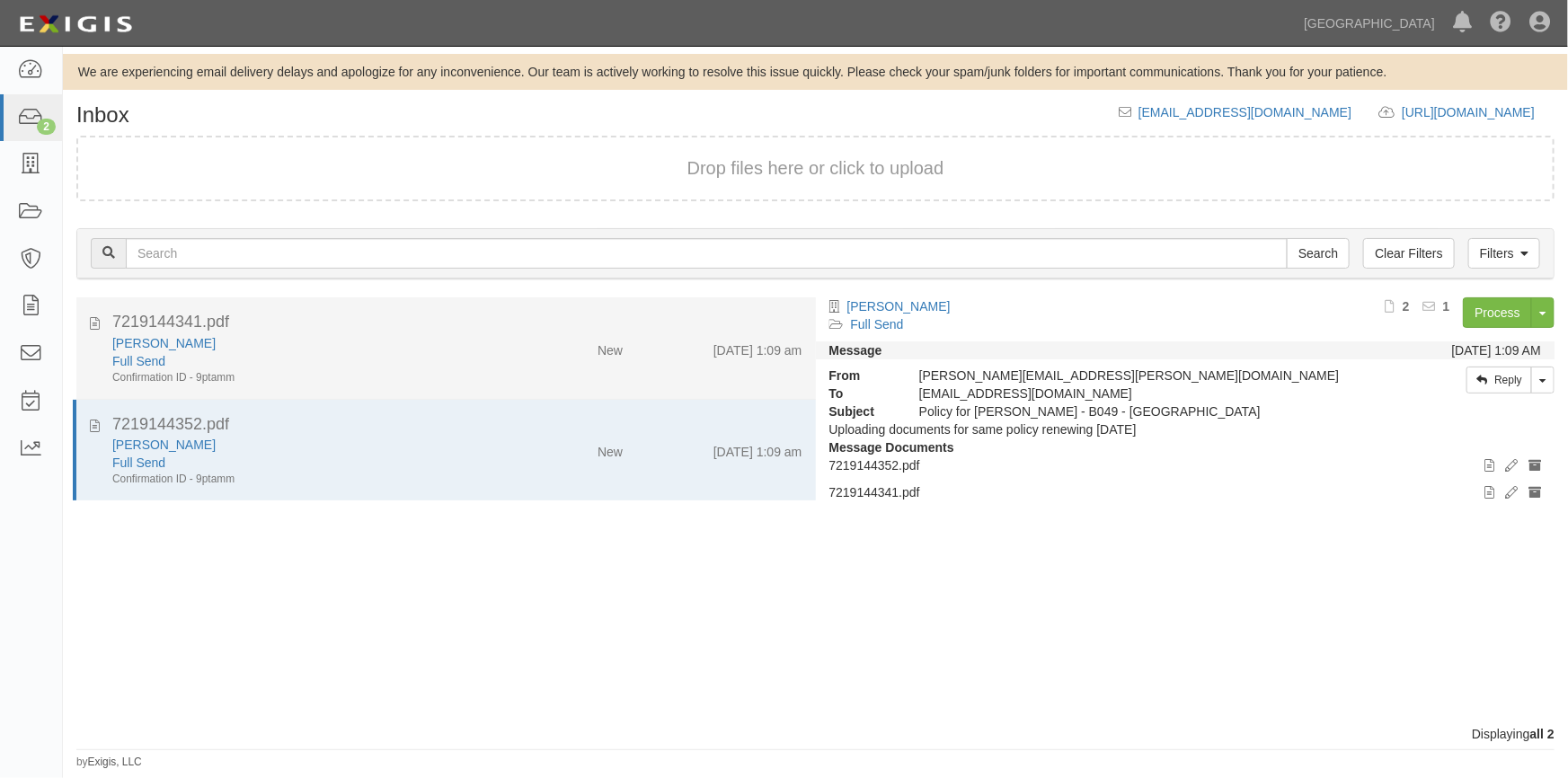
click at [372, 337] on div "[PERSON_NAME]" at bounding box center [307, 343] width 391 height 18
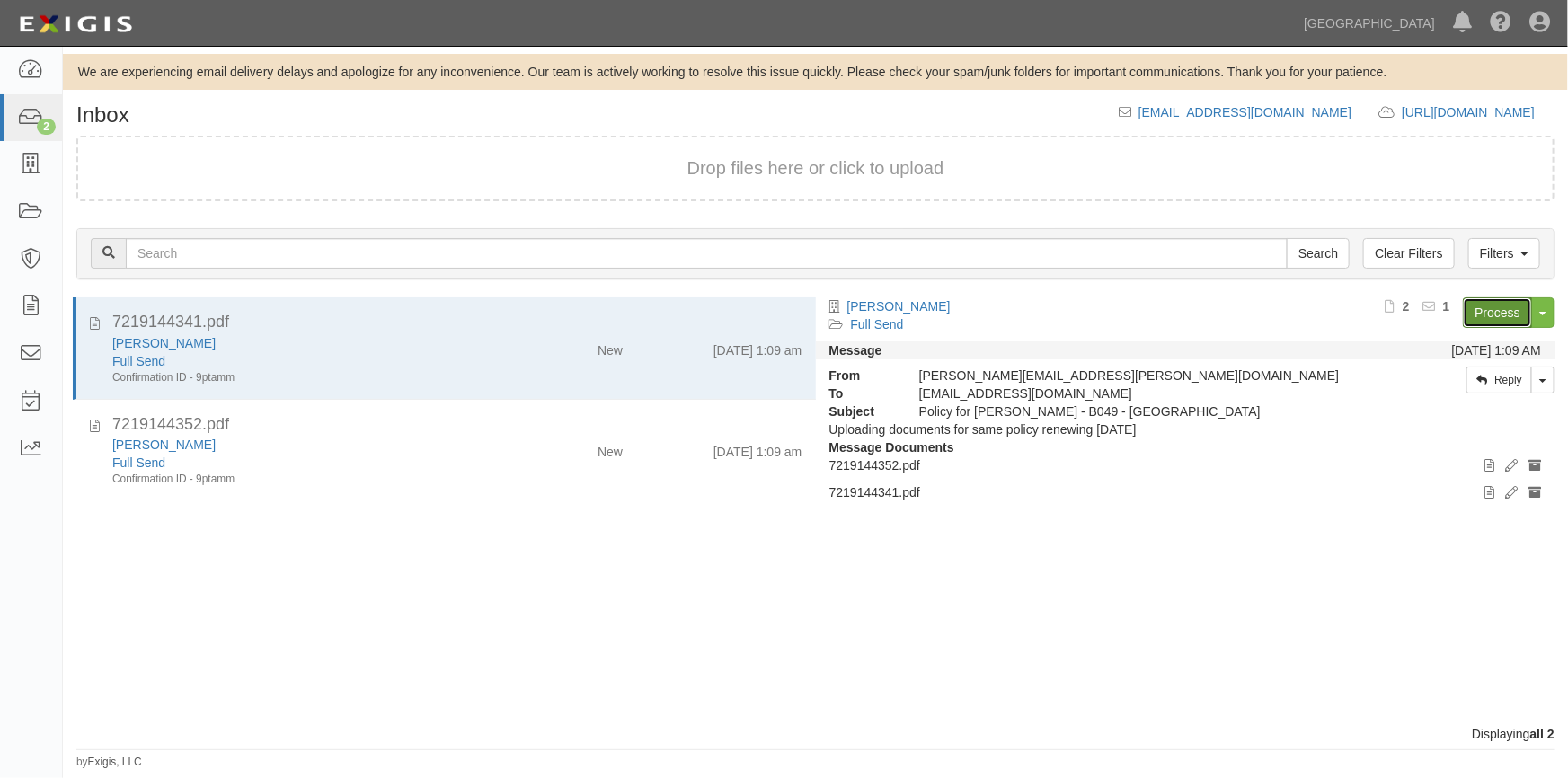
click at [1489, 309] on link "Process" at bounding box center [1497, 313] width 69 height 31
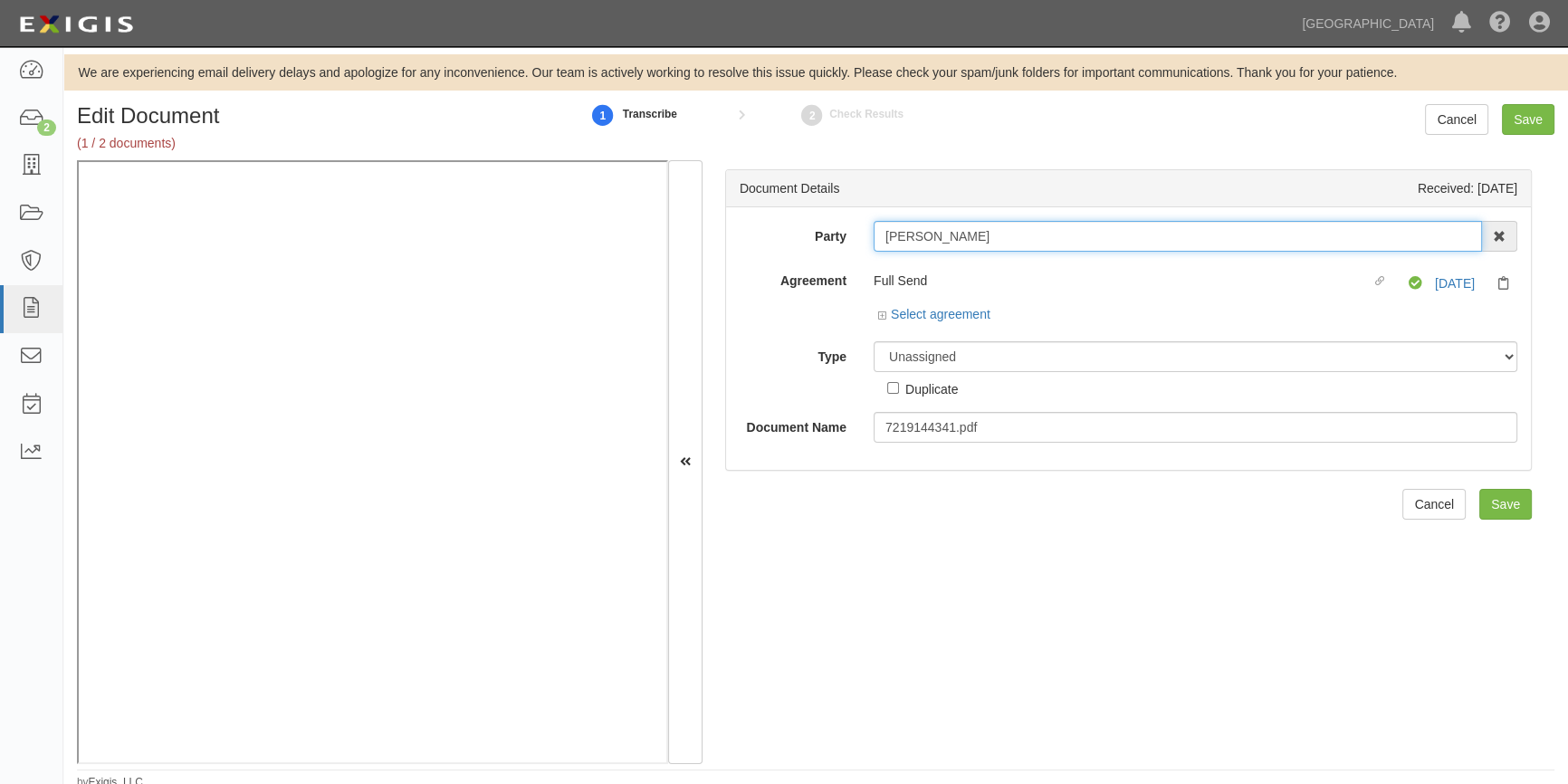
drag, startPoint x: 965, startPoint y: 238, endPoint x: 868, endPoint y: 247, distance: 97.4
click at [874, 246] on div "[PERSON_NAME]" at bounding box center [1195, 236] width 643 height 31
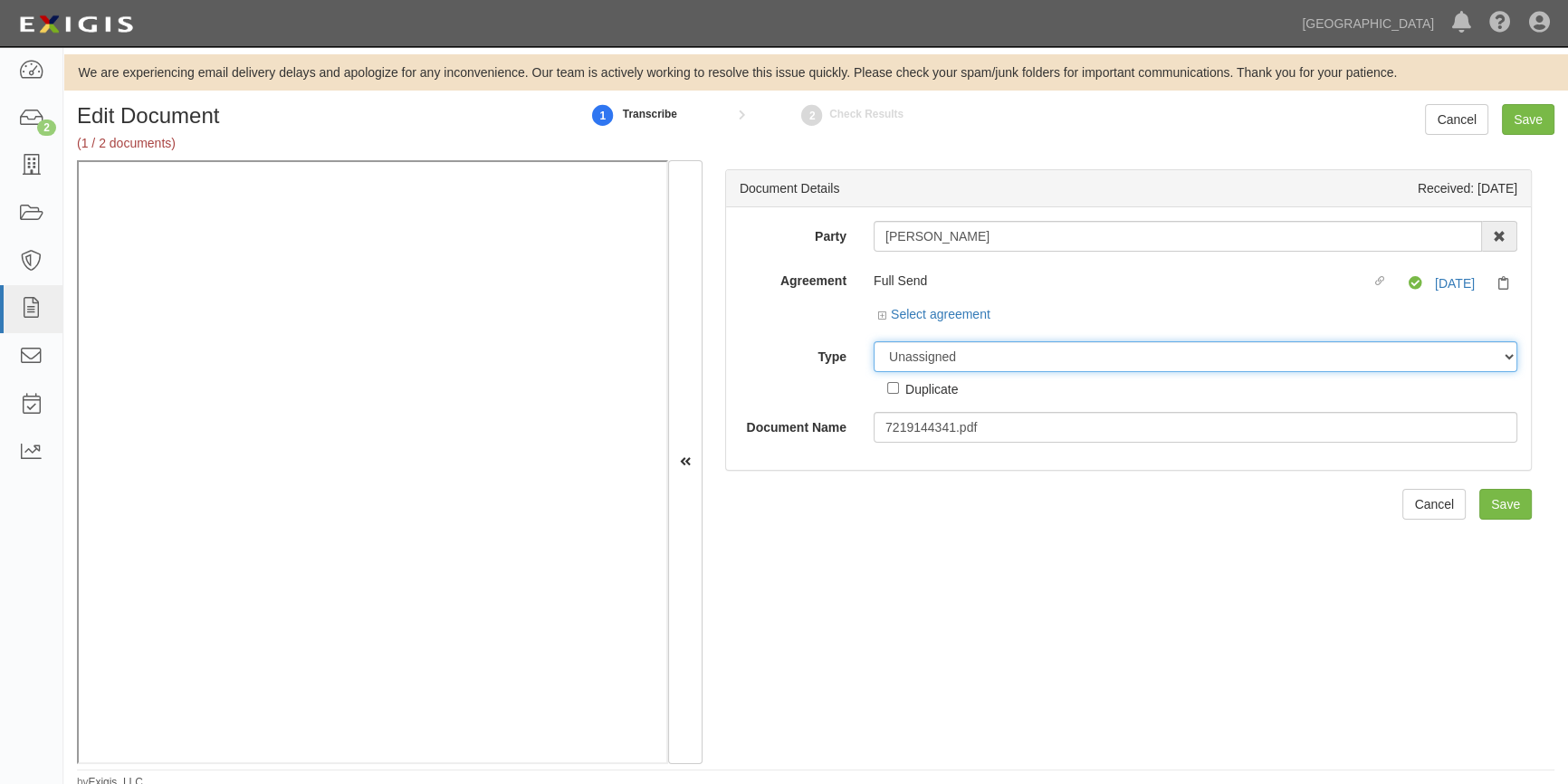
click at [1013, 351] on select "Unassigned Binder Cancellation Notice Certificate Contract Endorsement Insuranc…" at bounding box center [1195, 357] width 643 height 31
select select "CertificateDetail"
click at [874, 341] on select "Unassigned Binder Cancellation Notice Certificate Contract Endorsement Insuranc…" at bounding box center [1195, 357] width 643 height 31
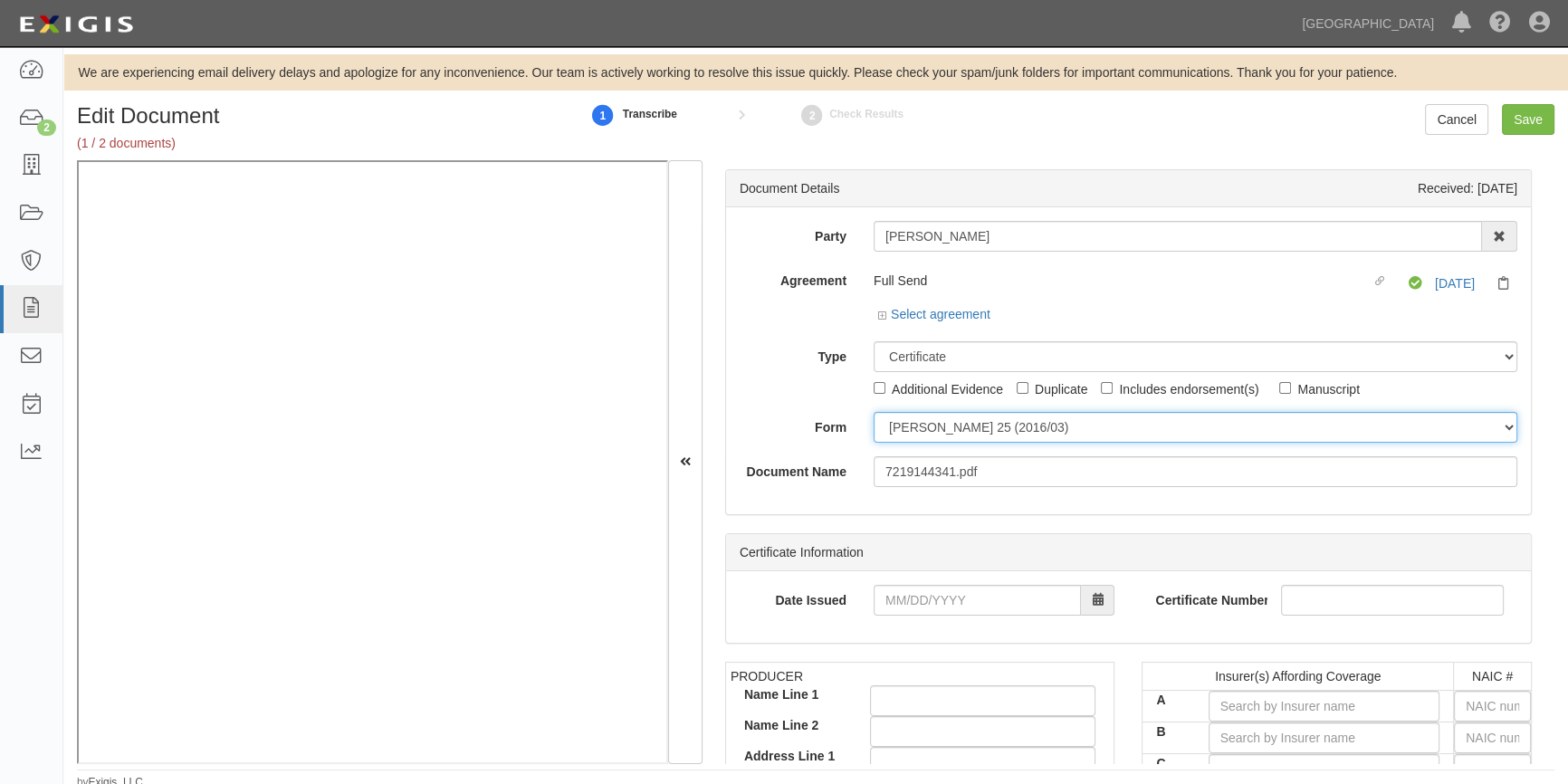
click at [911, 435] on select "ACORD 25 (2016/03) ACORD 101 ACORD 855 NY (2014/05) General" at bounding box center [1195, 427] width 643 height 31
select select "GeneralFormDetail"
click at [874, 412] on select "ACORD 25 (2016/03) ACORD 101 ACORD 855 NY (2014/05) General" at bounding box center [1195, 427] width 643 height 31
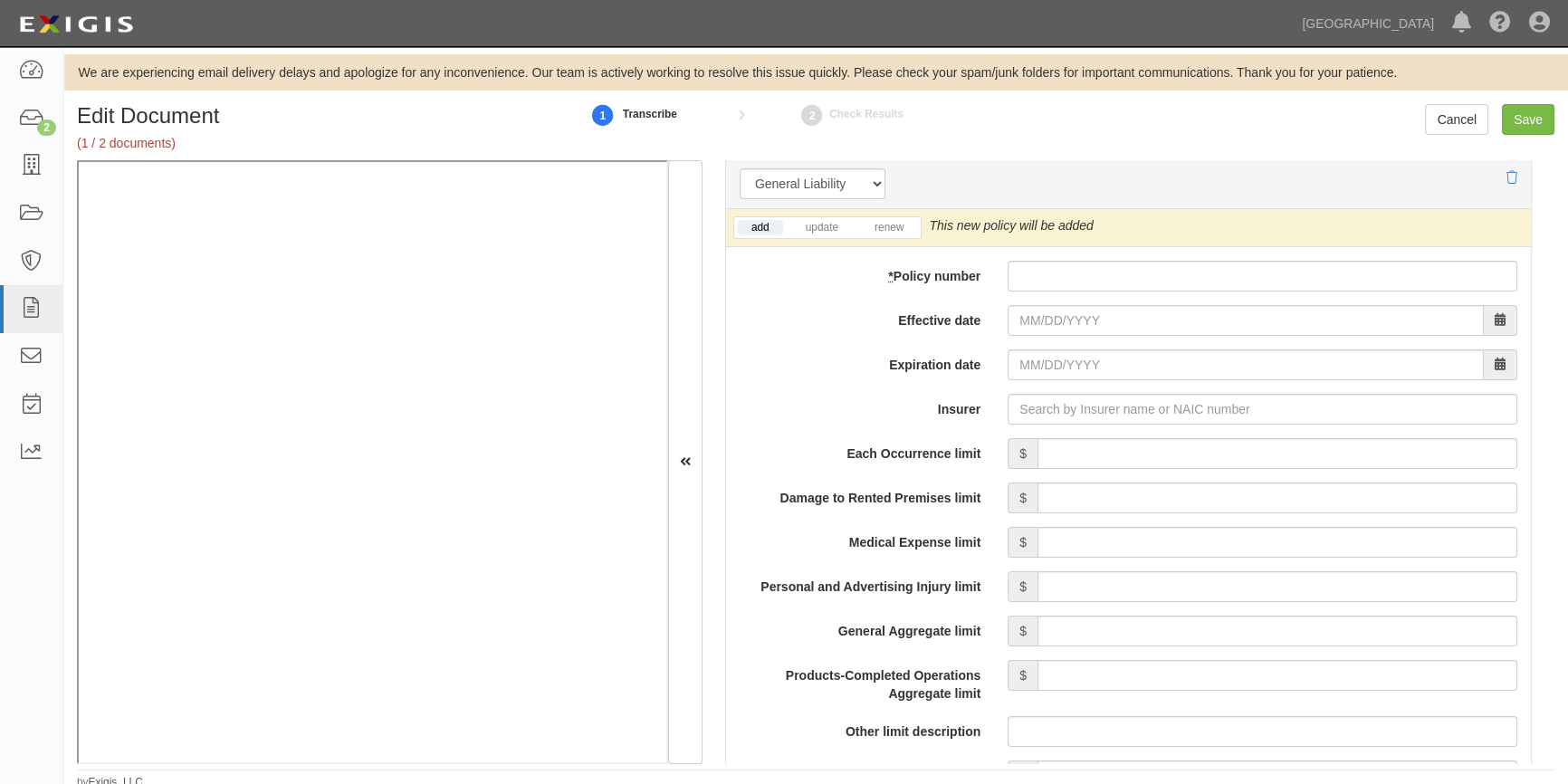
scroll to position [1311, 0]
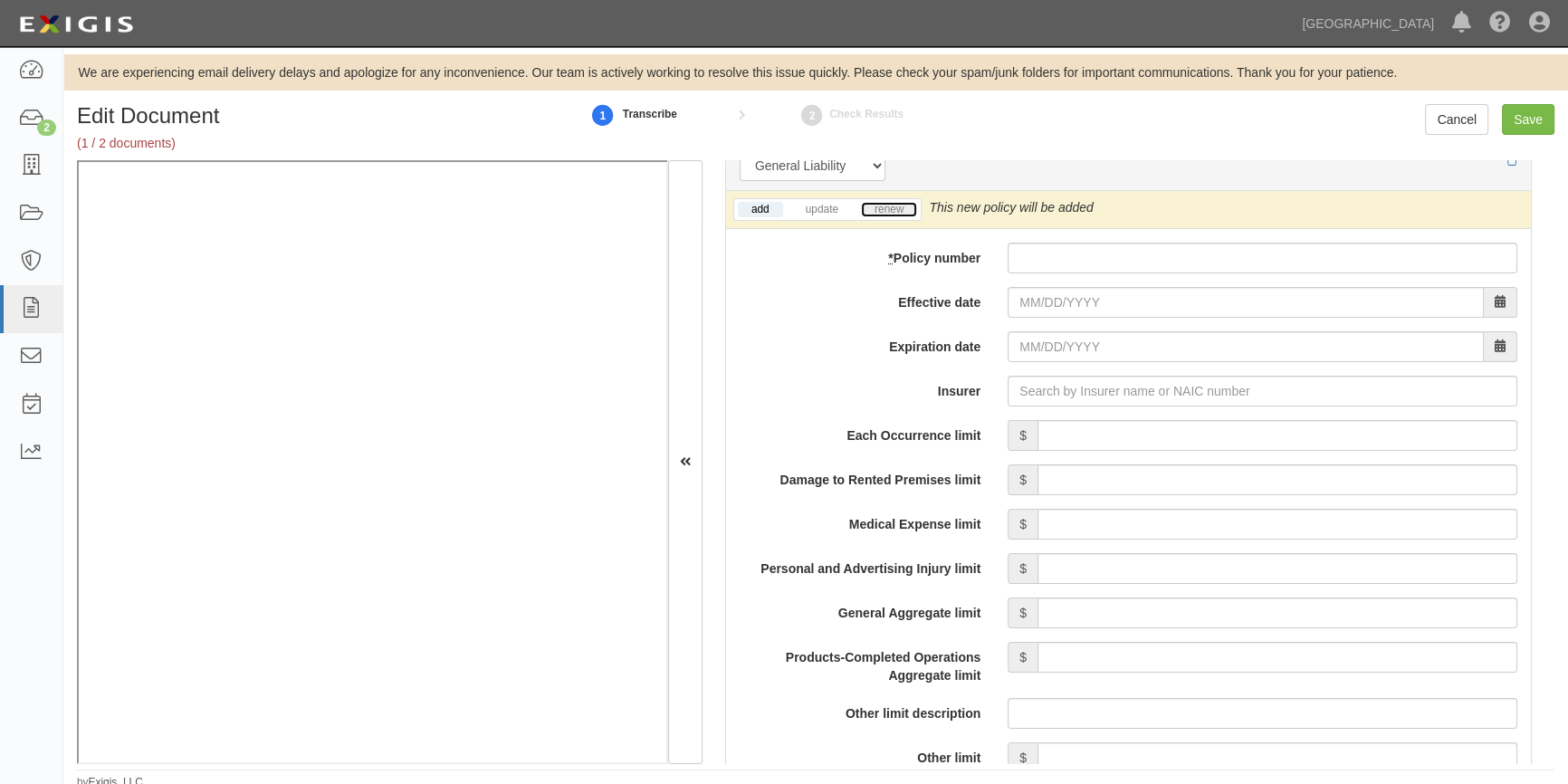
click at [884, 207] on link "renew" at bounding box center [889, 209] width 56 height 15
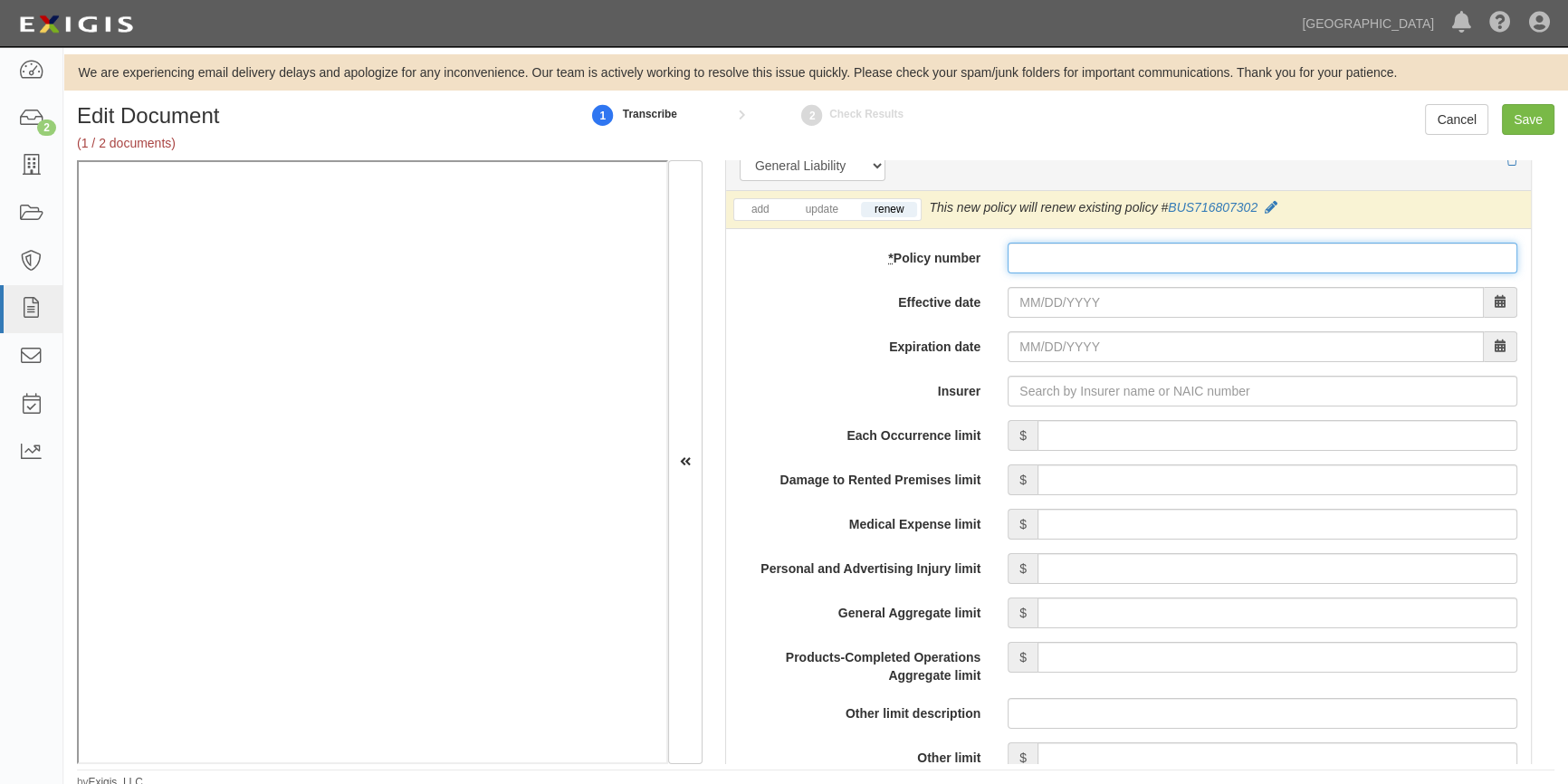
click at [1036, 268] on input "* Policy number" at bounding box center [1262, 258] width 510 height 31
paste input "o. BUS7168073-03"
click at [1032, 255] on input "o. BUS7168073-03" at bounding box center [1262, 258] width 510 height 31
type input "BUS7168073-03"
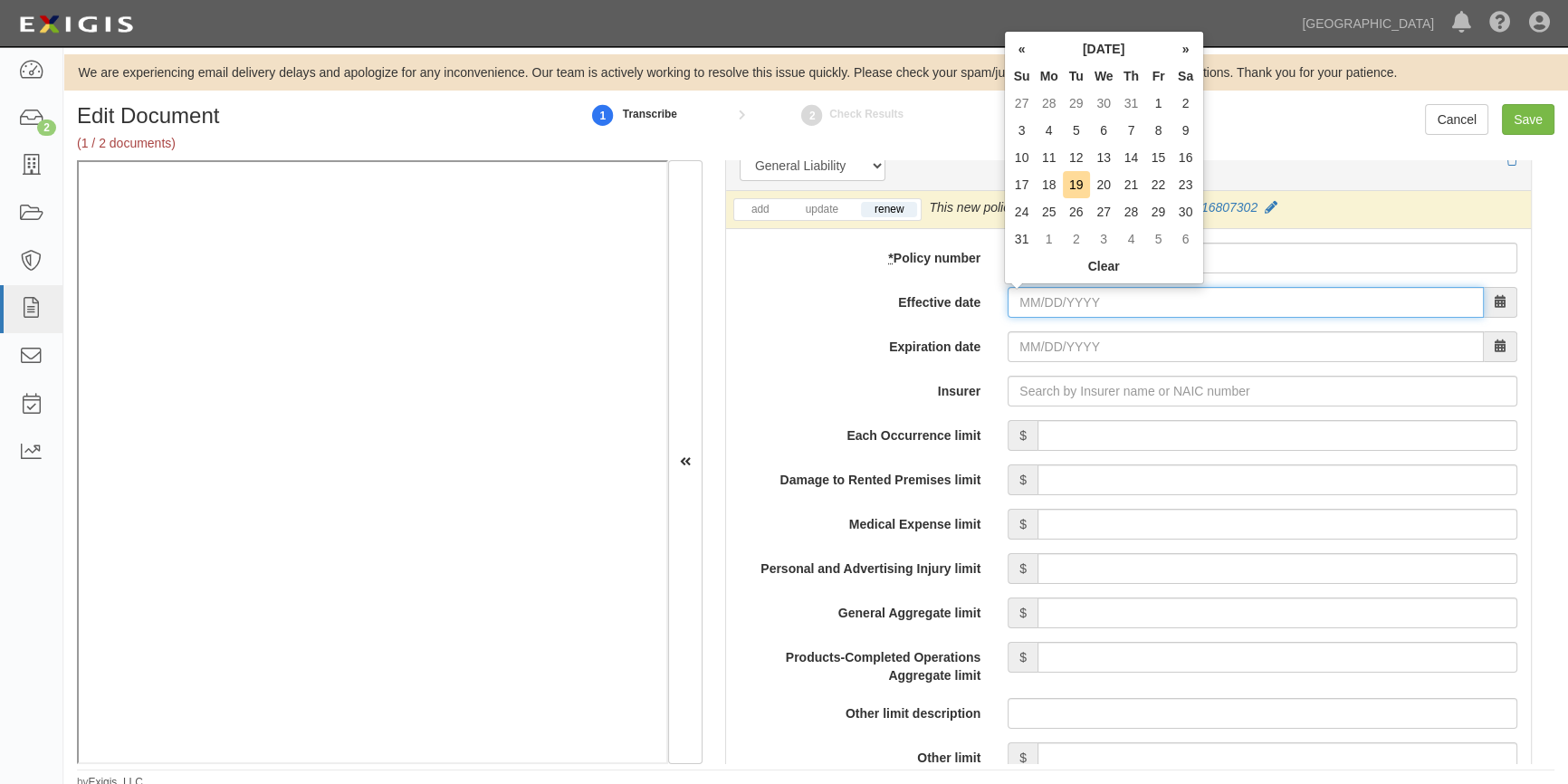
click at [1052, 295] on input "Effective date" at bounding box center [1246, 303] width 476 height 31
click at [1059, 217] on td "25" at bounding box center [1049, 212] width 27 height 27
type input "08/25/2025"
type input "[DATE]"
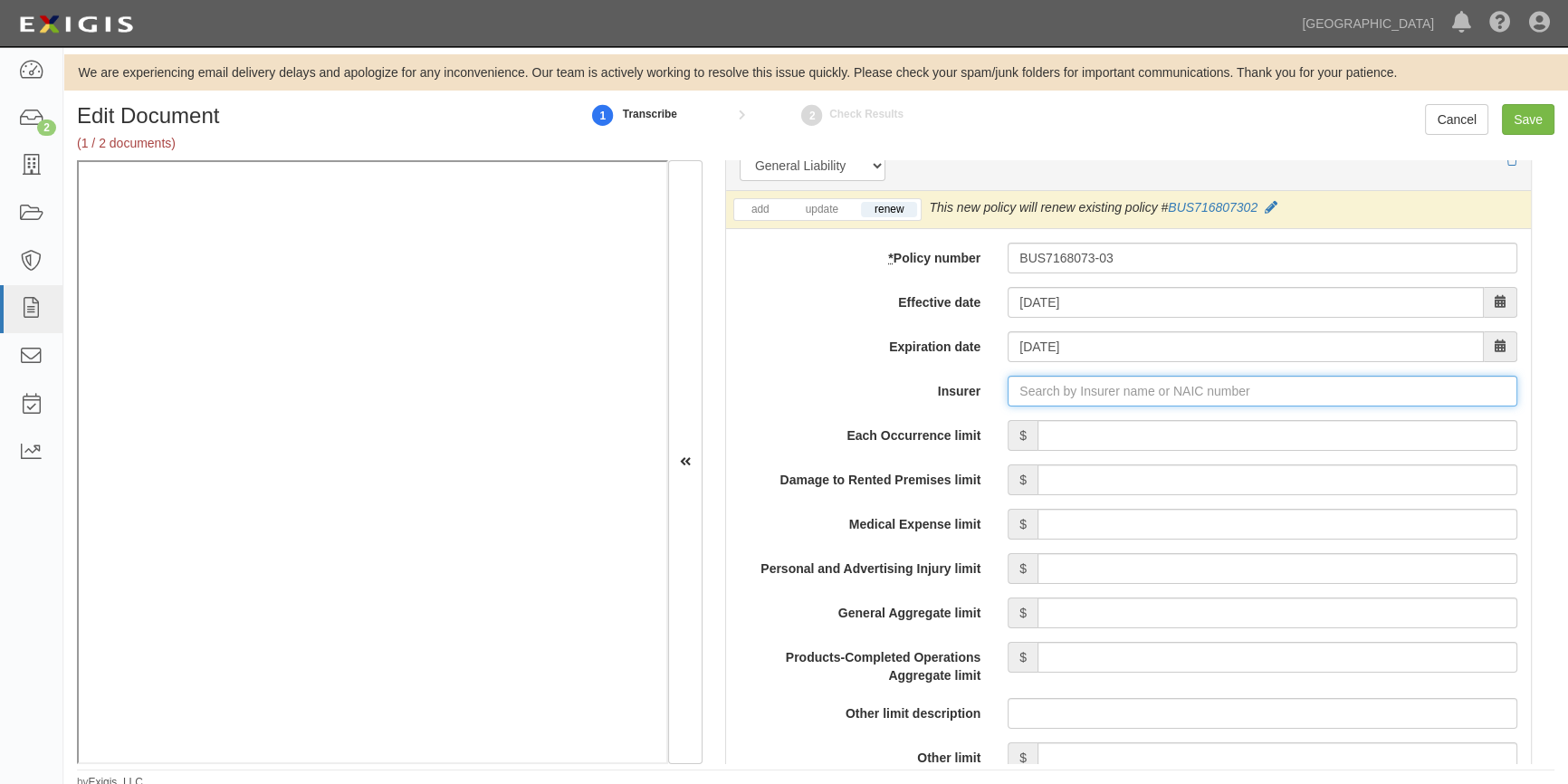
click at [1027, 396] on input "Insurer" at bounding box center [1262, 392] width 510 height 31
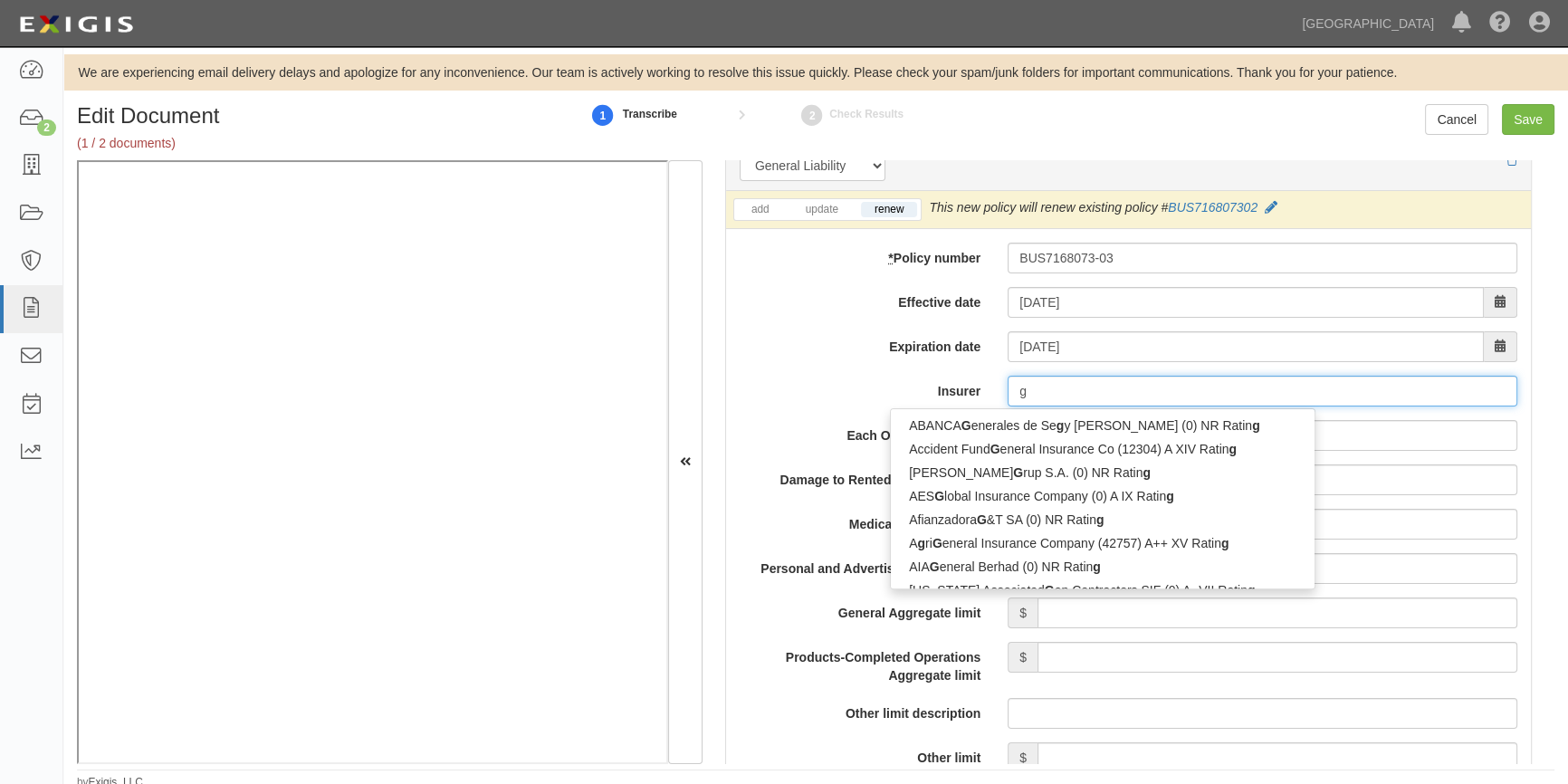
type input "ge"
type input "geiCO Advantage Insurance Company (14138) A++ XV Rating"
type input "gei"
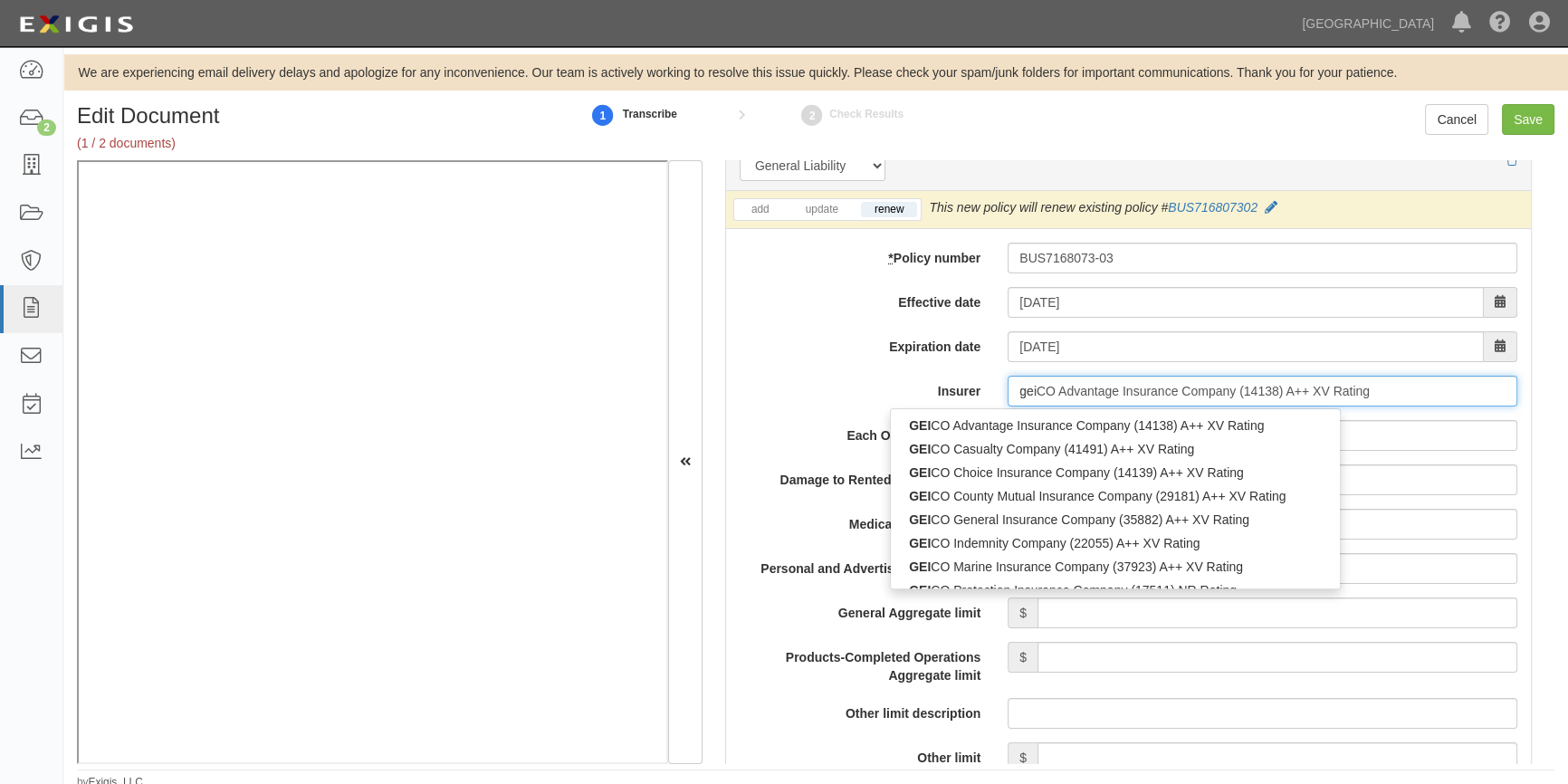
type input "geicO Advantage Insurance Company (14138) A++ XV Rating"
type input "geic"
type input "geico Advantage Insurance Company (14138) A++ XV Rating"
type input "geico"
type input "geico m"
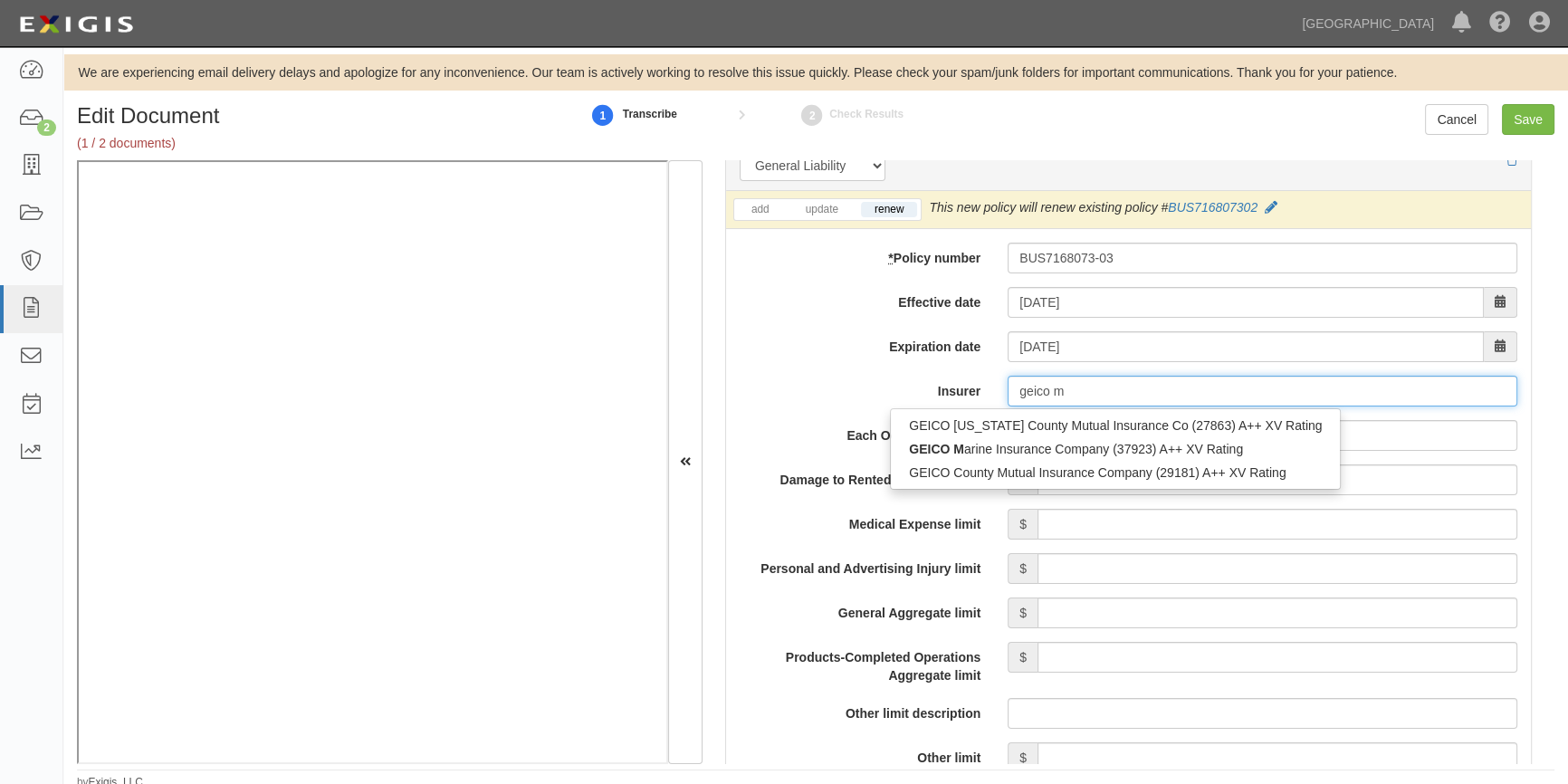
type input "geico marine Insurance Company (37923) A++ XV Rating"
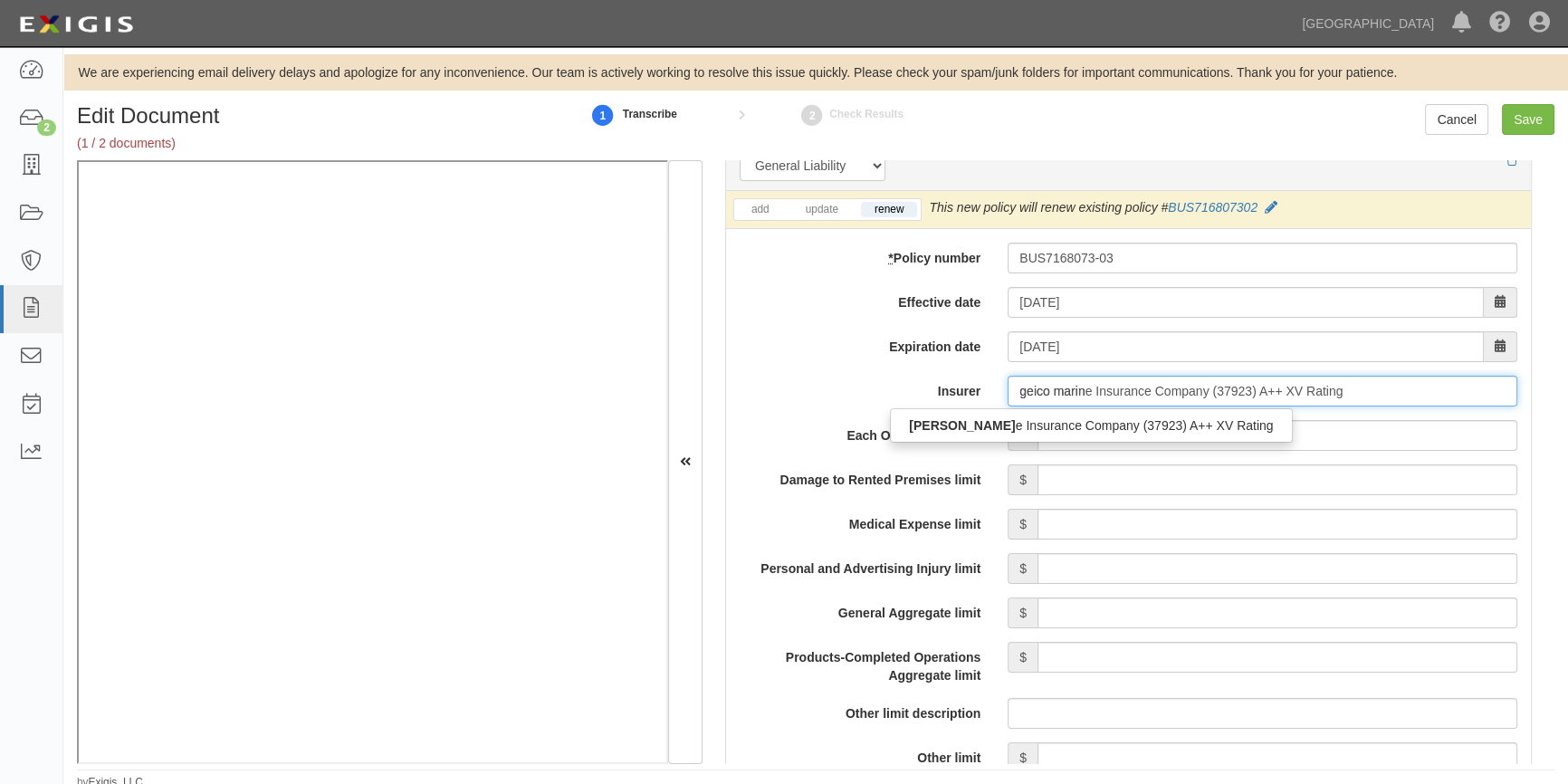
type input "geico marine"
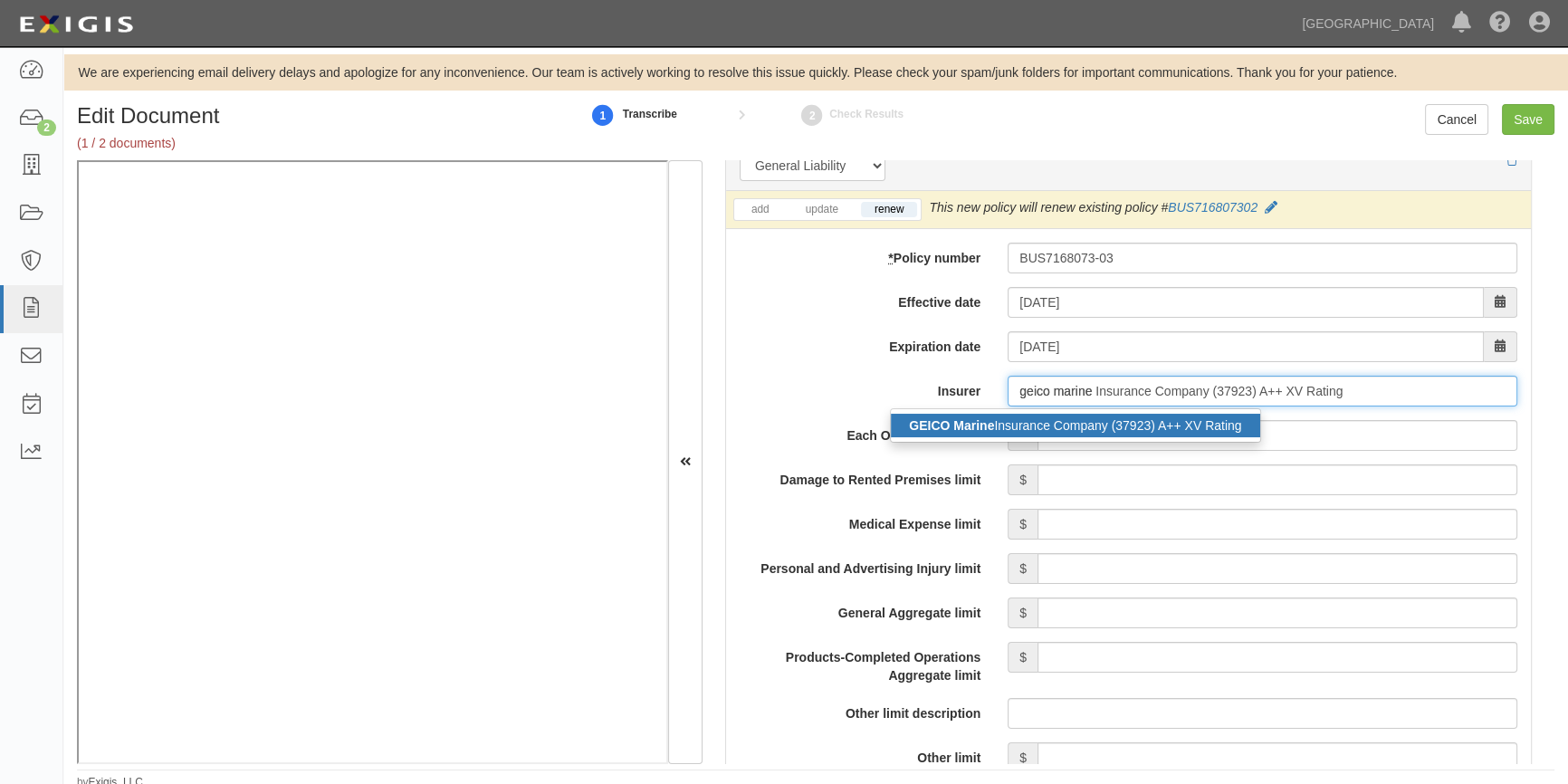
click at [1030, 421] on div "GEICO Marine Insurance Company (37923) A++ XV Rating" at bounding box center [1075, 425] width 368 height 23
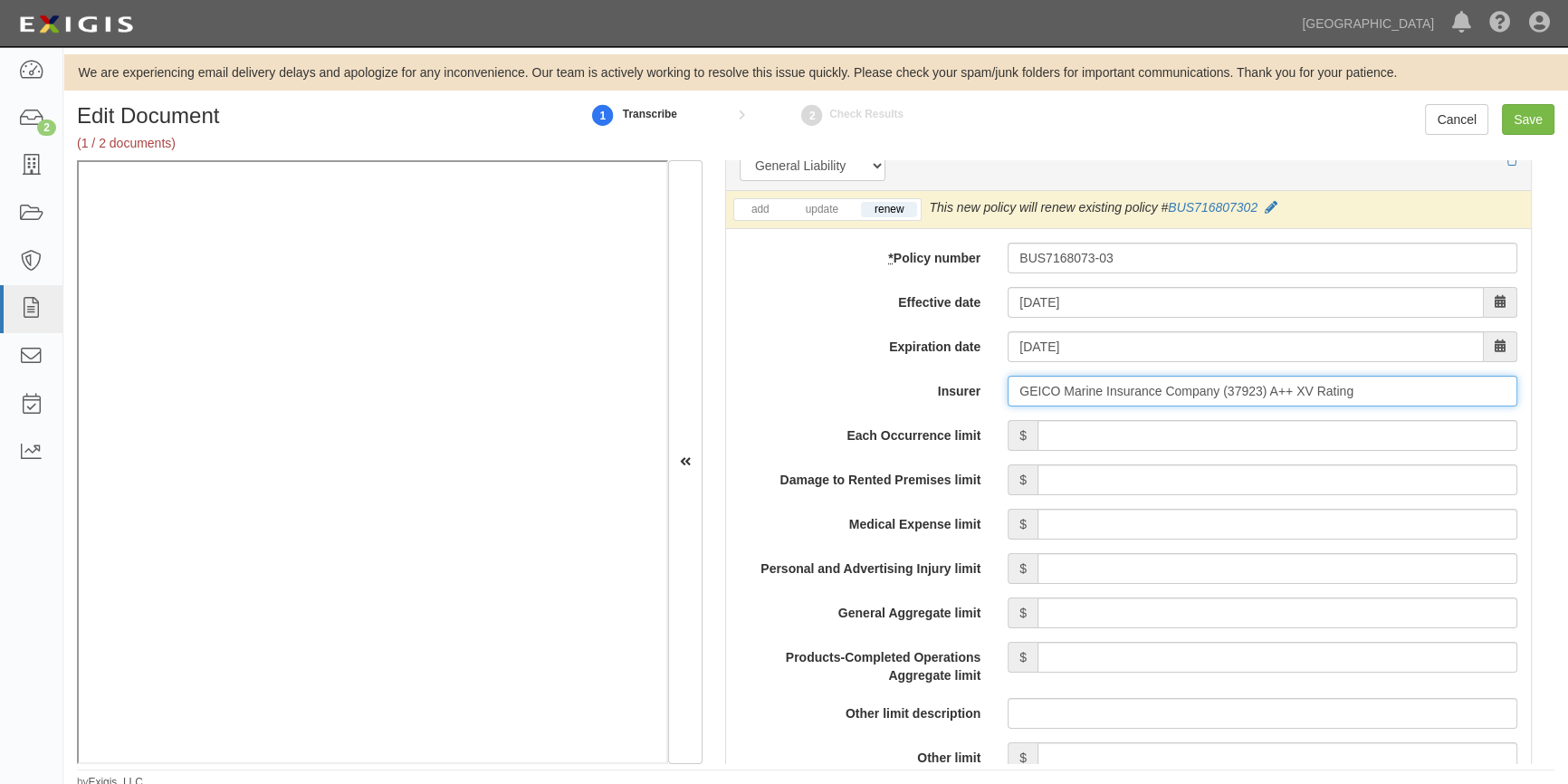
type input "GEICO Marine Insurance Company (37923) A++ XV Rating"
click at [1195, 446] on input "Each Occurrence limit" at bounding box center [1278, 436] width 480 height 31
type input "8"
click at [817, 376] on label "Insurer" at bounding box center [860, 388] width 268 height 24
click at [1008, 376] on input "GEICO Marine Insurance Company (37923) A++ XV Rating" at bounding box center [1262, 392] width 510 height 31
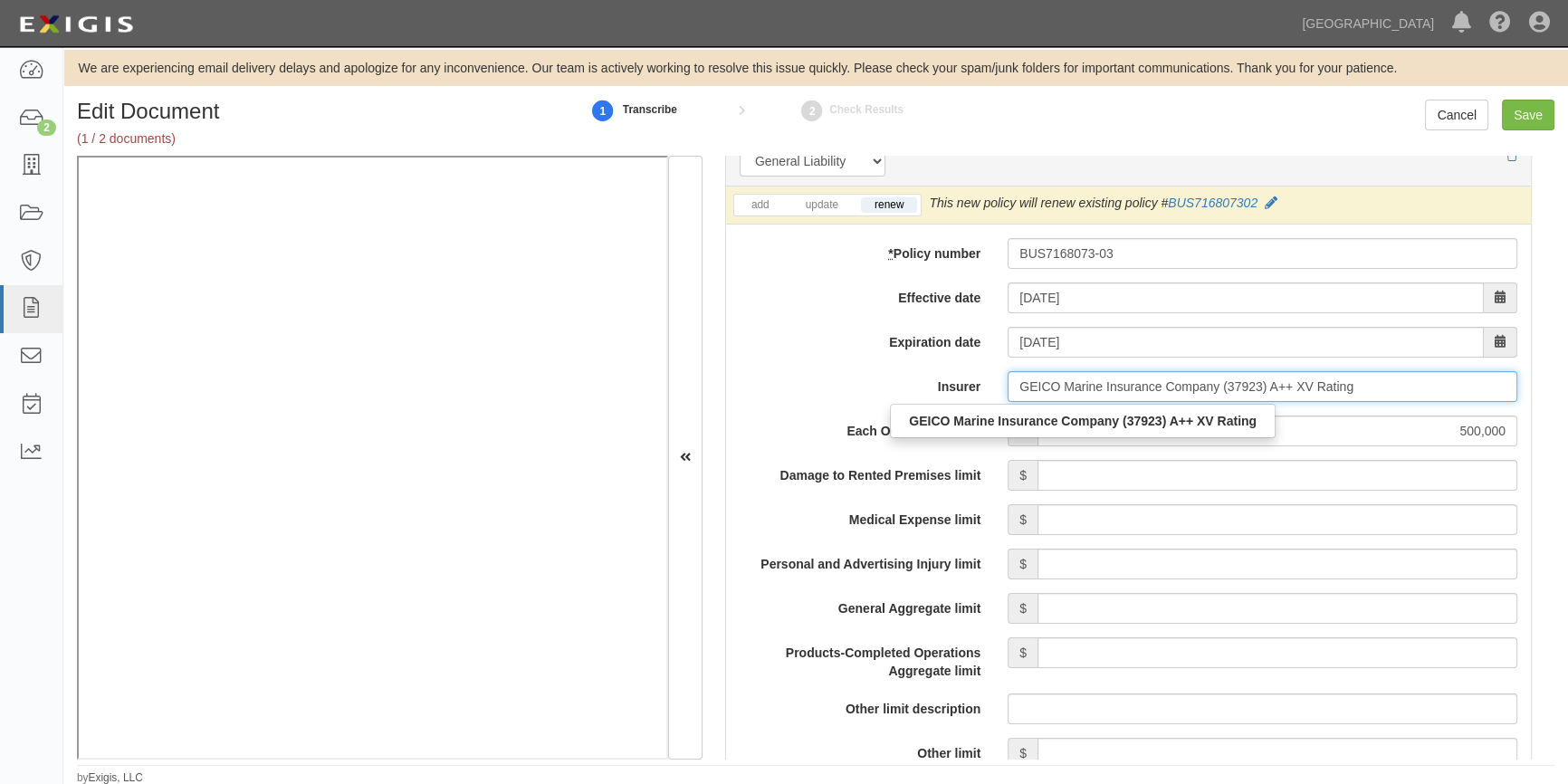
scroll to position [6, 0]
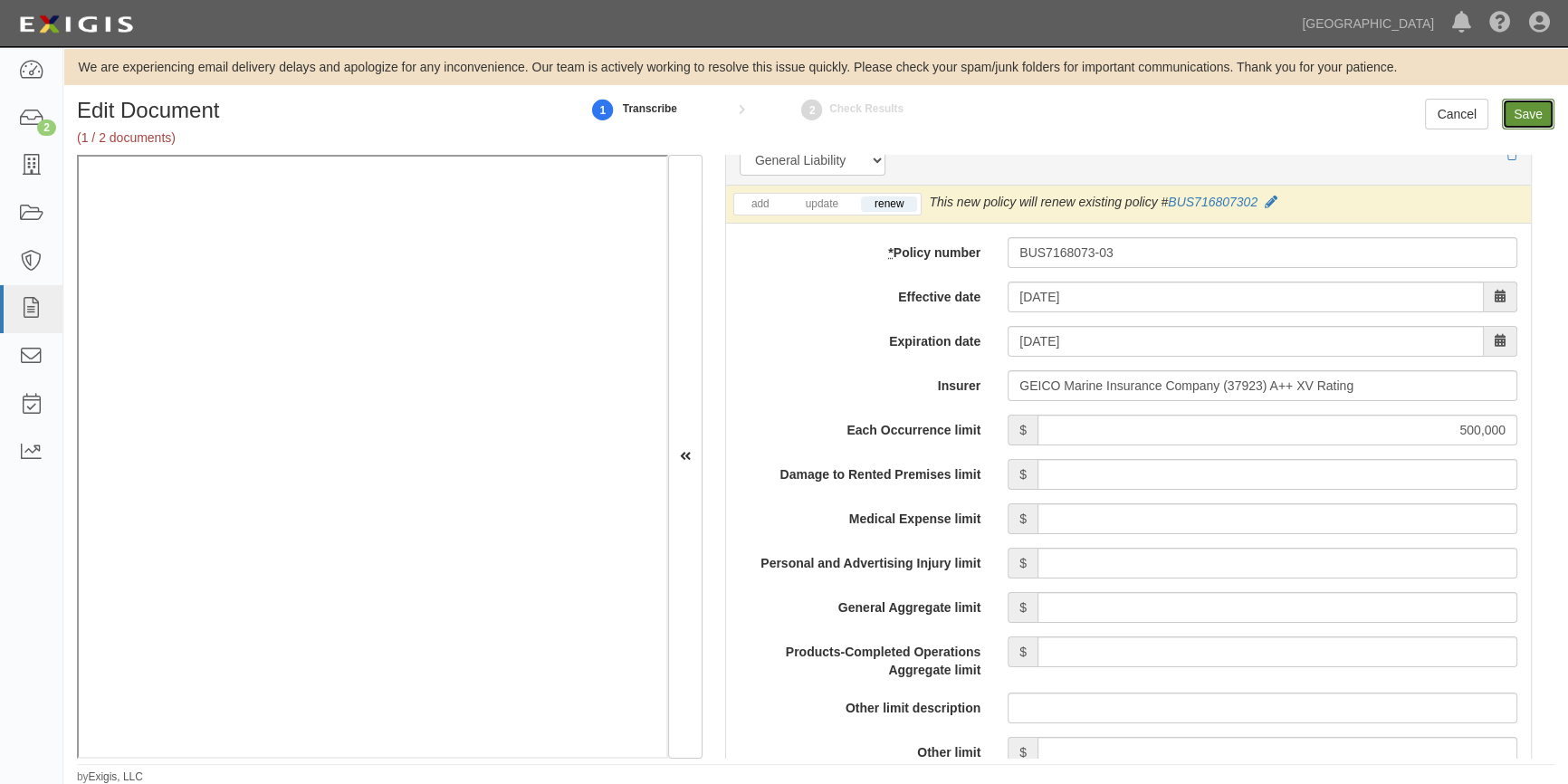
click at [1536, 117] on input "Save" at bounding box center [1527, 114] width 52 height 31
type input "500000"
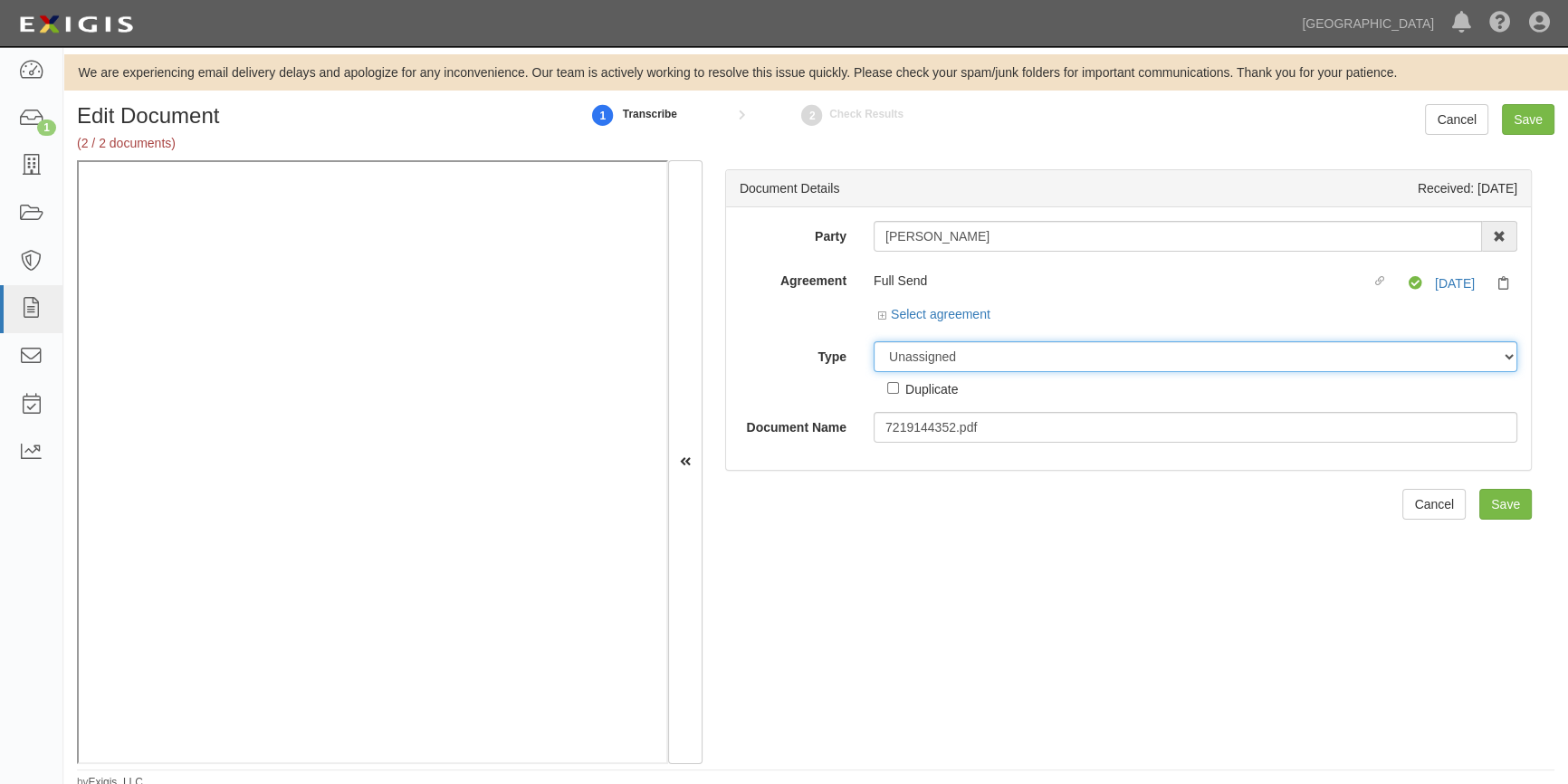
click at [997, 356] on select "Unassigned Binder Cancellation Notice Certificate Contract Endorsement Insuranc…" at bounding box center [1195, 357] width 643 height 31
select select "EndorsementDetail"
click at [874, 341] on select "Unassigned Binder Cancellation Notice Certificate Contract Endorsement Insuranc…" at bounding box center [1195, 357] width 643 height 31
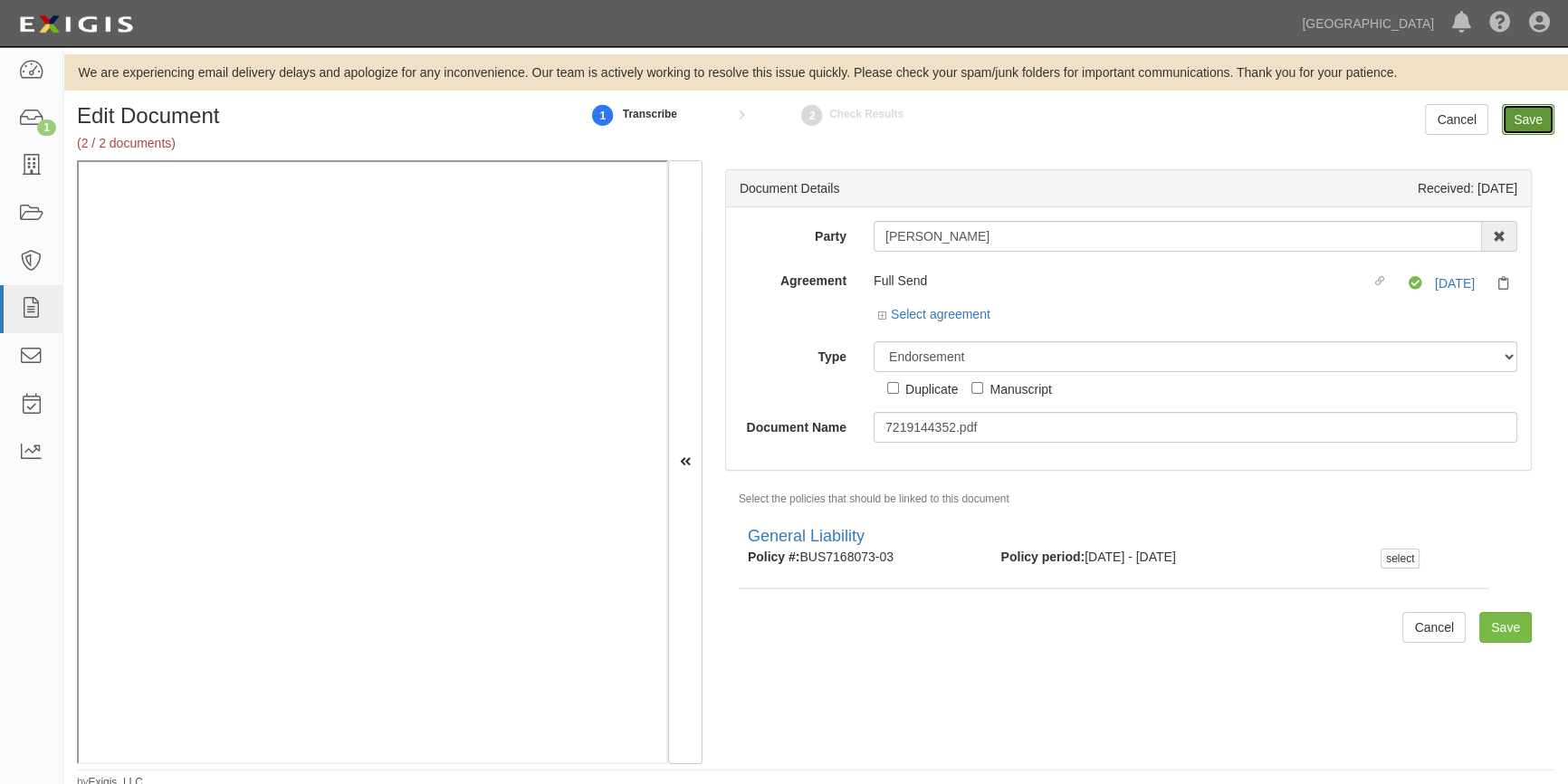
click at [1521, 116] on input "Save" at bounding box center [1527, 120] width 52 height 31
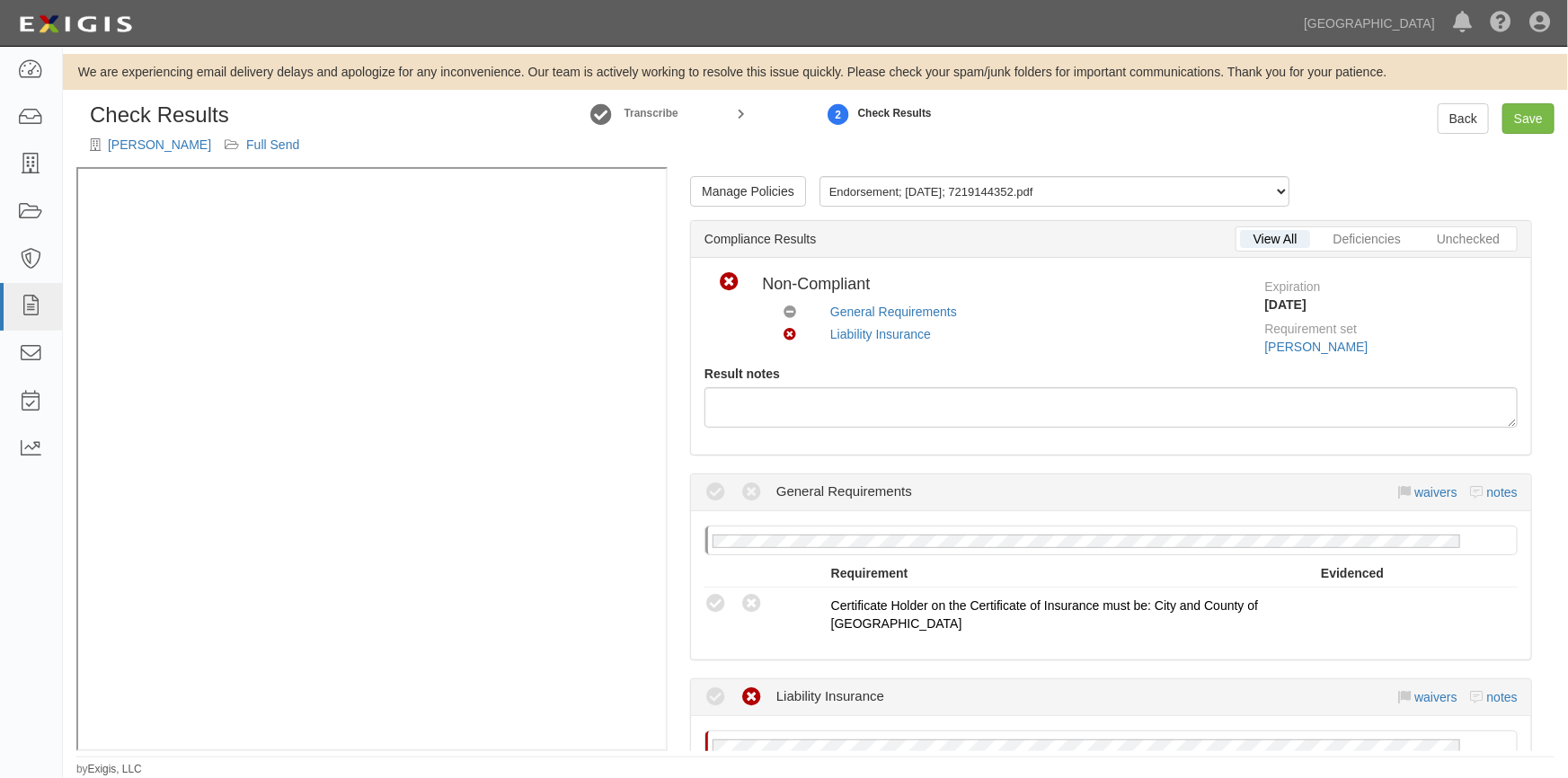
scroll to position [326, 0]
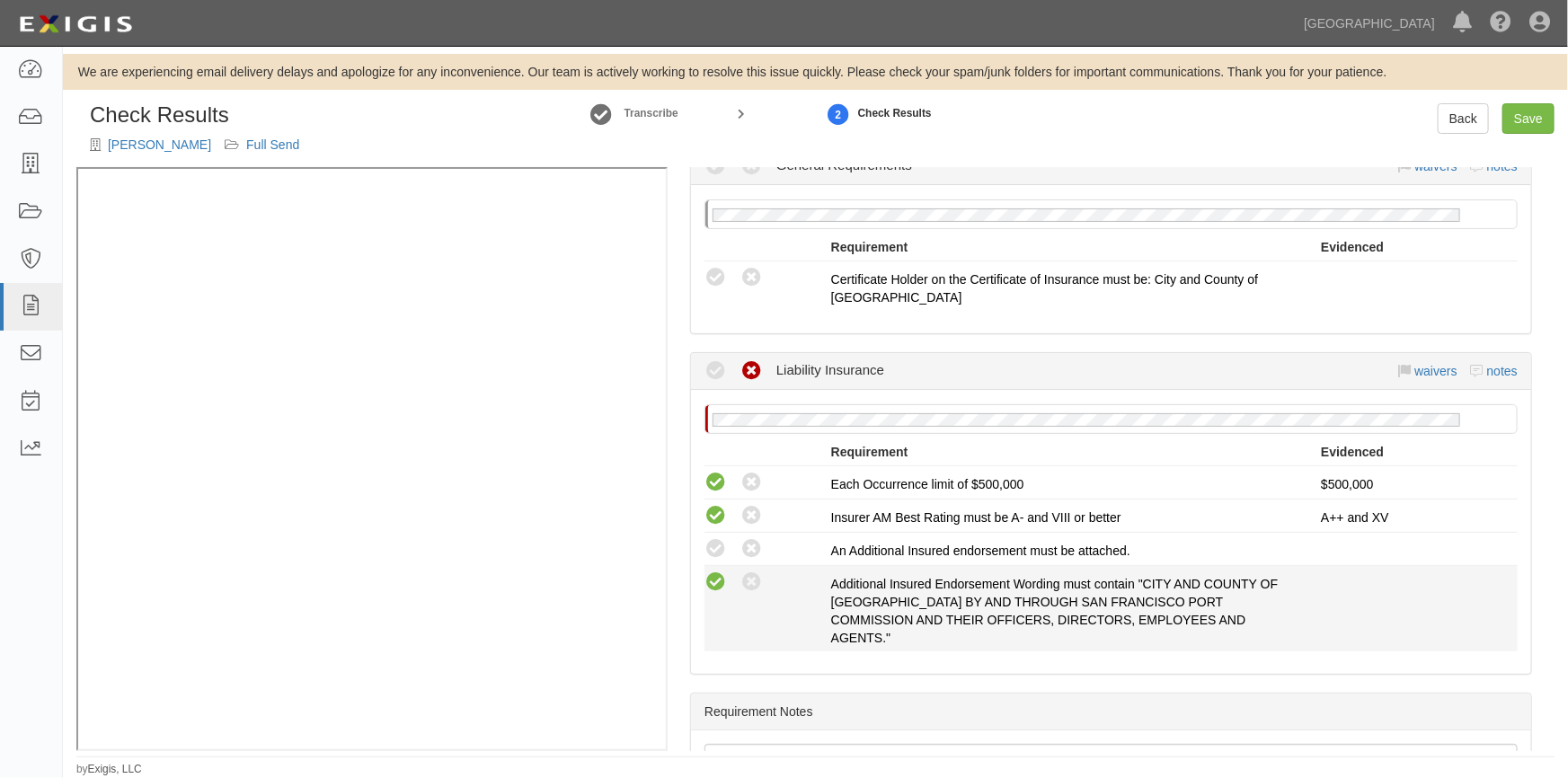
click at [718, 571] on icon at bounding box center [715, 582] width 22 height 22
radio input "true"
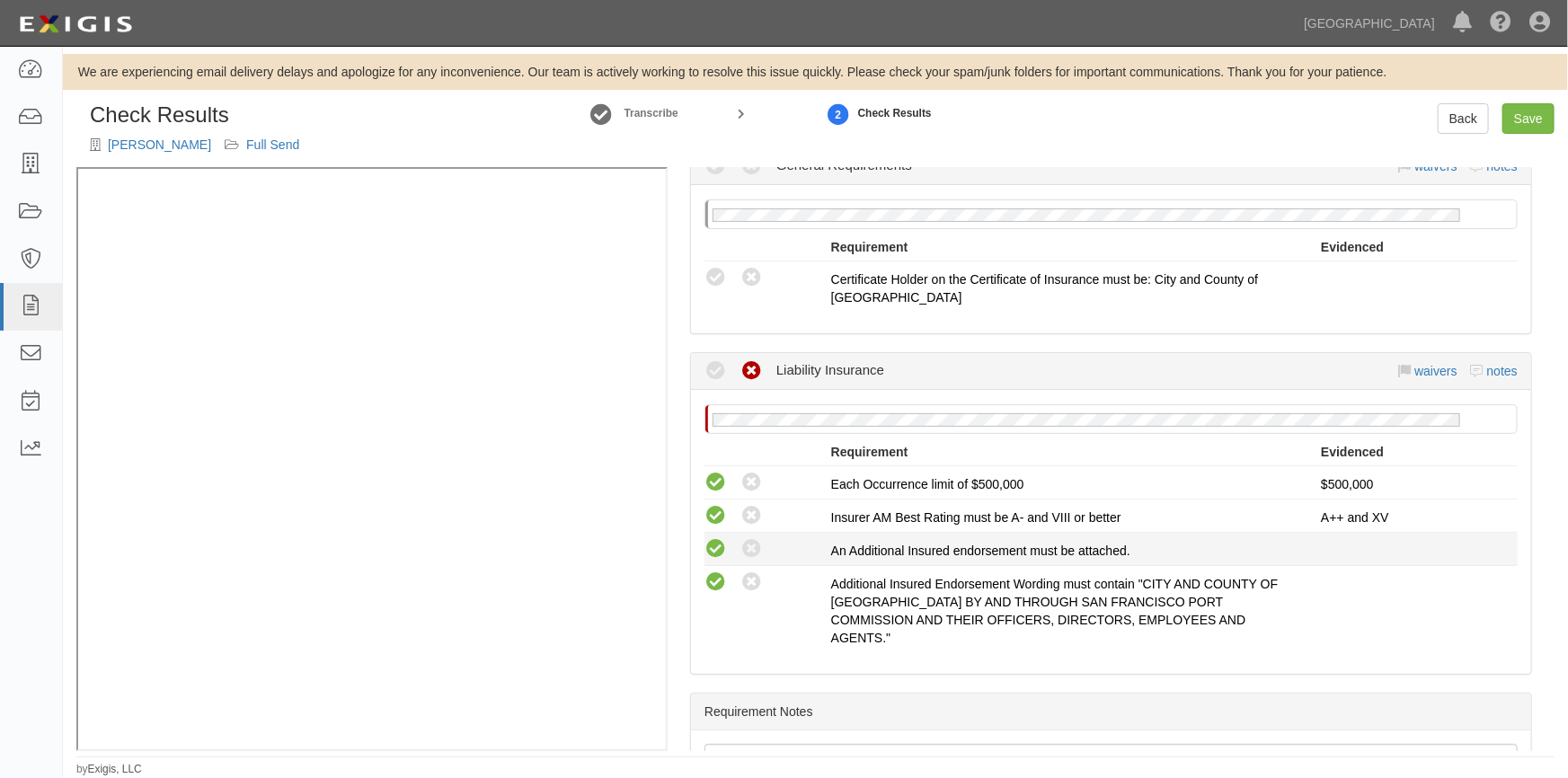
click at [718, 553] on icon at bounding box center [715, 548] width 22 height 22
radio input "true"
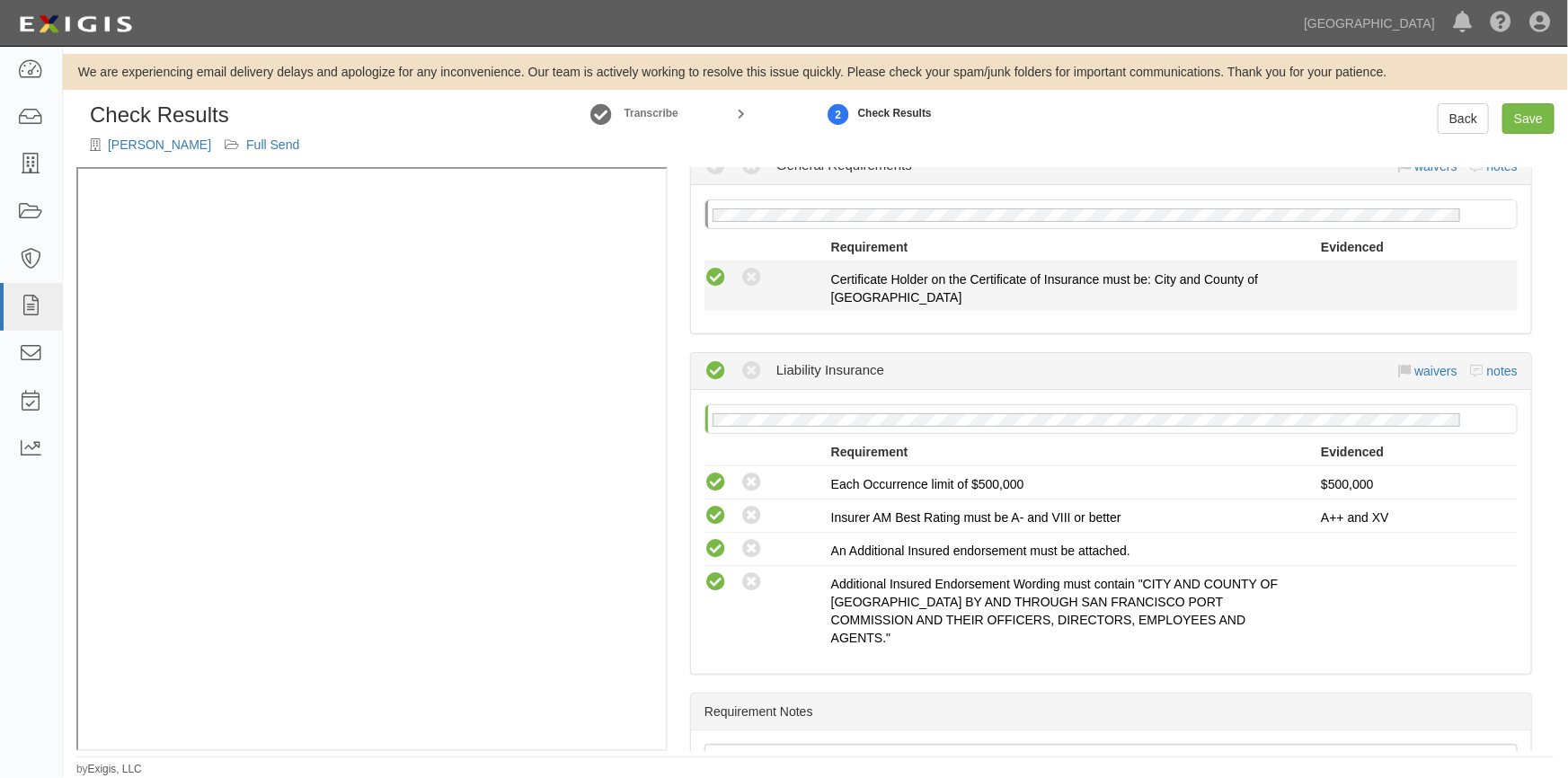
click at [723, 278] on icon at bounding box center [715, 278] width 22 height 22
radio input "true"
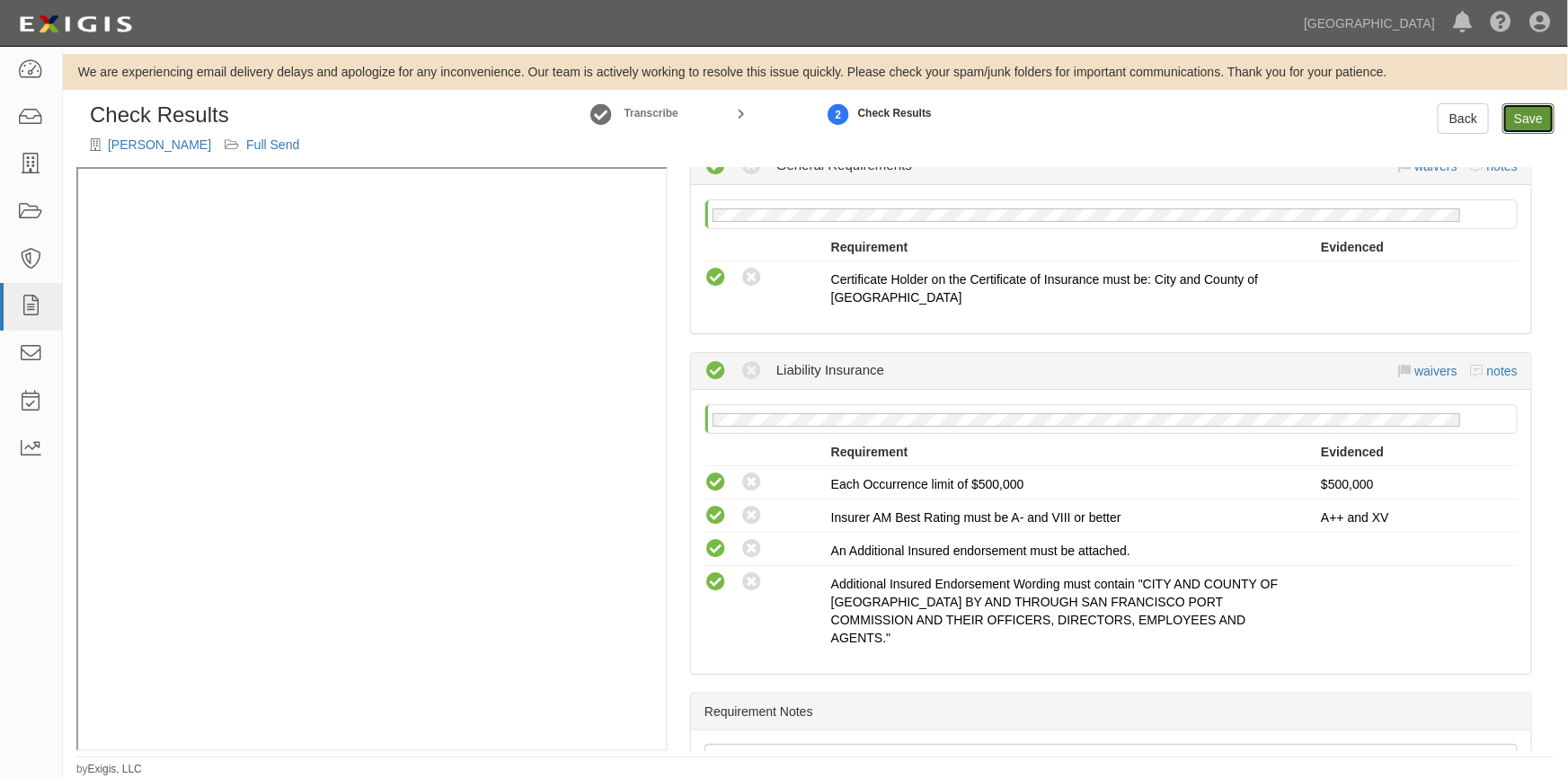
click at [1530, 114] on link "Save" at bounding box center [1529, 119] width 52 height 31
radio input "true"
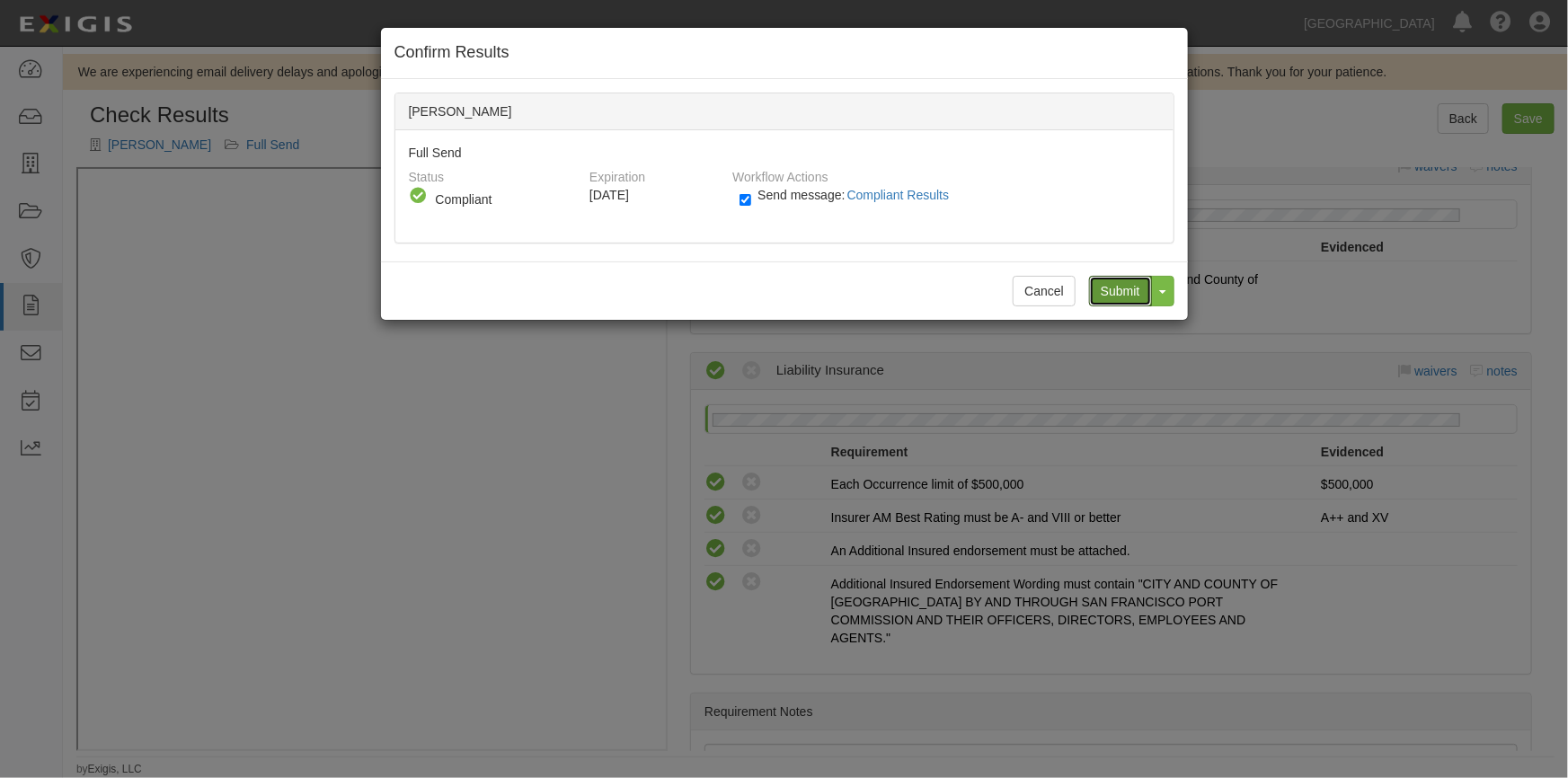
click at [1123, 295] on input "Submit" at bounding box center [1121, 291] width 63 height 31
